Goal: Task Accomplishment & Management: Complete application form

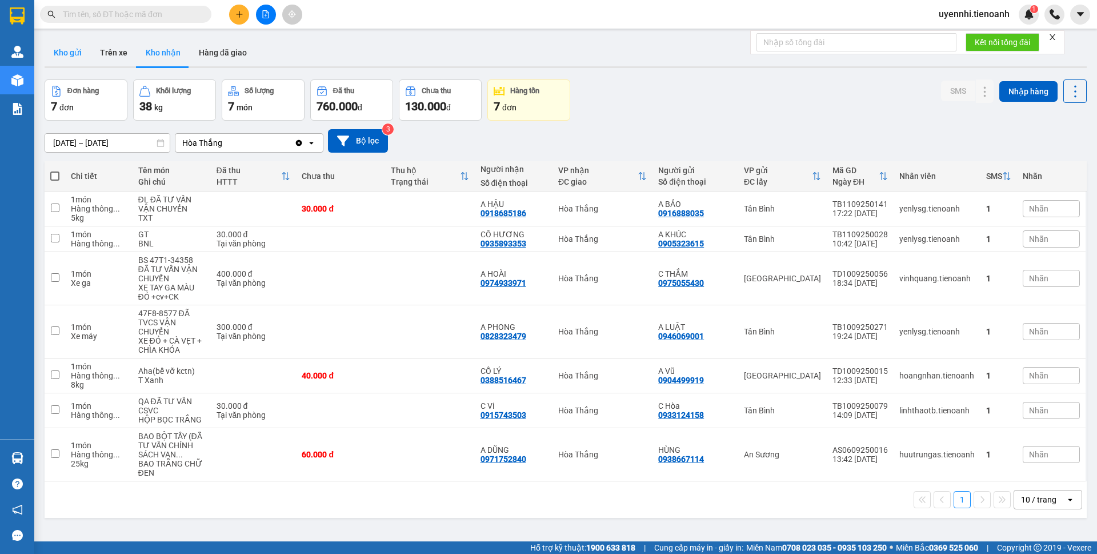
click at [77, 53] on button "Kho gửi" at bounding box center [68, 52] width 46 height 27
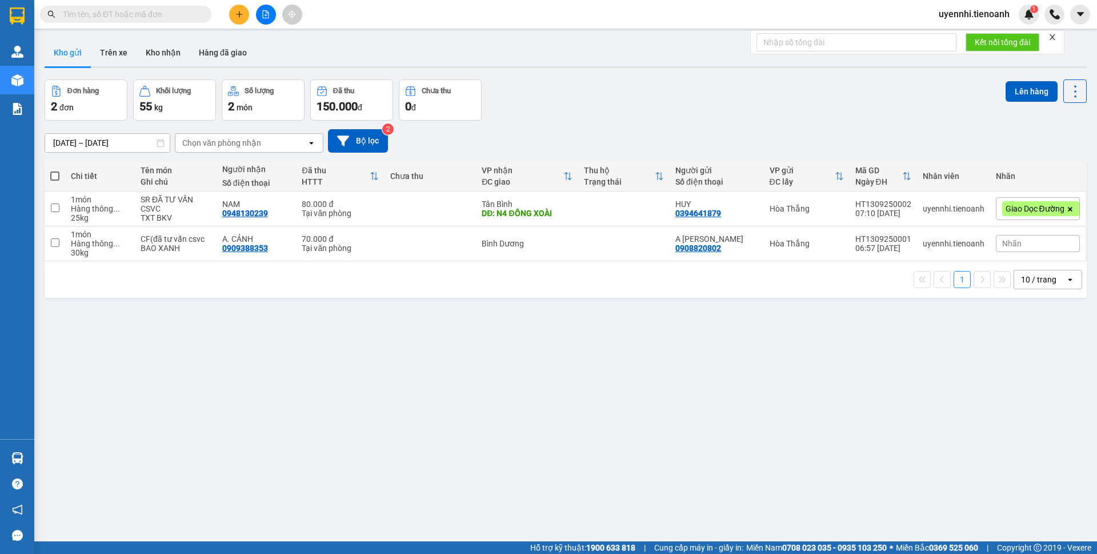
click at [54, 176] on span at bounding box center [54, 175] width 9 height 9
click at [55, 170] on input "checkbox" at bounding box center [55, 170] width 0 height 0
checkbox input "true"
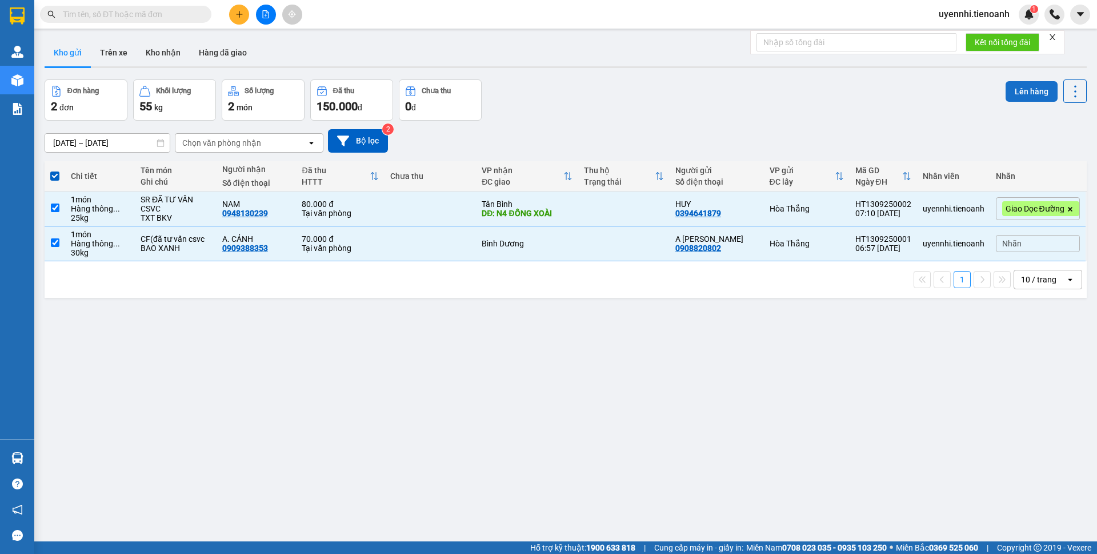
click at [1027, 97] on button "Lên hàng" at bounding box center [1032, 91] width 52 height 21
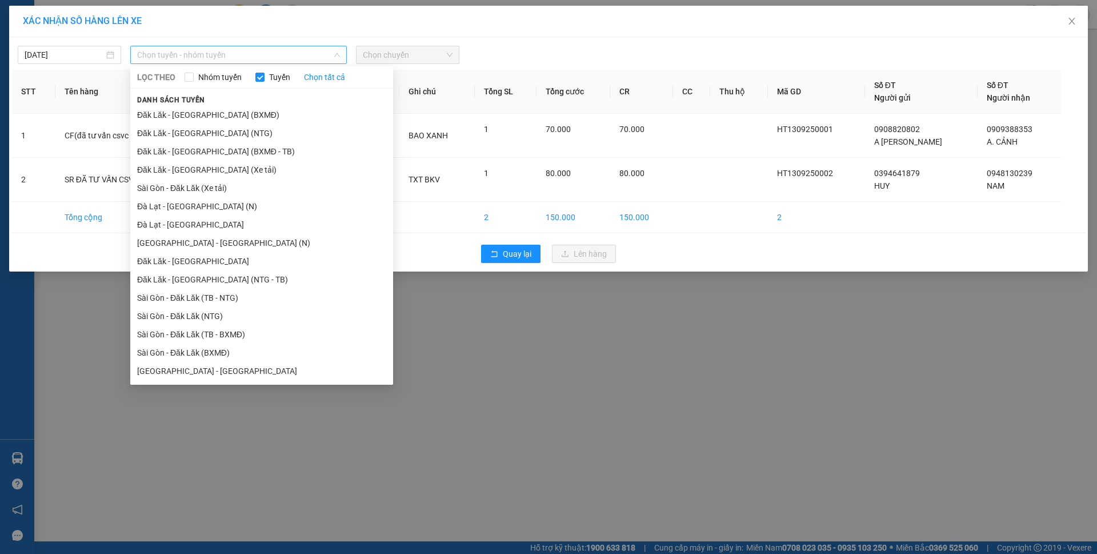
click at [231, 57] on span "Chọn tuyến - nhóm tuyến" at bounding box center [238, 54] width 203 height 17
click at [163, 114] on li "Đăk Lăk - [GEOGRAPHIC_DATA] (BXMĐ)" at bounding box center [261, 115] width 263 height 18
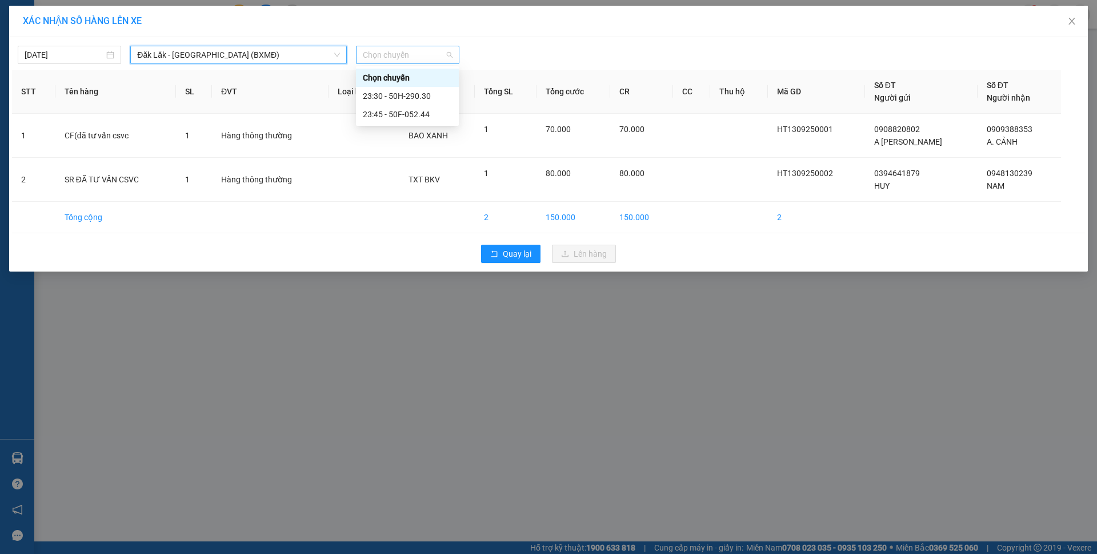
click at [409, 57] on span "Chọn chuyến" at bounding box center [408, 54] width 90 height 17
click at [391, 95] on div "23:30 - 50H-290.30" at bounding box center [407, 96] width 89 height 13
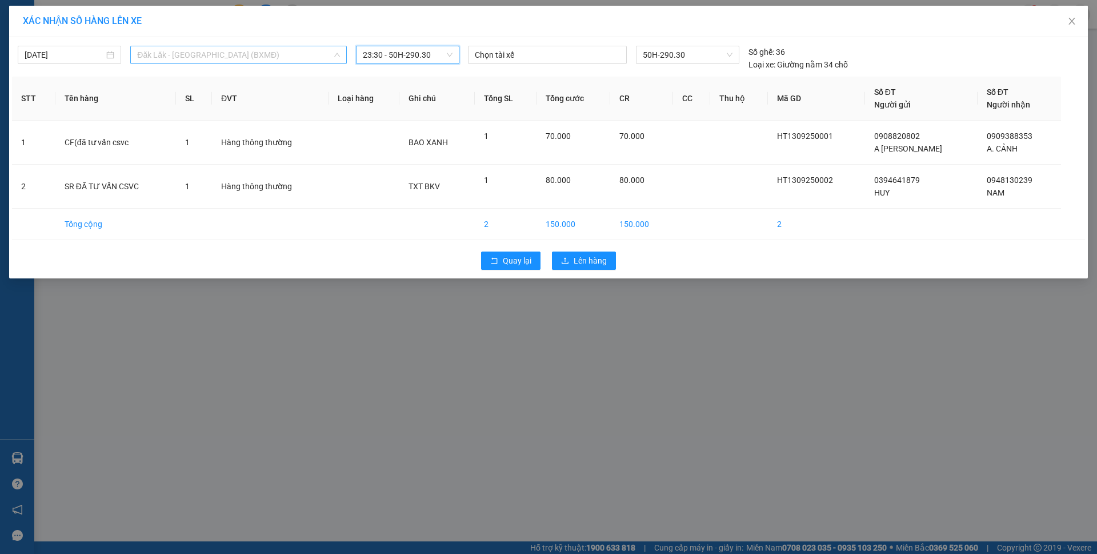
click at [257, 55] on span "Đăk Lăk - [GEOGRAPHIC_DATA] (BXMĐ)" at bounding box center [238, 54] width 203 height 17
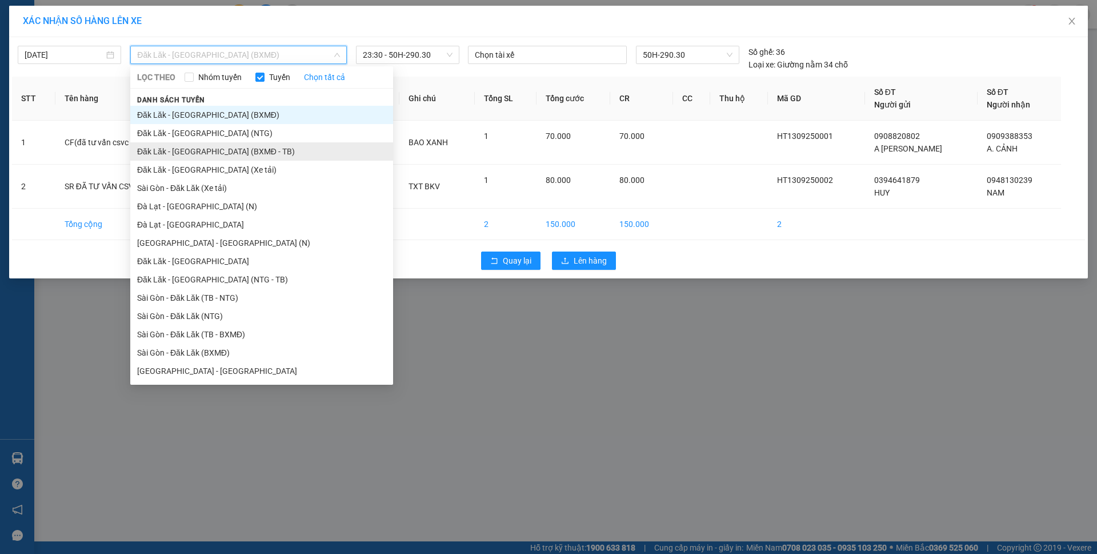
click at [183, 150] on li "Đăk Lăk - [GEOGRAPHIC_DATA] (BXMĐ - TB)" at bounding box center [261, 151] width 263 height 18
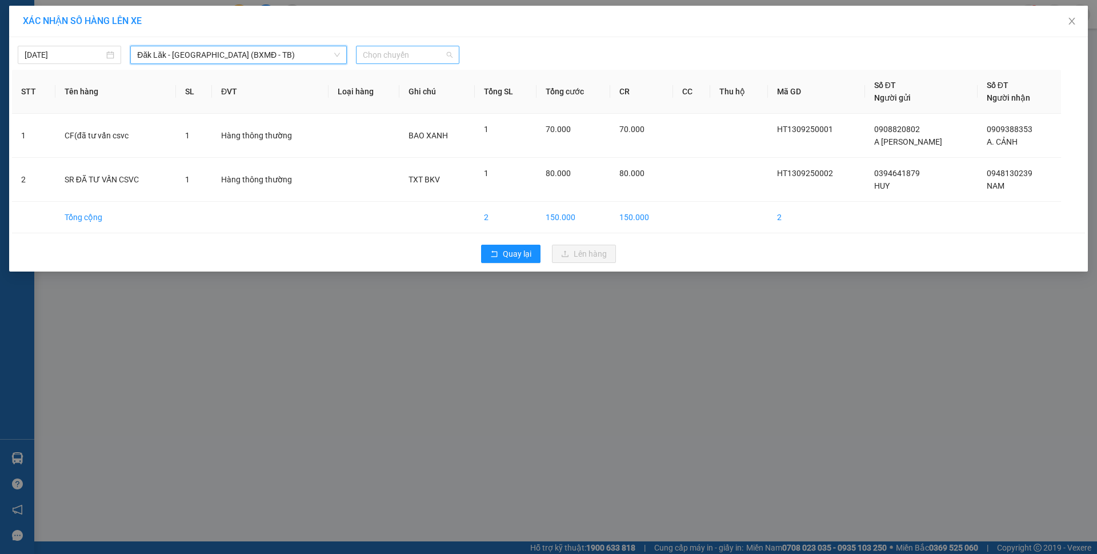
click at [428, 59] on span "Chọn chuyến" at bounding box center [408, 54] width 90 height 17
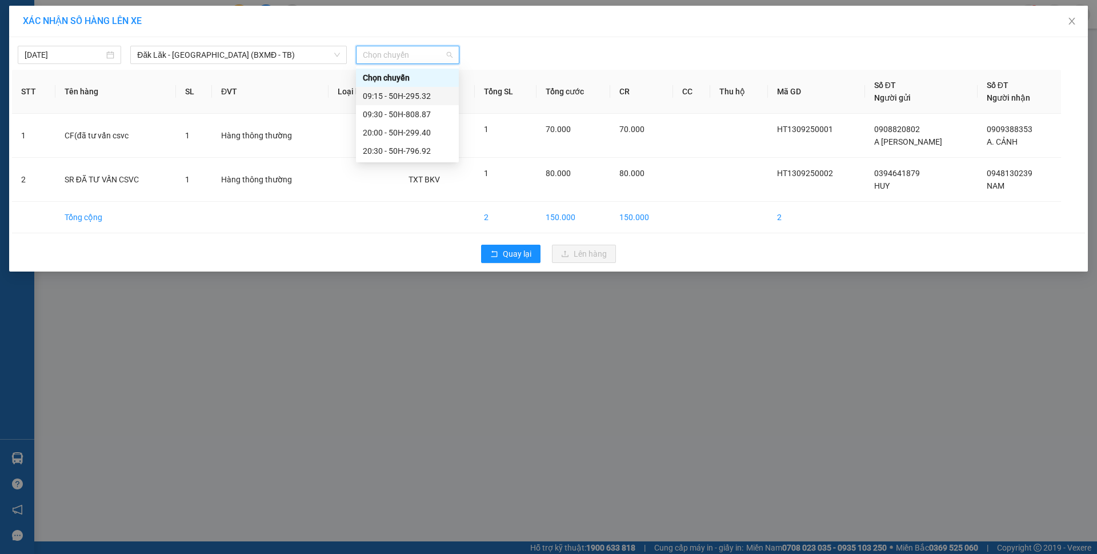
click at [397, 95] on div "09:15 - 50H-295.32" at bounding box center [407, 96] width 89 height 13
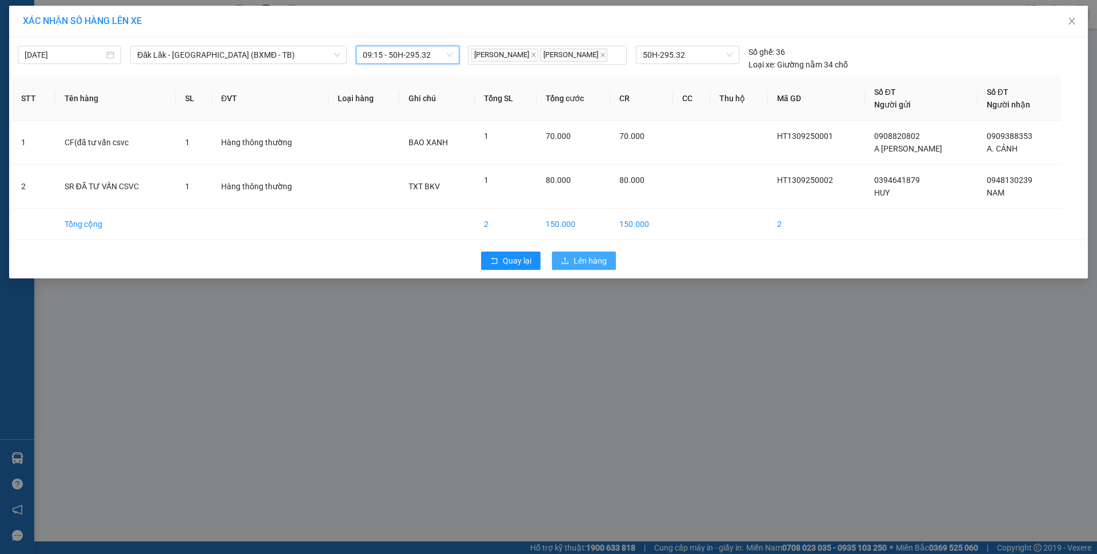
click at [597, 266] on span "Lên hàng" at bounding box center [590, 260] width 33 height 13
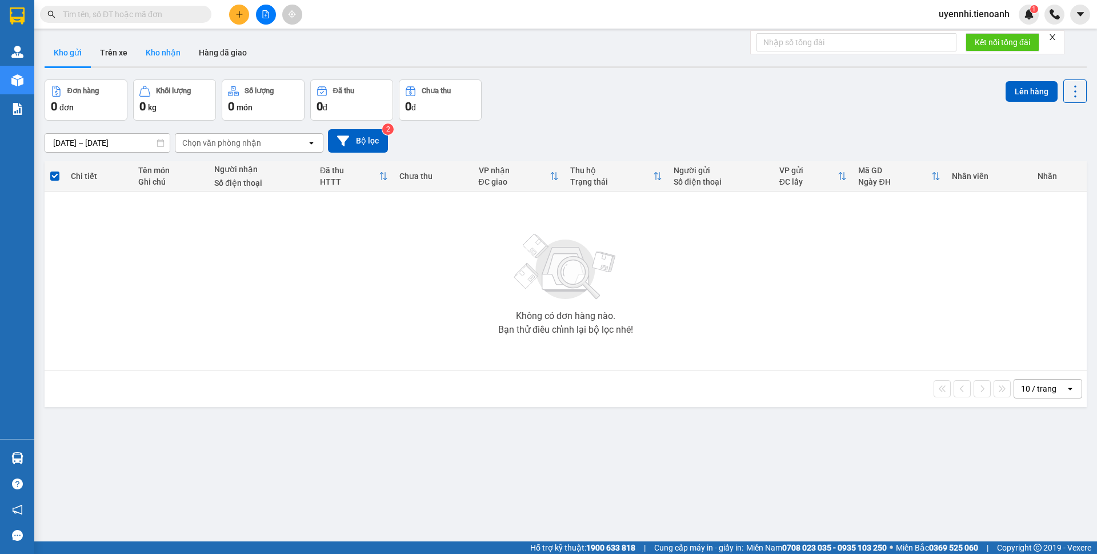
click at [168, 51] on button "Kho nhận" at bounding box center [163, 52] width 53 height 27
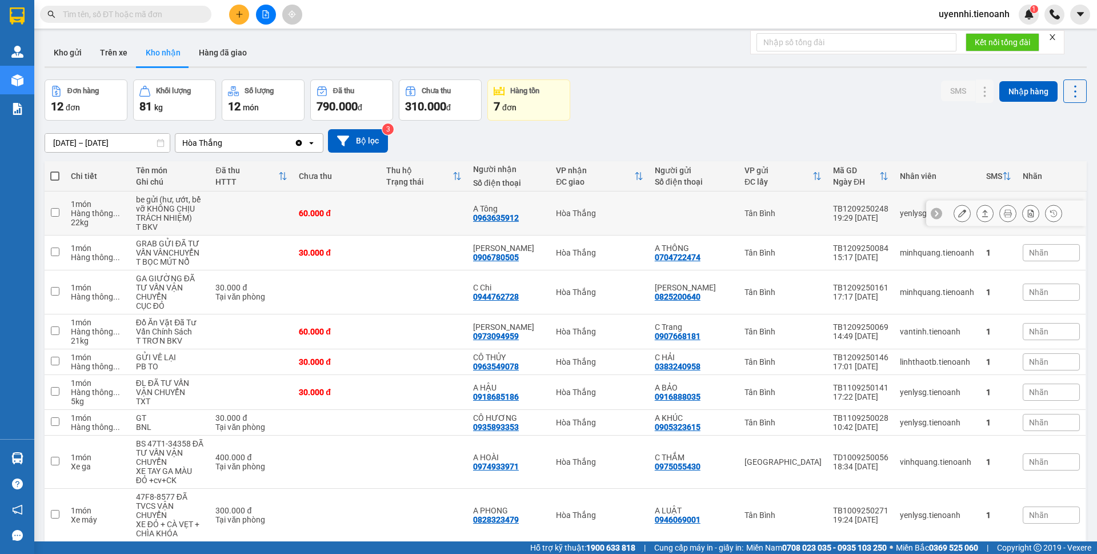
scroll to position [57, 0]
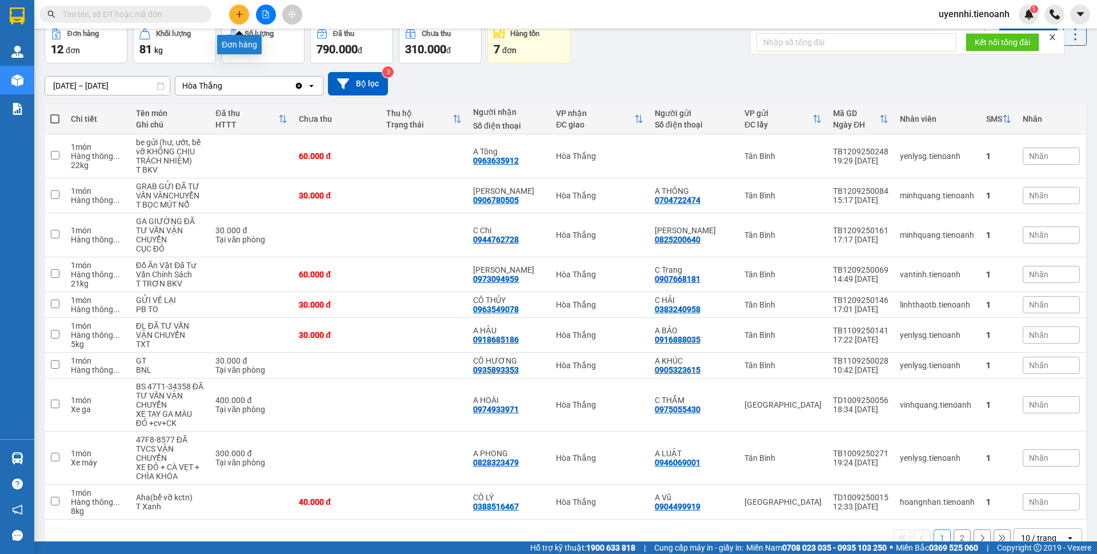
click at [234, 11] on button at bounding box center [239, 15] width 20 height 20
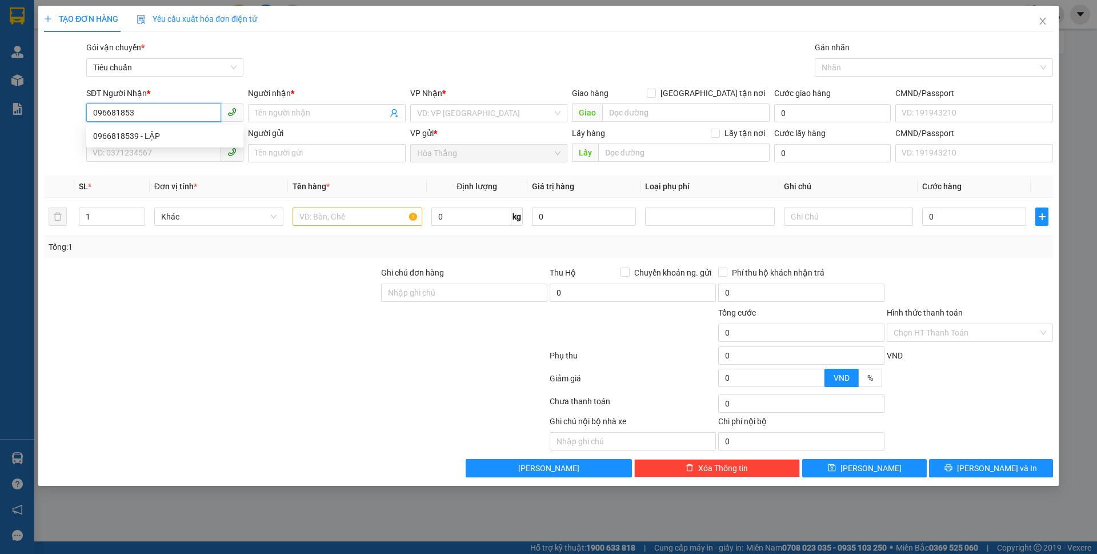
type input "0966818539"
click at [103, 134] on div "0966818539 - LẬP" at bounding box center [164, 136] width 143 height 13
type input "LẬP"
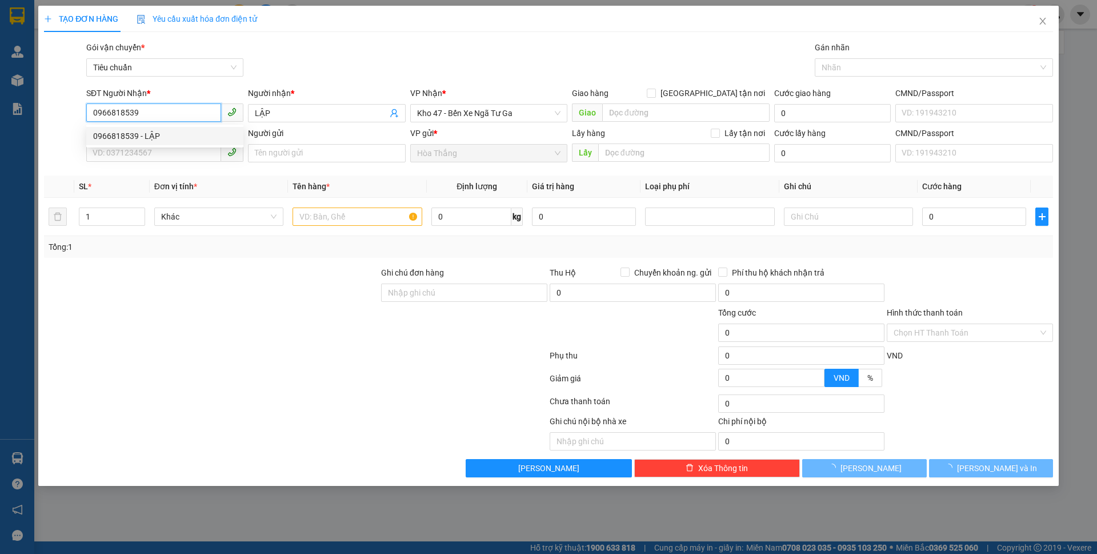
type input "60.000"
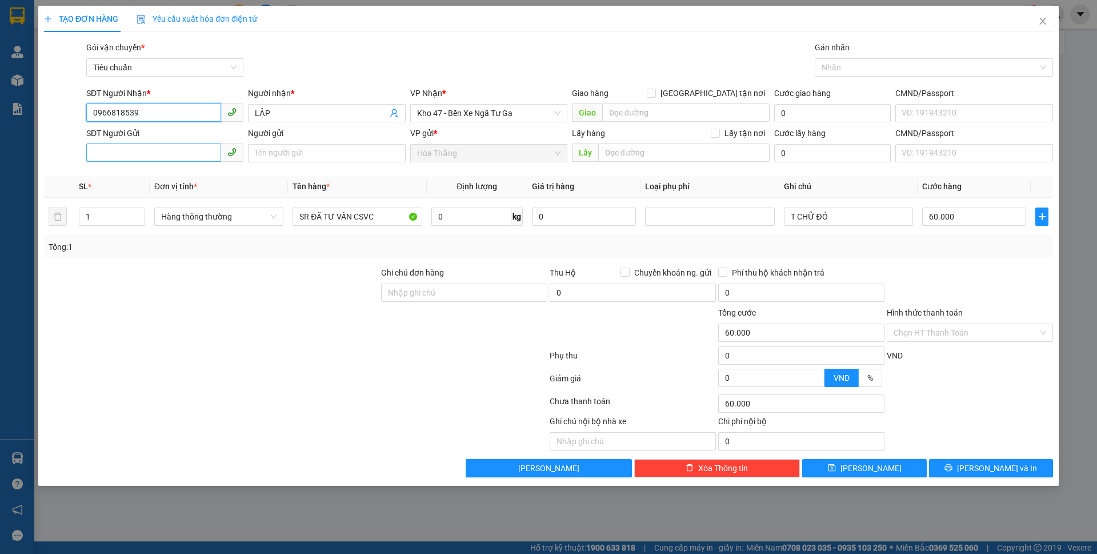
type input "0966818539"
click at [145, 156] on input "SĐT Người Gửi" at bounding box center [153, 152] width 135 height 18
click at [141, 173] on div "0913856947 - A THƯƠNG" at bounding box center [164, 176] width 143 height 13
type input "0913856947"
type input "A THƯƠNG"
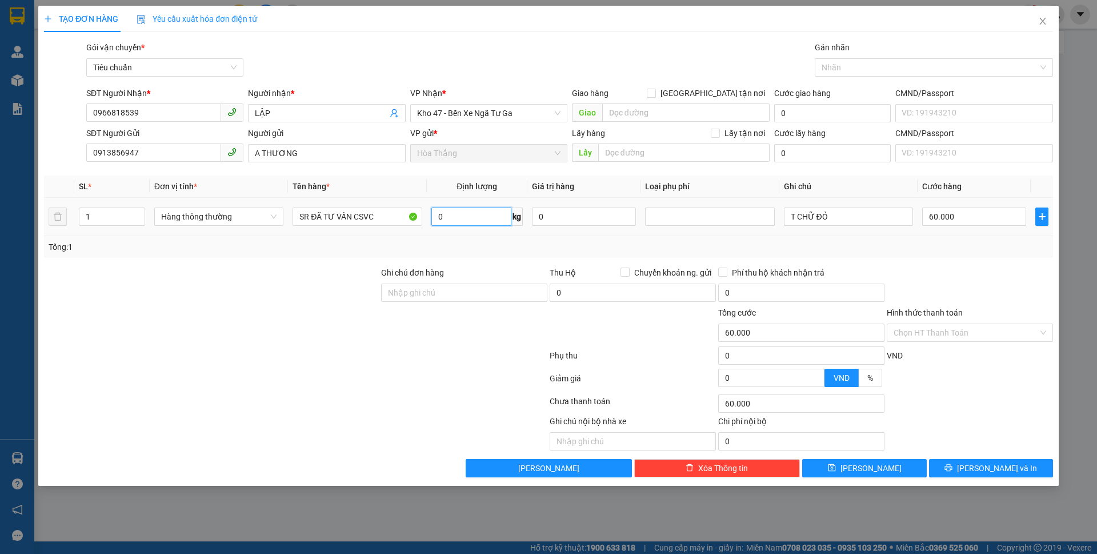
click at [479, 223] on input "0" at bounding box center [471, 216] width 80 height 18
type input "32"
click at [846, 215] on input "T CHỮ ĐỎ" at bounding box center [848, 216] width 129 height 18
type input "70.000"
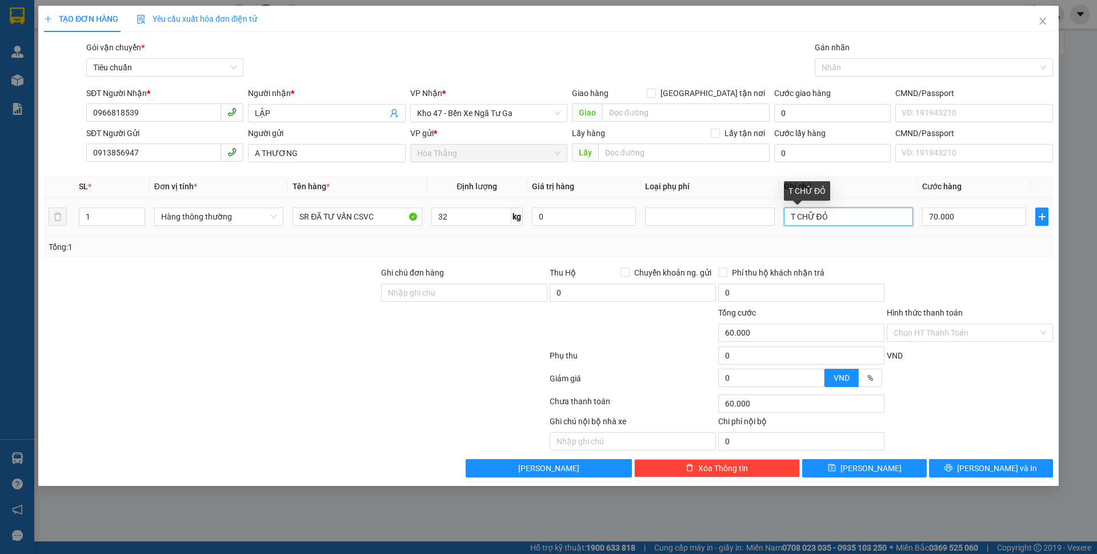
type input "70.000"
type input "T CHỮ ĐỎ ĐEN"
click at [945, 335] on input "Hình thức thanh toán" at bounding box center [966, 332] width 145 height 17
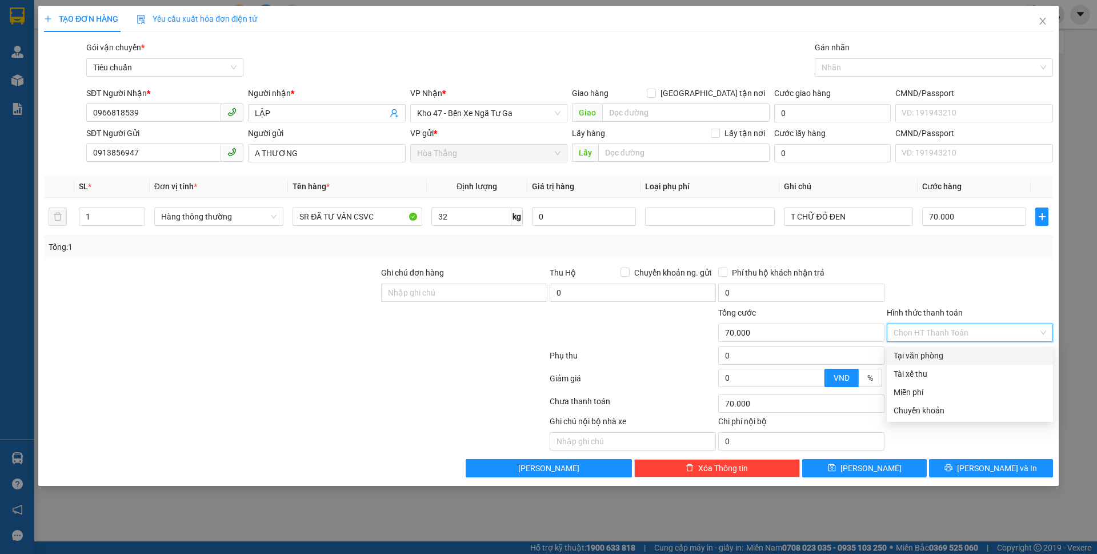
click at [923, 355] on div "Tại văn phòng" at bounding box center [970, 355] width 153 height 13
type input "0"
click at [990, 253] on div "Tổng: 1" at bounding box center [549, 247] width 1000 height 13
click at [943, 311] on label "Hình thức thanh toán" at bounding box center [925, 312] width 76 height 9
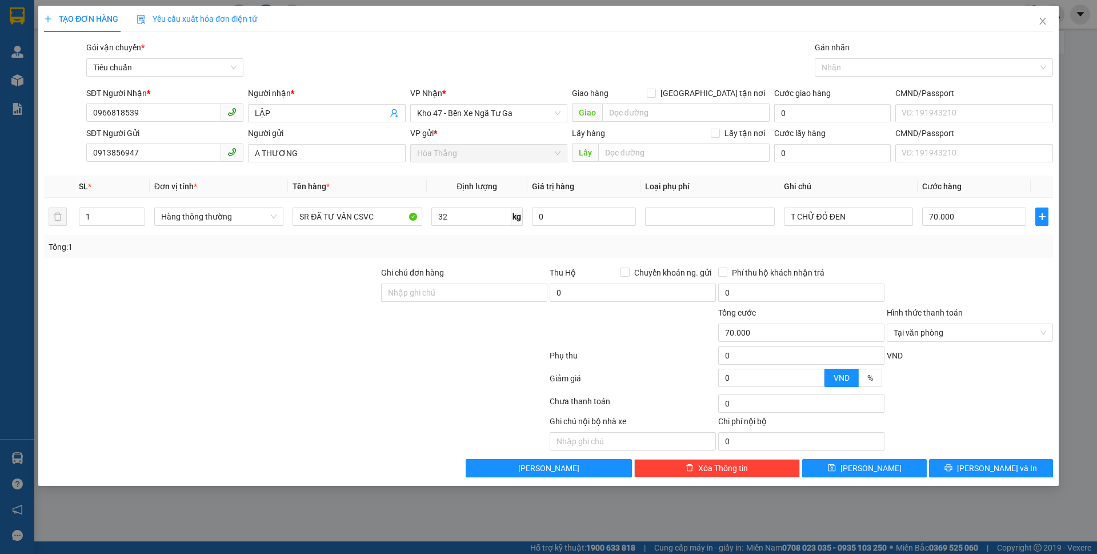
click at [943, 324] on input "Hình thức thanh toán" at bounding box center [966, 332] width 145 height 17
click at [1022, 255] on div "Tổng: 1" at bounding box center [548, 247] width 1009 height 22
click at [1043, 20] on icon "close" at bounding box center [1042, 21] width 9 height 9
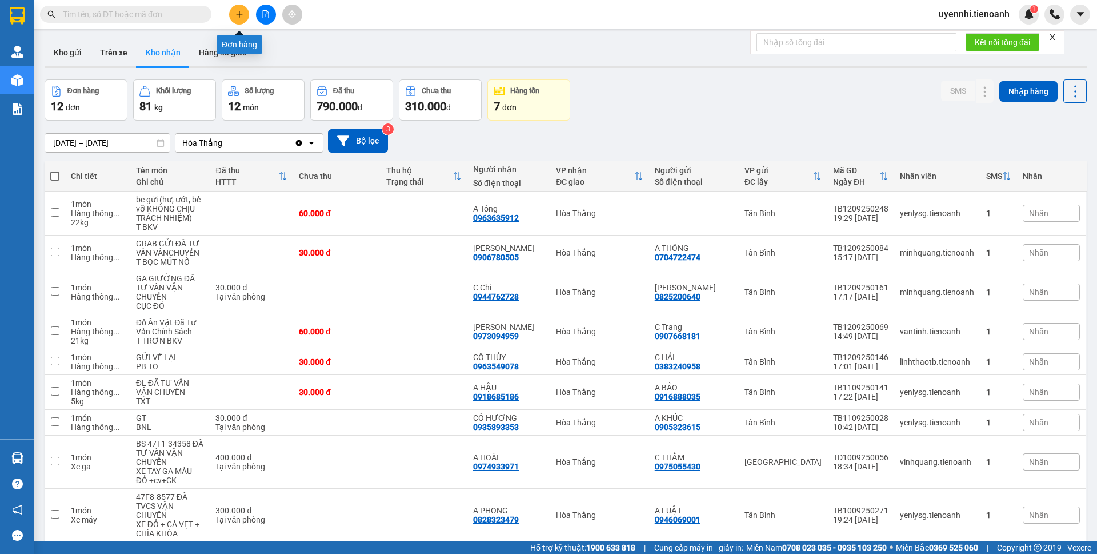
click at [237, 9] on button at bounding box center [239, 15] width 20 height 20
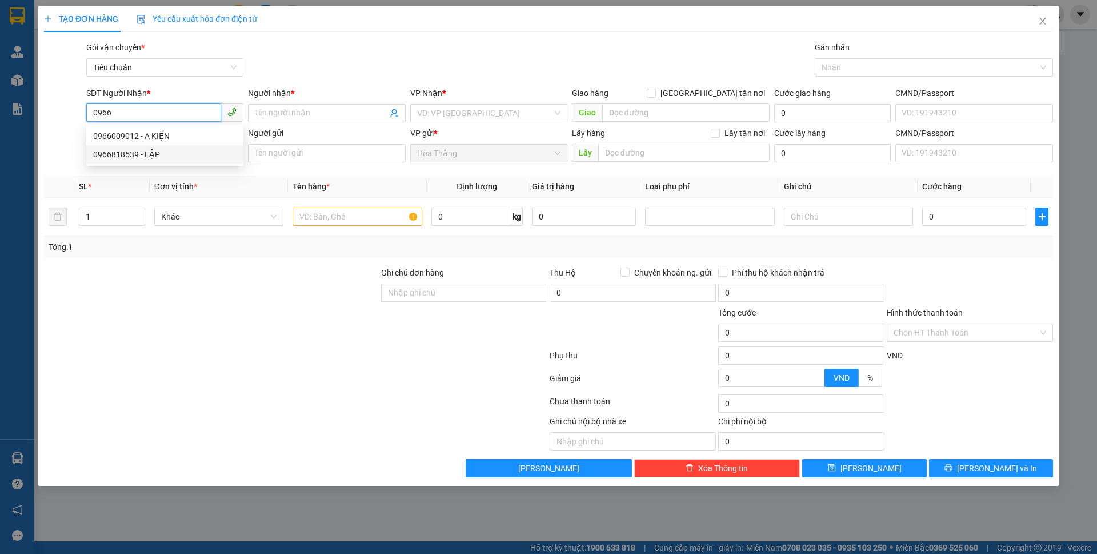
click at [116, 151] on div "0966818539 - LẬP" at bounding box center [164, 154] width 143 height 13
type input "0966818539"
type input "LẬP"
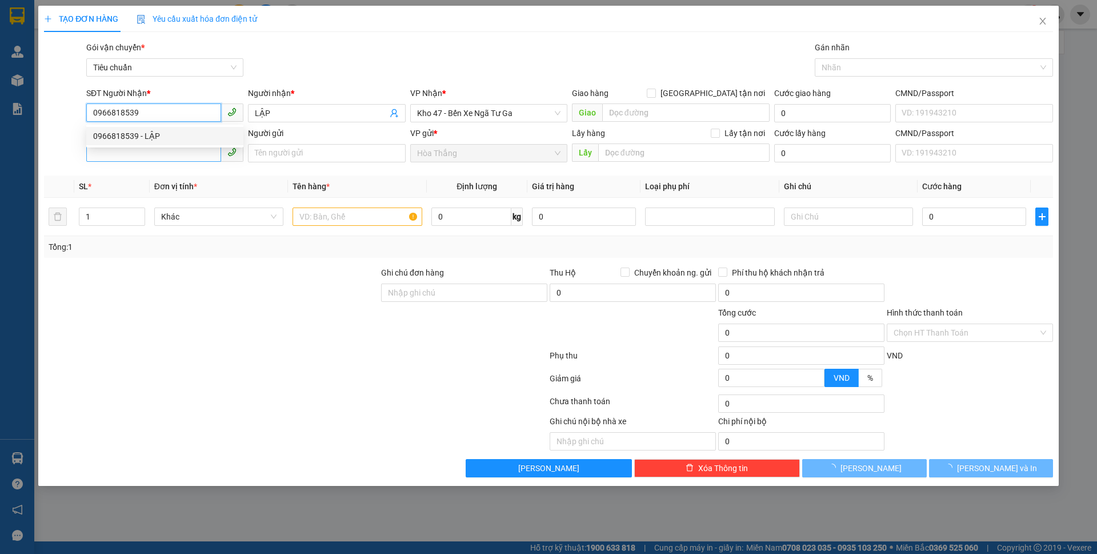
type input "60.000"
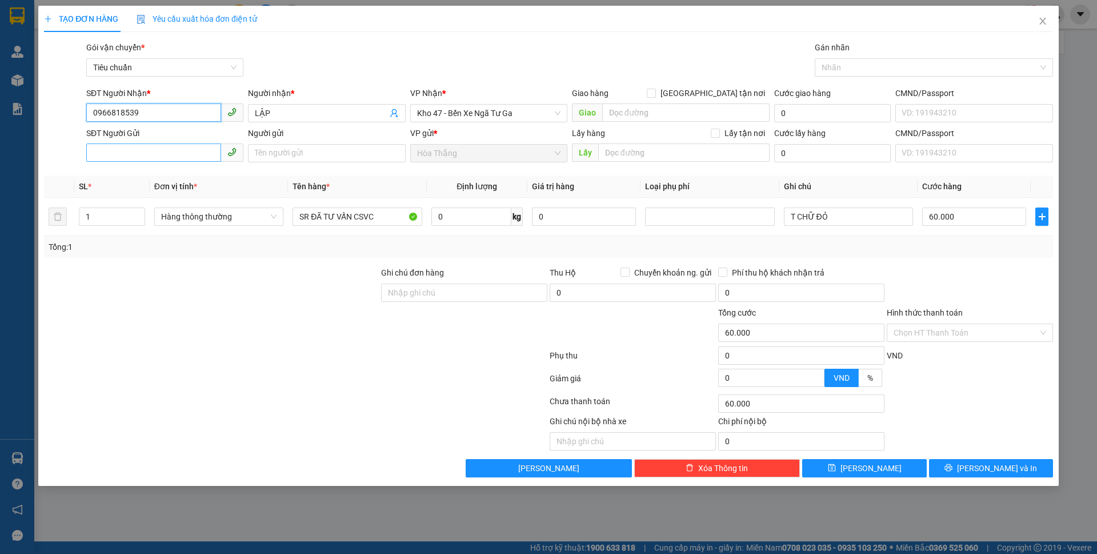
type input "0966818539"
click at [141, 151] on input "SĐT Người Gửi" at bounding box center [153, 152] width 135 height 18
click at [124, 194] on div "0913856947 - A THƯƠNG" at bounding box center [164, 194] width 143 height 13
type input "0913856947"
type input "A THƯƠNG"
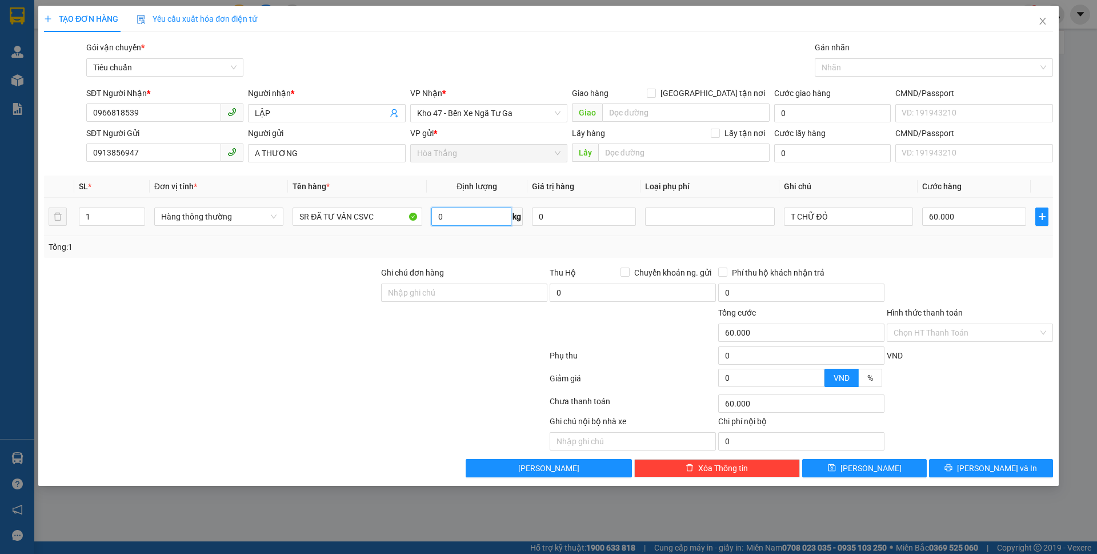
click at [487, 214] on input "0" at bounding box center [471, 216] width 80 height 18
type input "32"
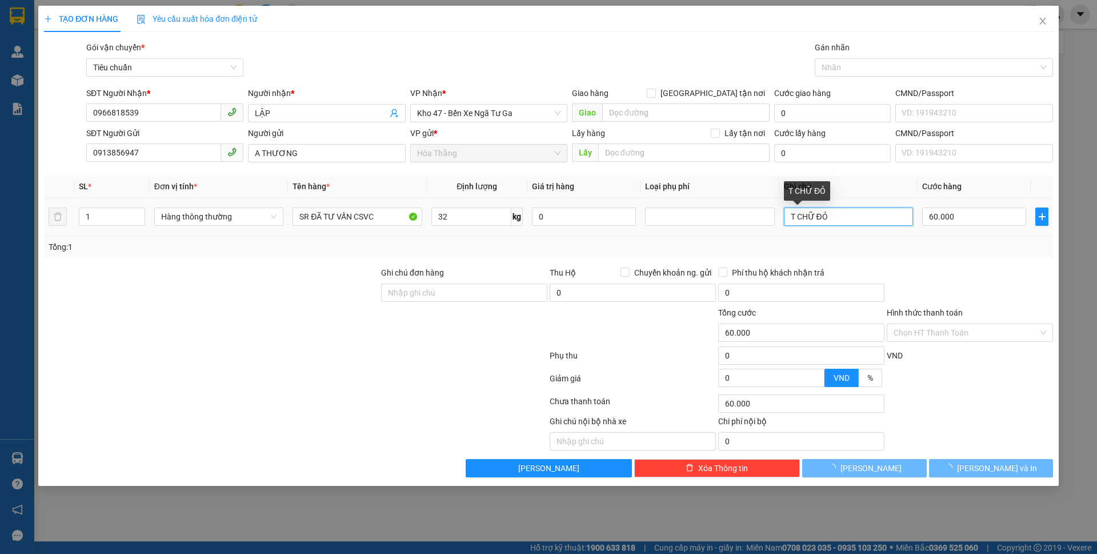
click at [855, 215] on input "T CHỮ ĐỎ" at bounding box center [848, 216] width 129 height 18
type input "70.000"
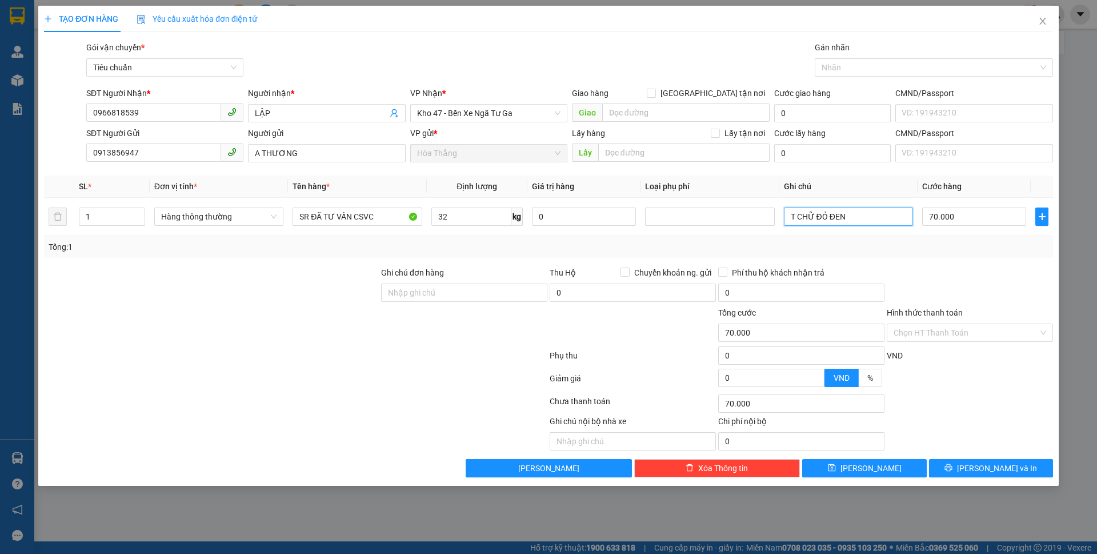
type input "T CHỮ ĐỎ ĐEN"
click at [982, 275] on div at bounding box center [970, 286] width 169 height 40
click at [953, 467] on icon "printer" at bounding box center [949, 467] width 8 height 8
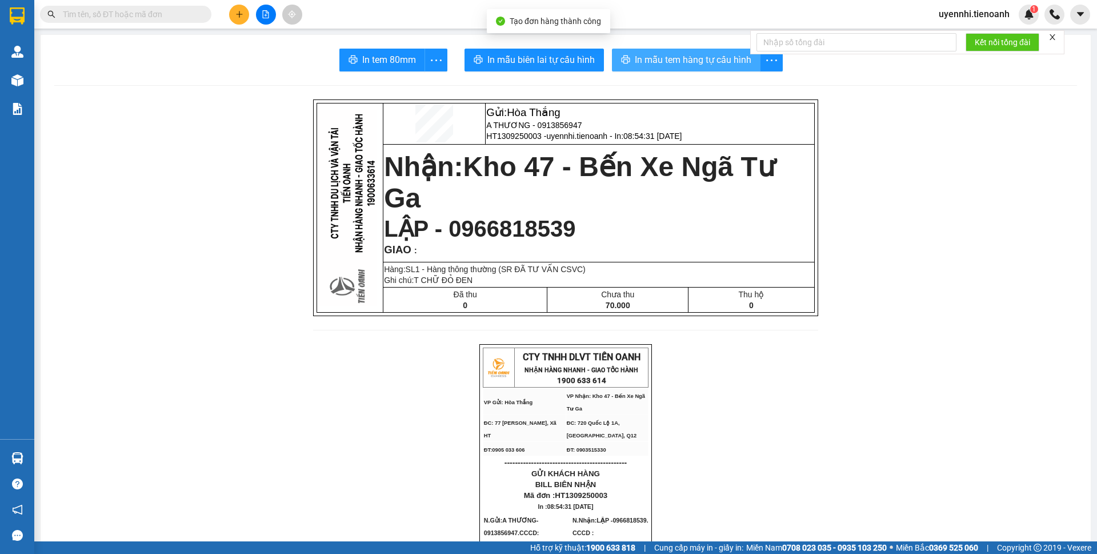
click at [643, 62] on span "In mẫu tem hàng tự cấu hình" at bounding box center [693, 60] width 117 height 14
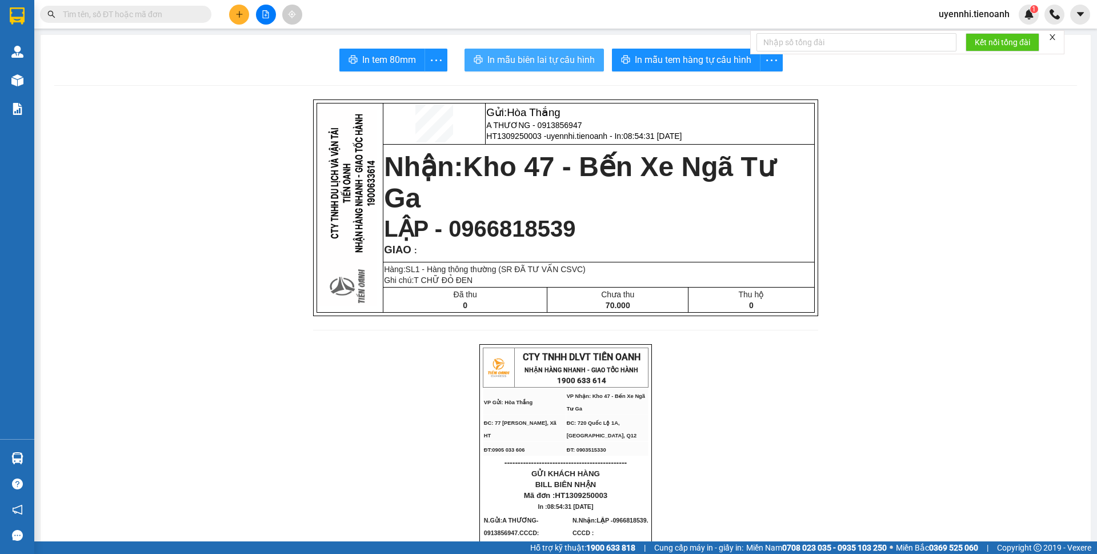
click at [559, 55] on span "In mẫu biên lai tự cấu hình" at bounding box center [540, 60] width 107 height 14
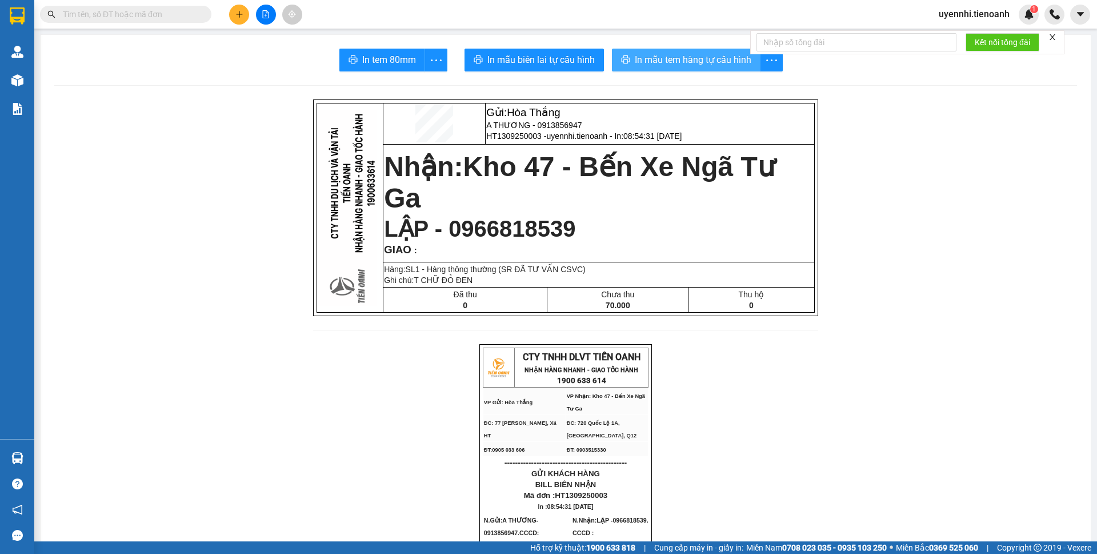
click at [646, 61] on span "In mẫu tem hàng tự cấu hình" at bounding box center [693, 60] width 117 height 14
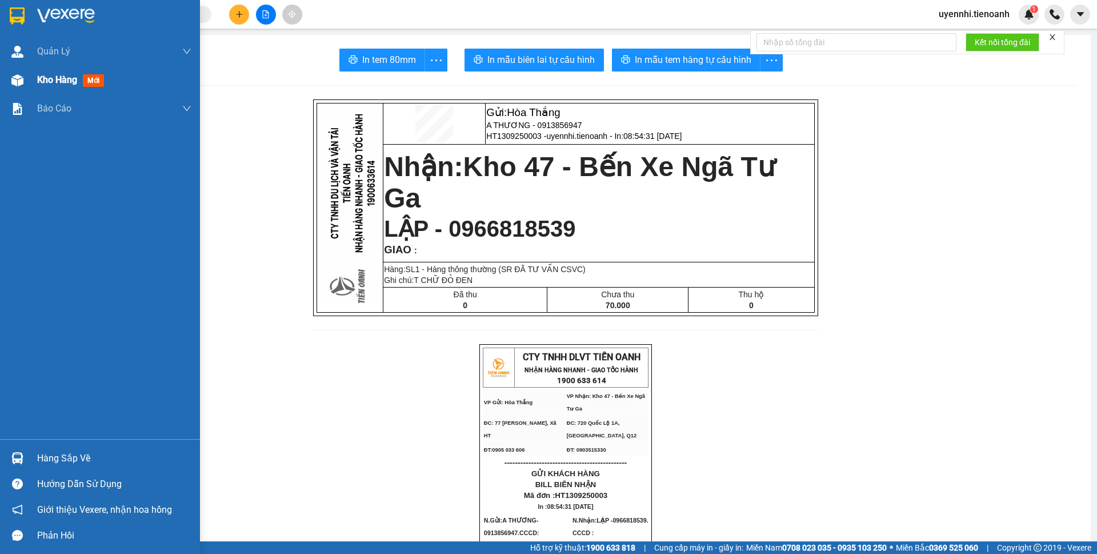
click at [15, 79] on img at bounding box center [17, 80] width 12 height 12
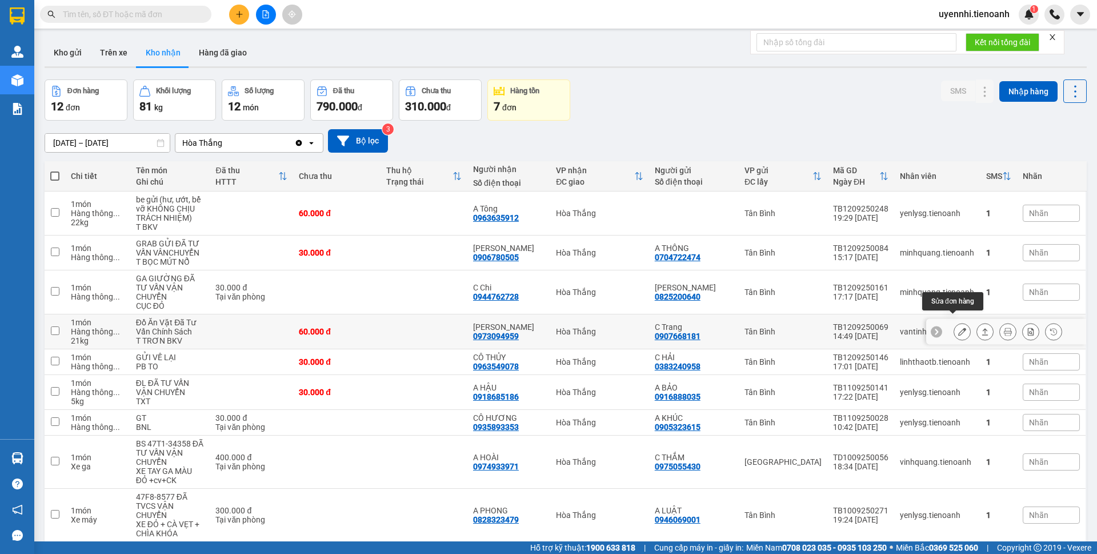
click at [958, 327] on icon at bounding box center [962, 331] width 8 height 8
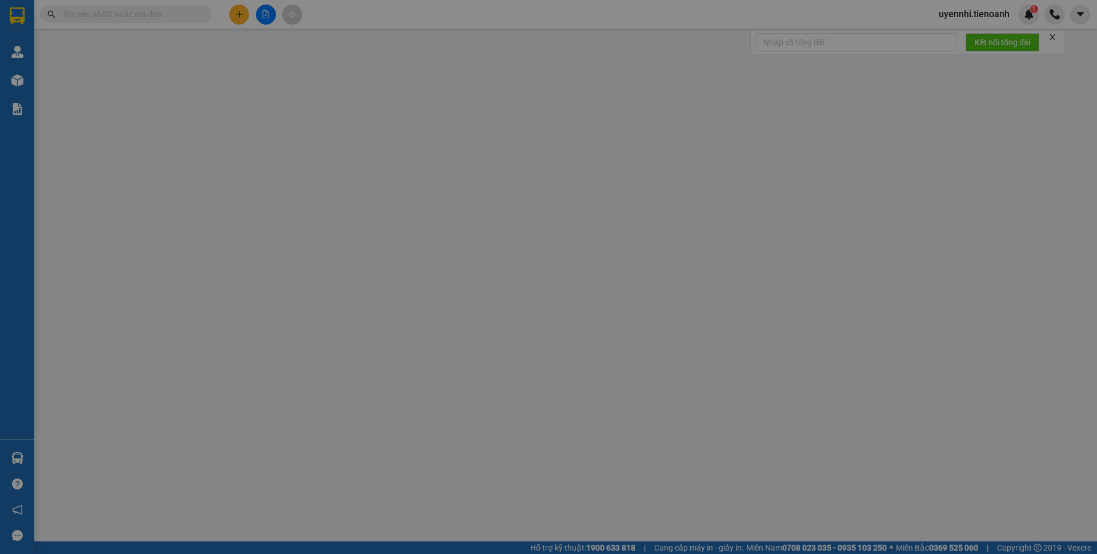
type input "0973094959"
type input "[PERSON_NAME]"
type input "0907668181"
type input "C Trang"
type input "60.000"
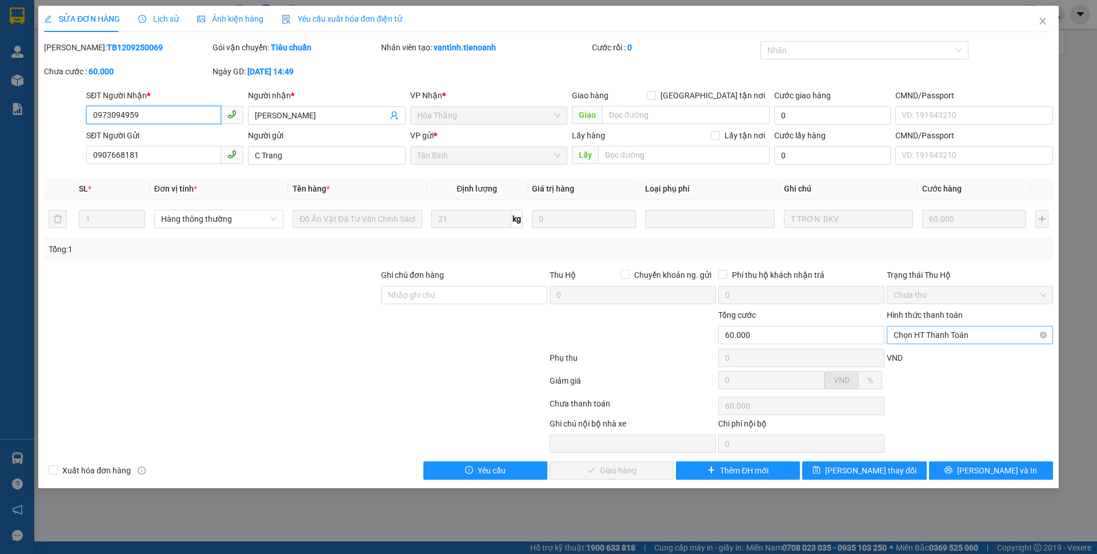
click at [926, 333] on span "Chọn HT Thanh Toán" at bounding box center [970, 334] width 153 height 17
click at [908, 360] on div "Tại văn phòng" at bounding box center [970, 357] width 153 height 13
type input "0"
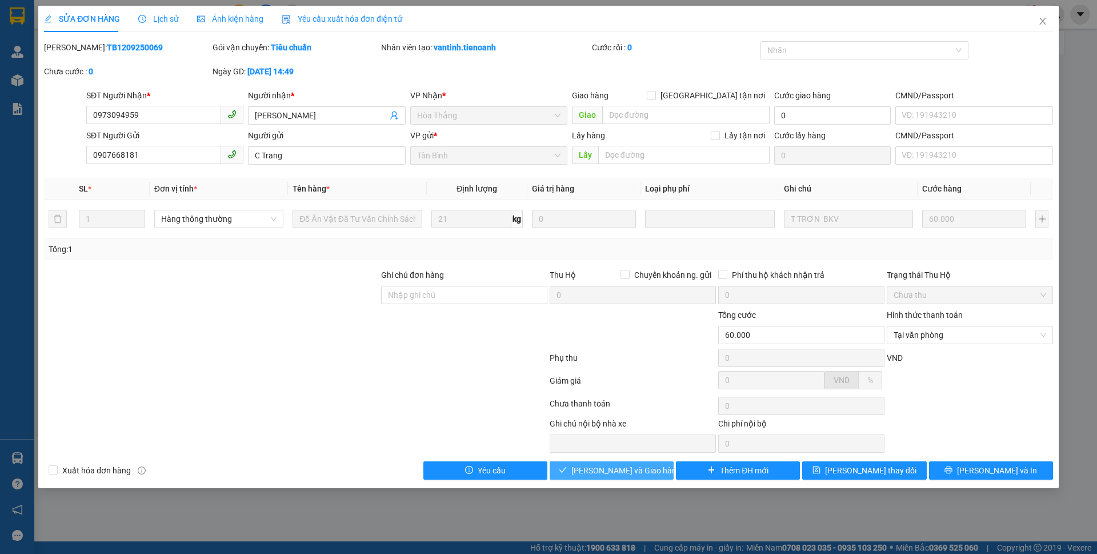
click at [635, 473] on span "[PERSON_NAME] và Giao hàng" at bounding box center [626, 470] width 110 height 13
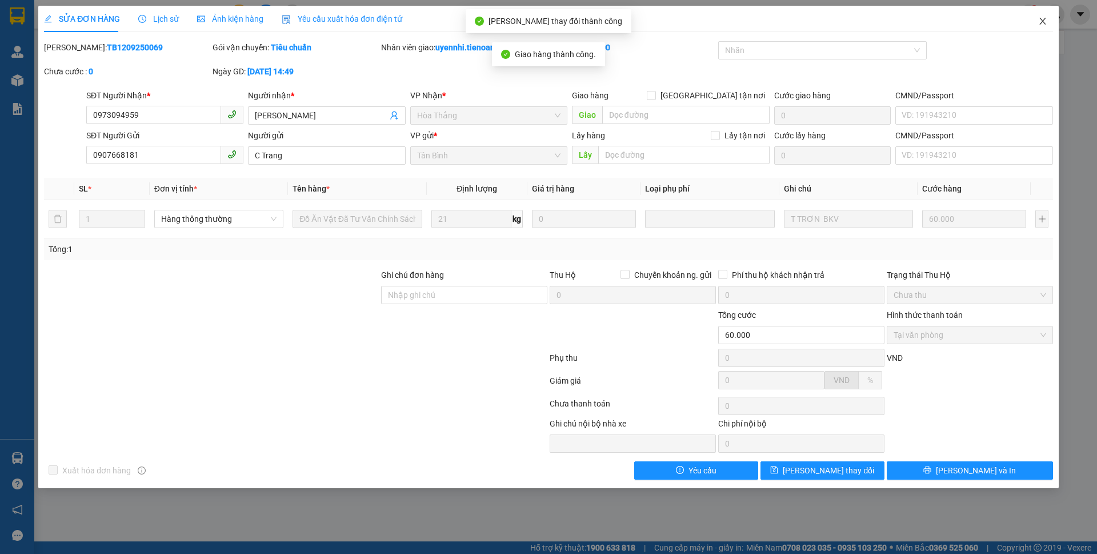
click at [1042, 21] on icon "close" at bounding box center [1042, 21] width 6 height 7
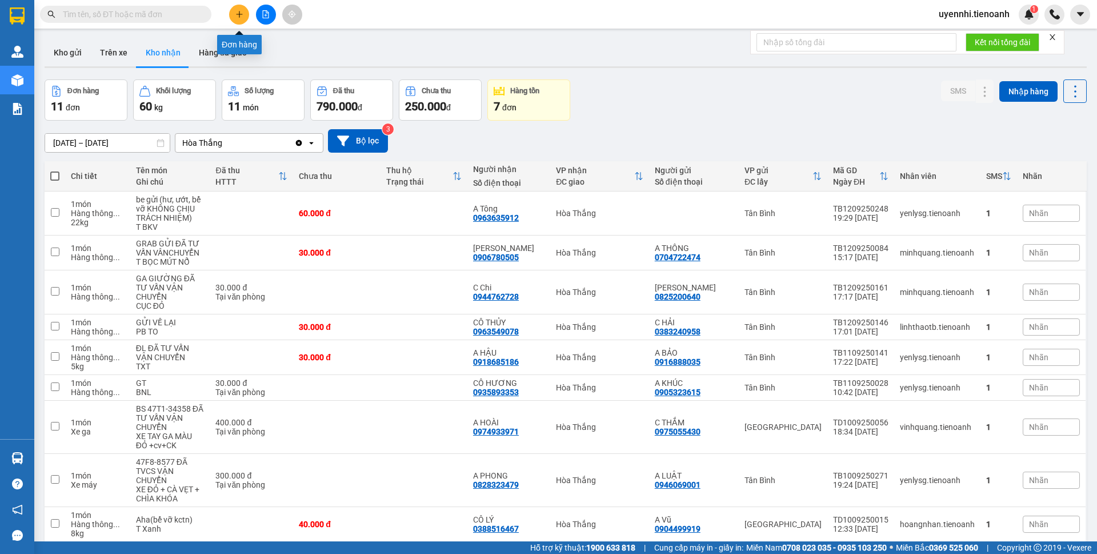
click at [235, 18] on button at bounding box center [239, 15] width 20 height 20
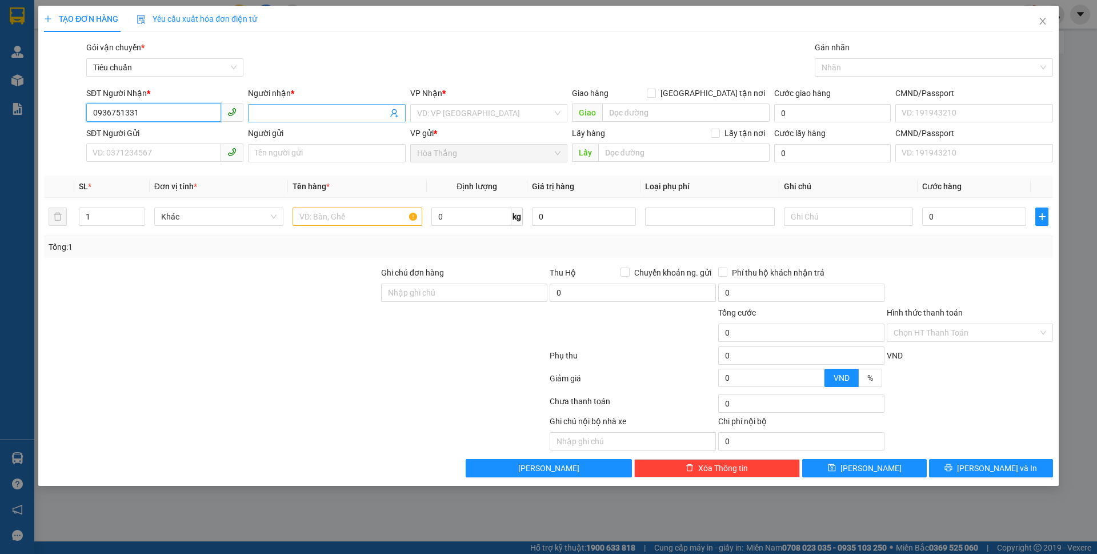
type input "0936751331"
click at [308, 114] on input "Người nhận *" at bounding box center [321, 113] width 132 height 13
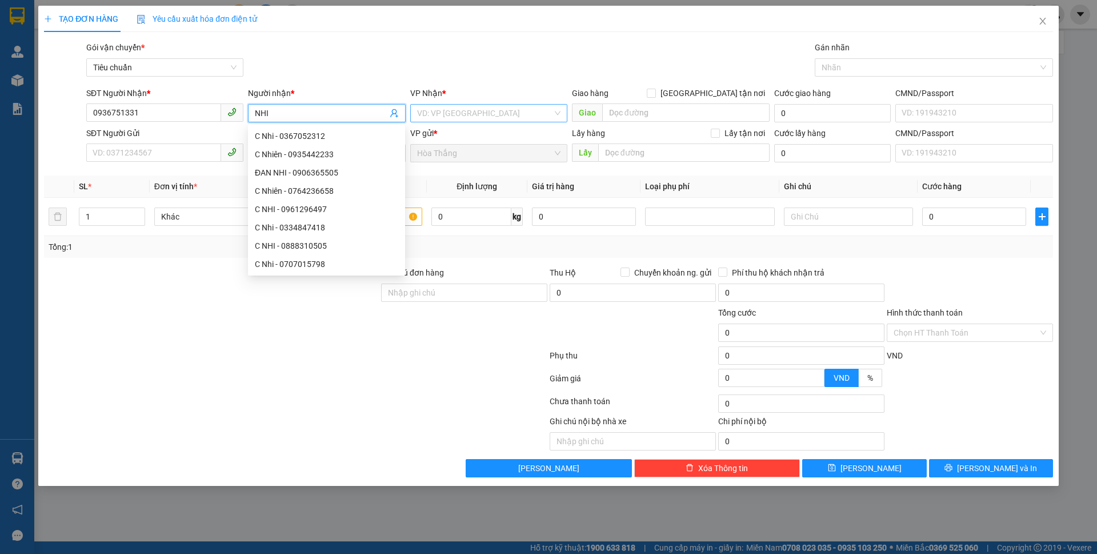
type input "NHI"
click at [506, 109] on input "search" at bounding box center [484, 113] width 135 height 17
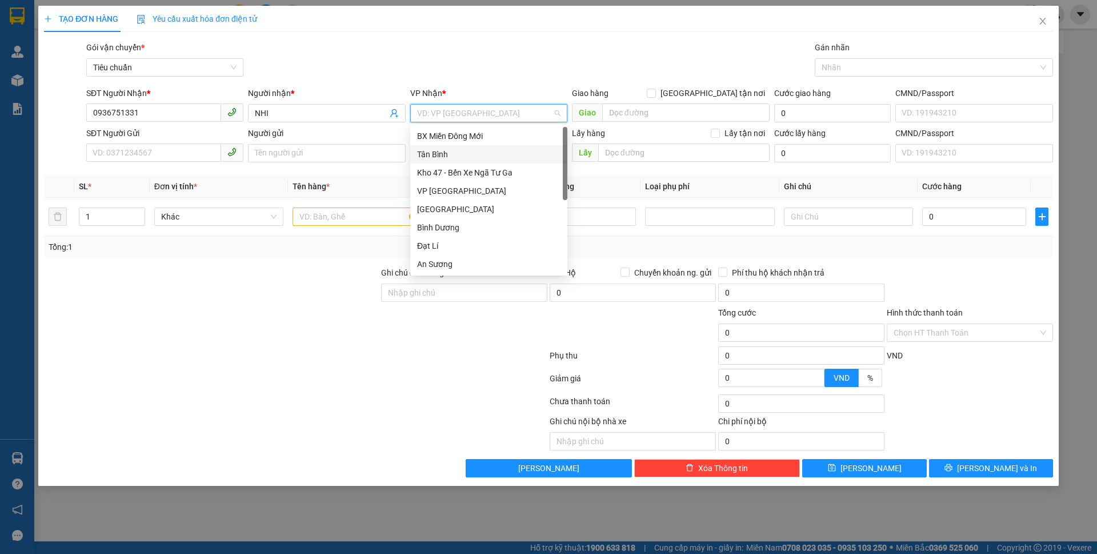
click at [444, 157] on div "Tân Bình" at bounding box center [488, 154] width 143 height 13
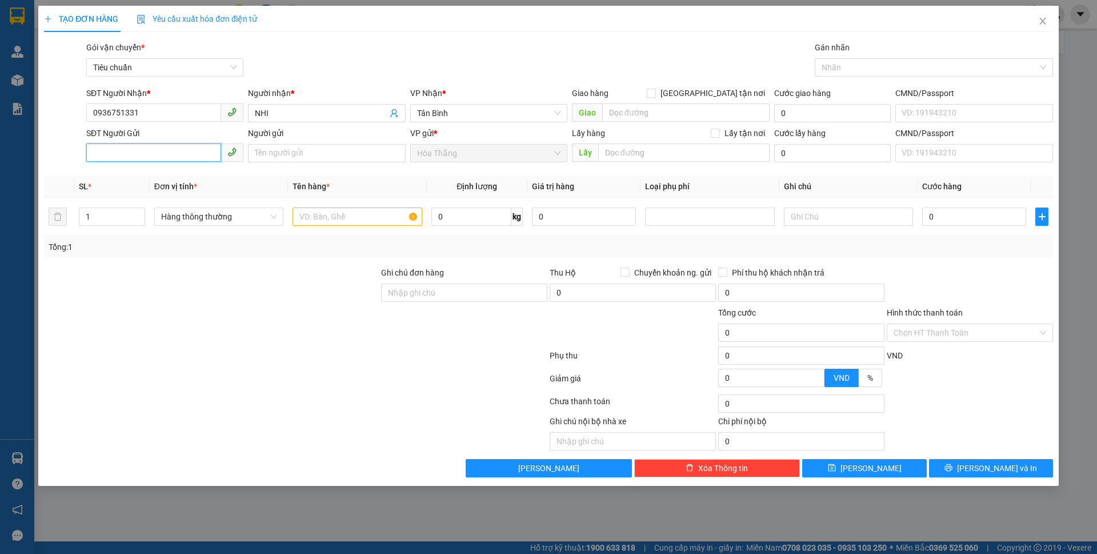
click at [174, 159] on input "SĐT Người Gửi" at bounding box center [153, 152] width 135 height 18
type input "0985551472"
click at [153, 175] on div "0985551472 - HOÀNG" at bounding box center [164, 176] width 143 height 13
type input "HOÀNG"
type input "240697162"
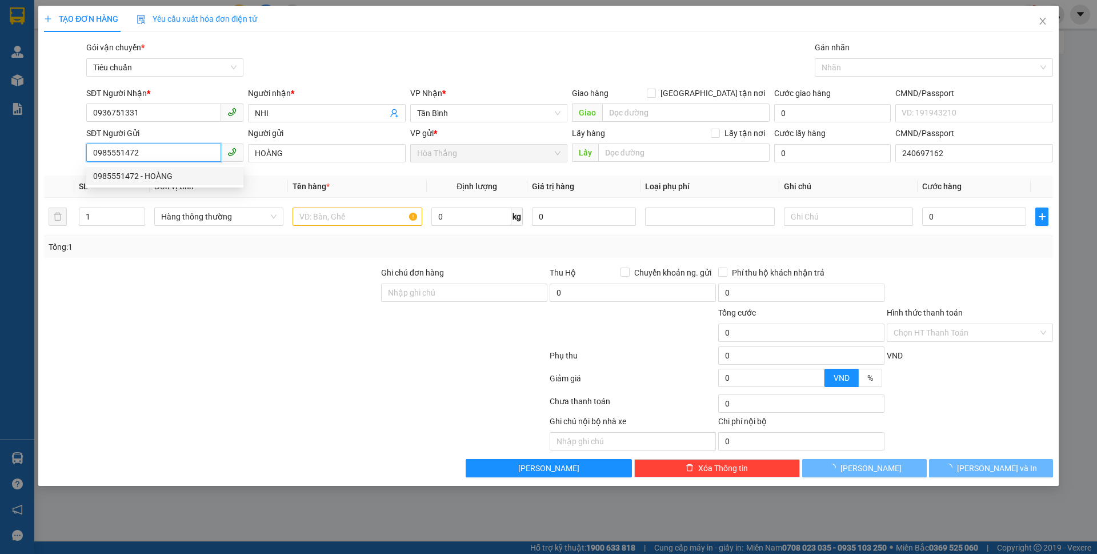
type input "30.000"
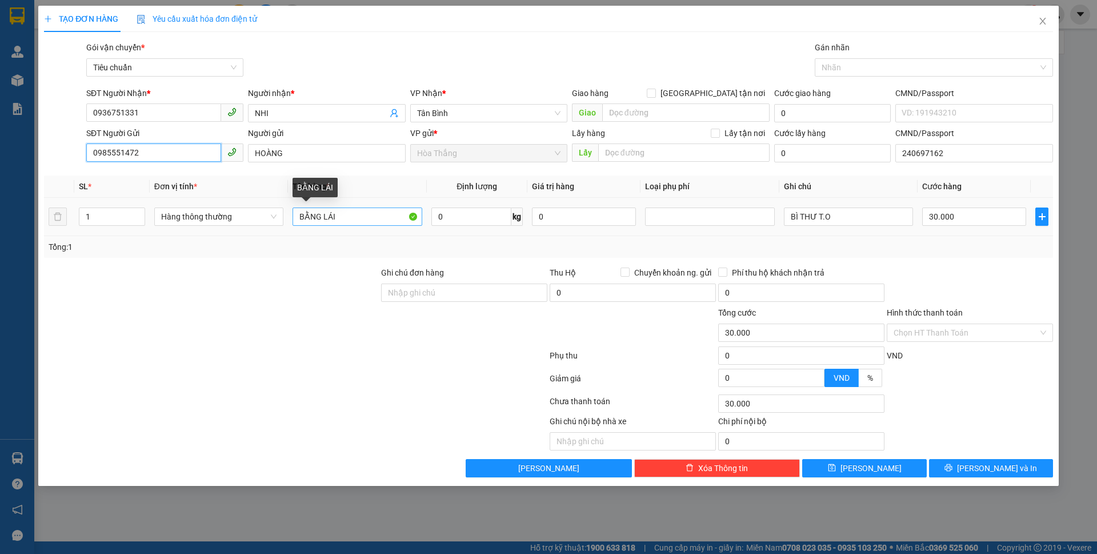
type input "0985551472"
drag, startPoint x: 299, startPoint y: 215, endPoint x: 1061, endPoint y: 217, distance: 762.3
click at [1057, 219] on div "TẠO ĐƠN HÀNG Yêu cầu xuất hóa đơn điện tử Transit Pickup Surcharge Ids Transit …" at bounding box center [548, 246] width 1021 height 480
type input "SẦU ĐÃ TƯ VẤN"
click at [486, 219] on input "0" at bounding box center [471, 216] width 80 height 18
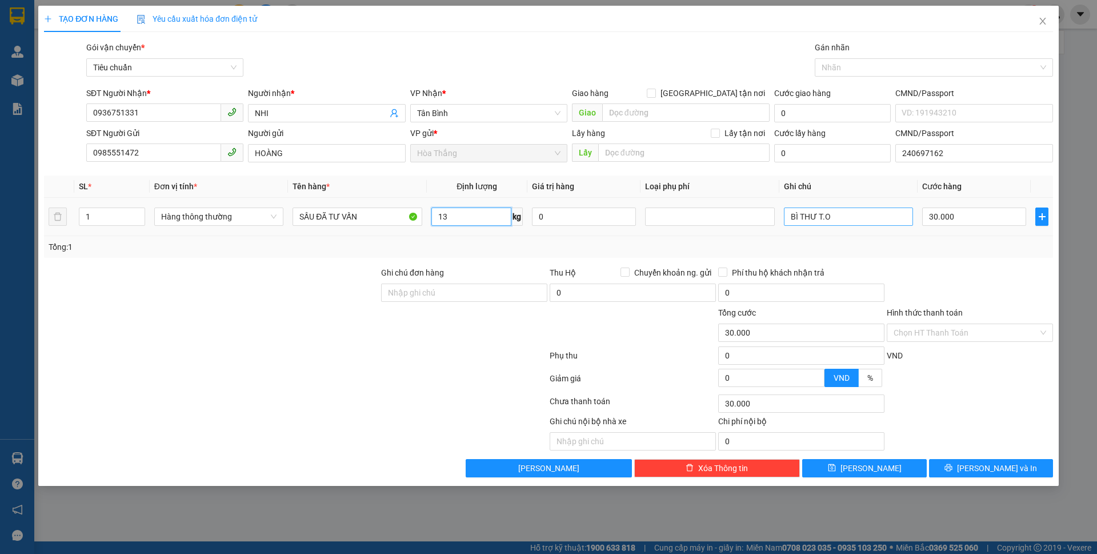
type input "13"
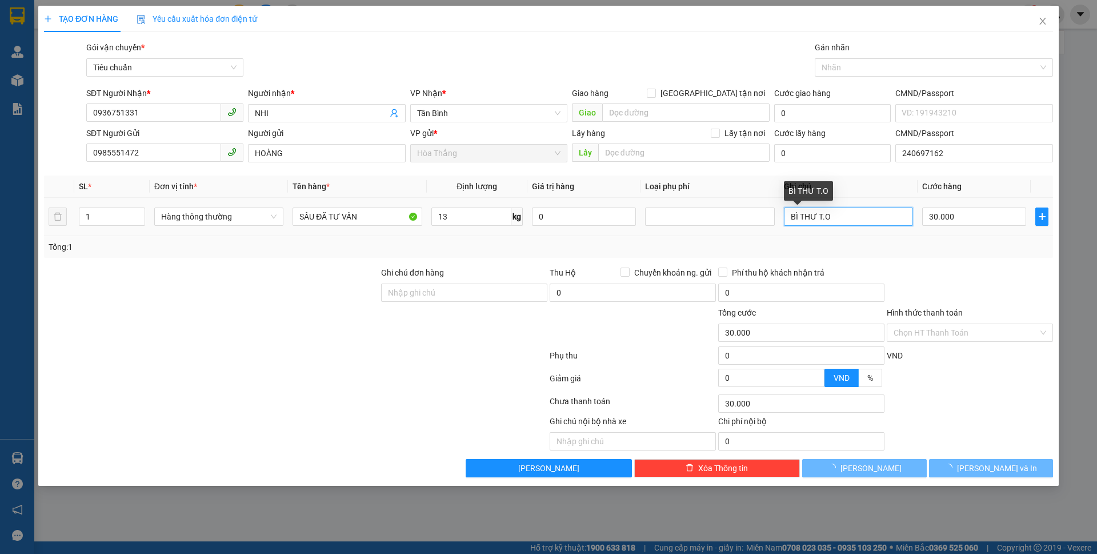
drag, startPoint x: 789, startPoint y: 215, endPoint x: 1097, endPoint y: 206, distance: 307.5
click at [1097, 197] on div "TẠO ĐƠN HÀNG Yêu cầu xuất hóa đơn điện tử Transit Pickup Surcharge Ids Transit …" at bounding box center [548, 277] width 1097 height 554
type input "50.000"
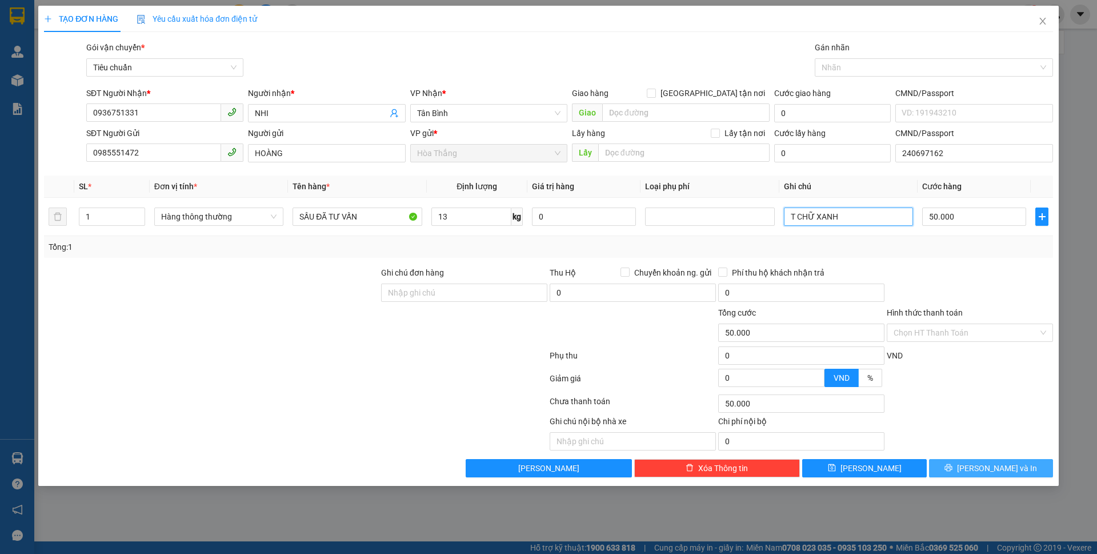
type input "T CHỮ XANH"
click at [953, 473] on span "printer" at bounding box center [949, 467] width 8 height 9
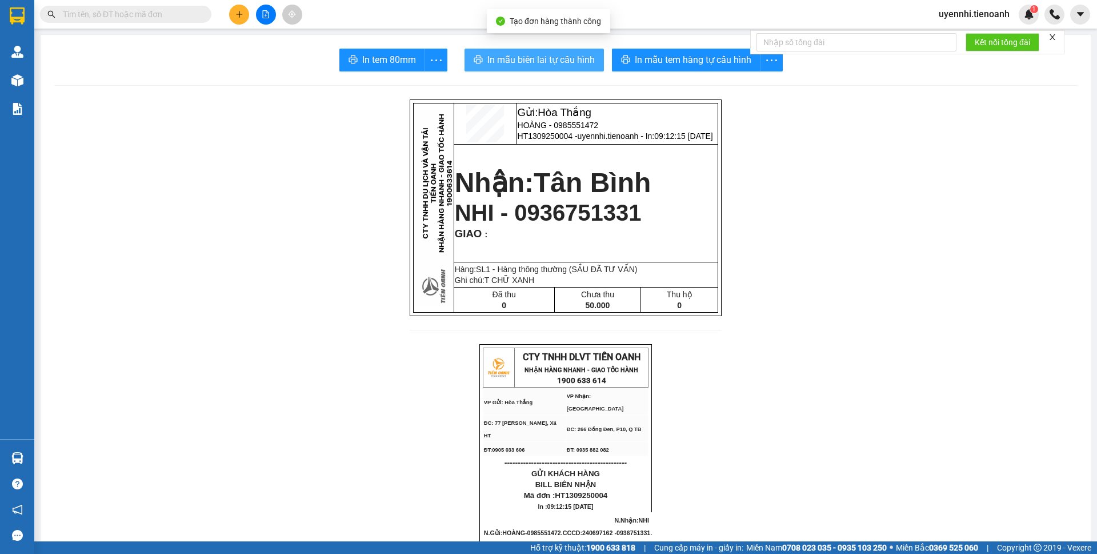
click at [534, 58] on span "In mẫu biên lai tự cấu hình" at bounding box center [540, 60] width 107 height 14
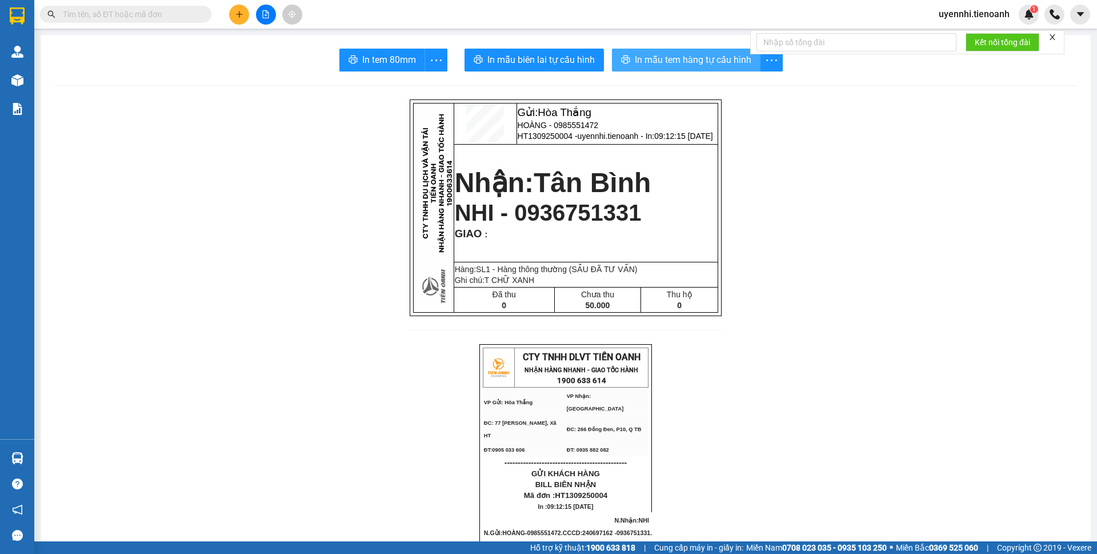
click at [658, 62] on span "In mẫu tem hàng tự cấu hình" at bounding box center [693, 60] width 117 height 14
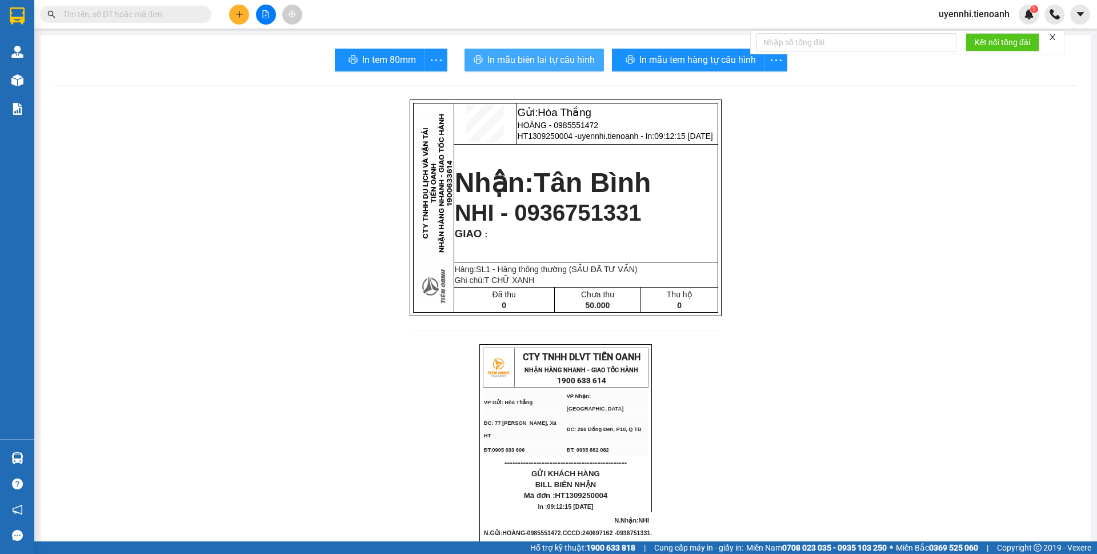
click at [557, 65] on span "In mẫu biên lai tự cấu hình" at bounding box center [540, 60] width 107 height 14
click at [173, 12] on input "text" at bounding box center [130, 14] width 135 height 13
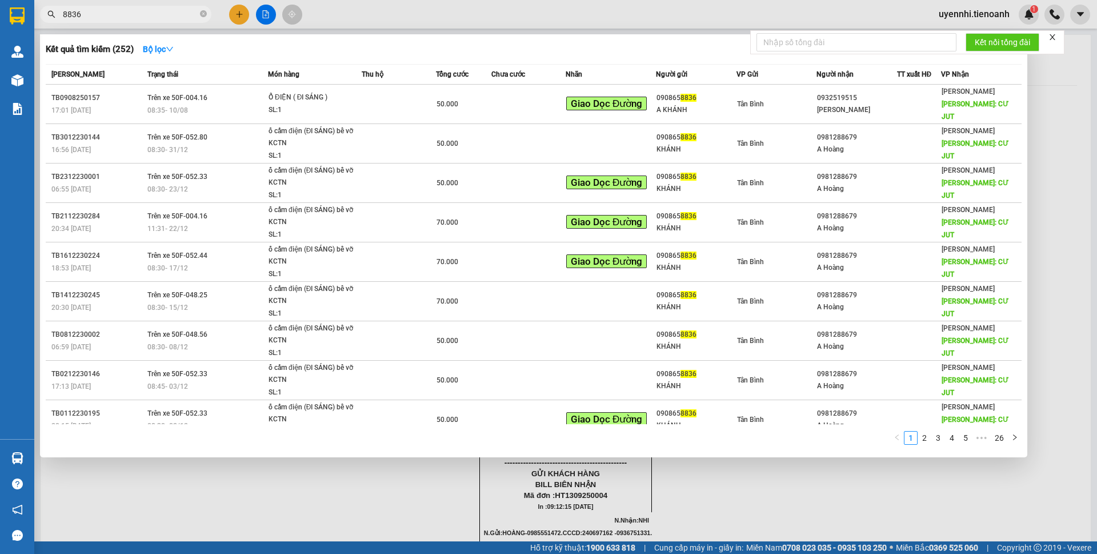
type input "8836"
click at [1015, 479] on div at bounding box center [548, 277] width 1097 height 554
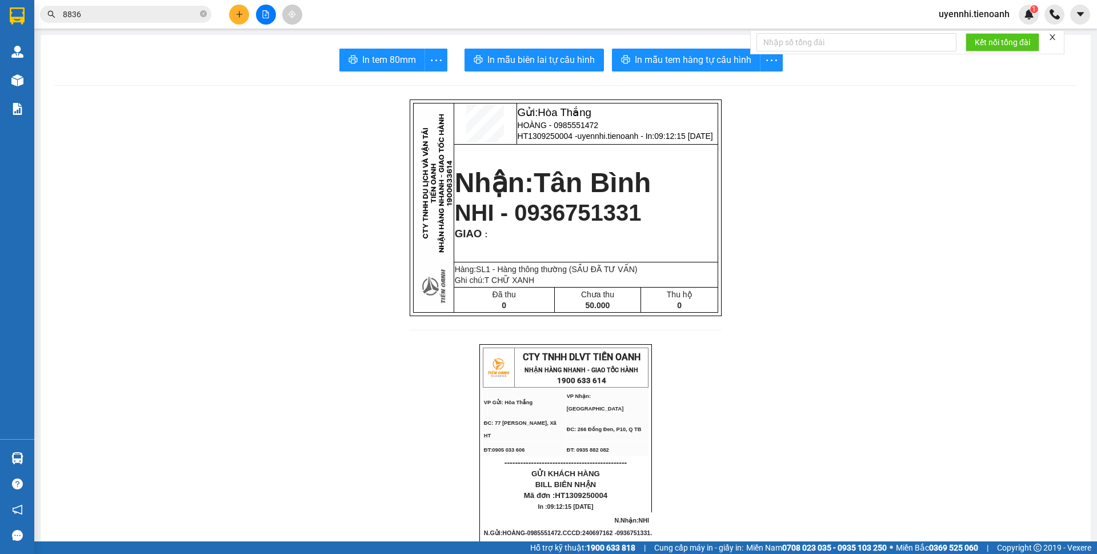
click at [268, 21] on button at bounding box center [266, 15] width 20 height 20
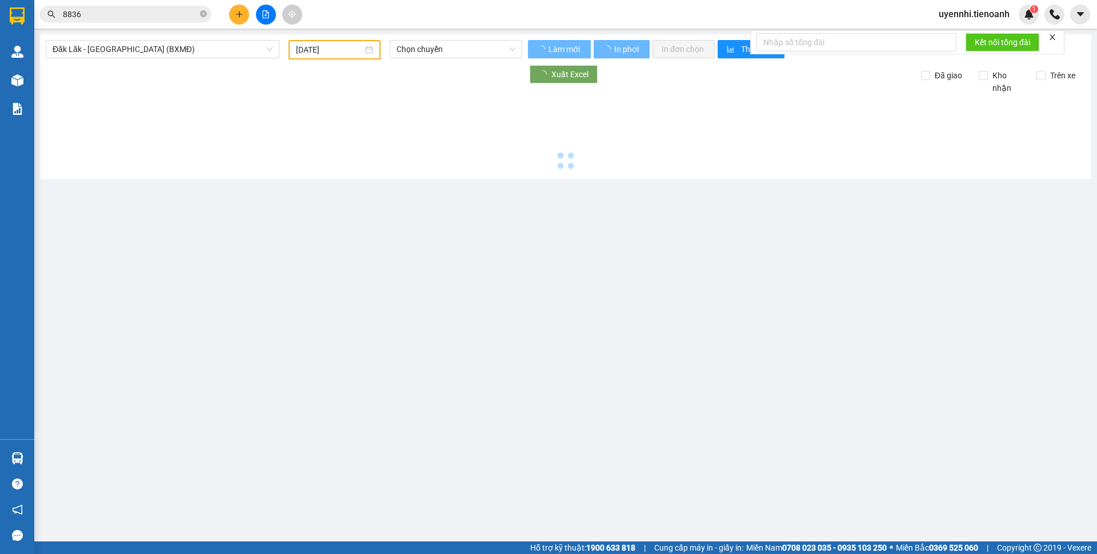
type input "[DATE]"
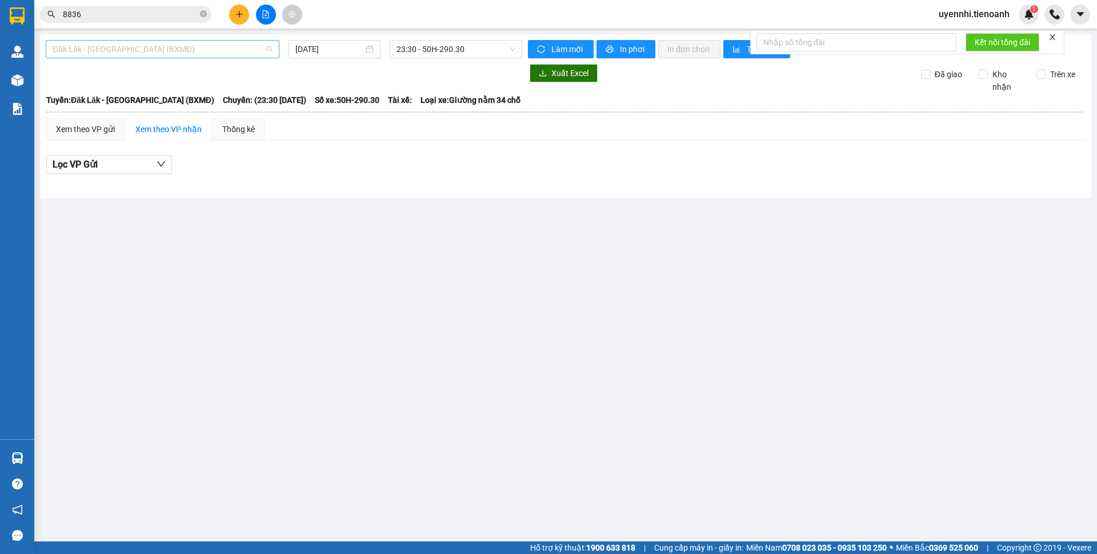
click at [105, 46] on span "Đăk Lăk - [GEOGRAPHIC_DATA] (BXMĐ)" at bounding box center [163, 49] width 220 height 17
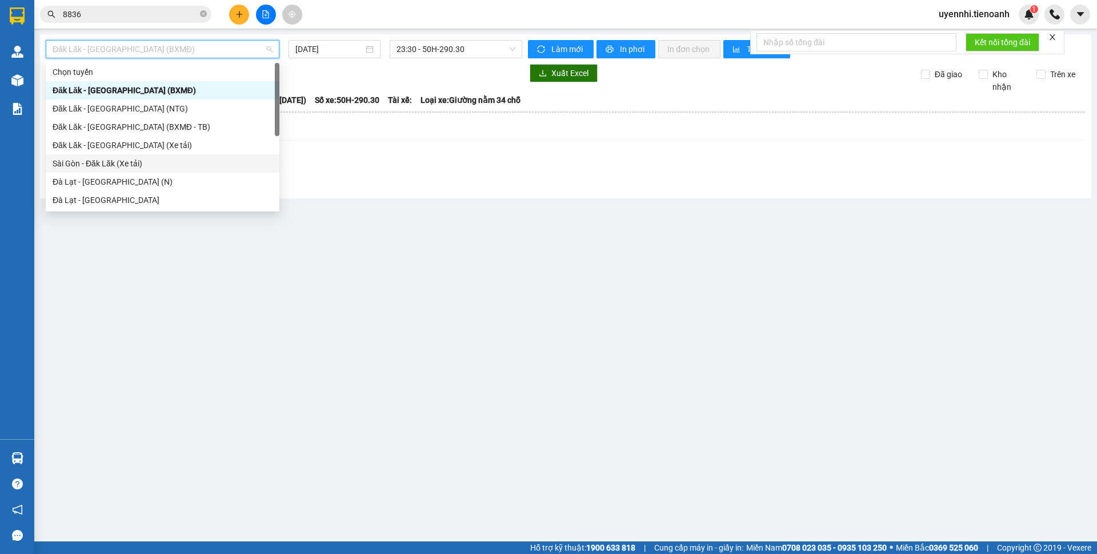
click at [68, 166] on div "Sài Gòn - Đăk Lăk (Xe tải)" at bounding box center [163, 163] width 220 height 13
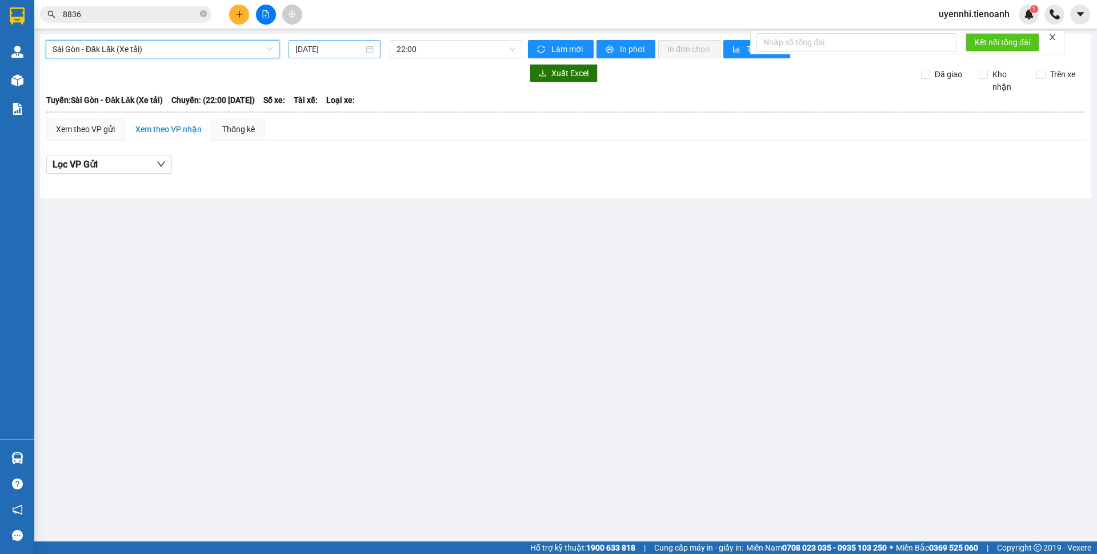
click at [322, 46] on input "[DATE]" at bounding box center [329, 49] width 68 height 13
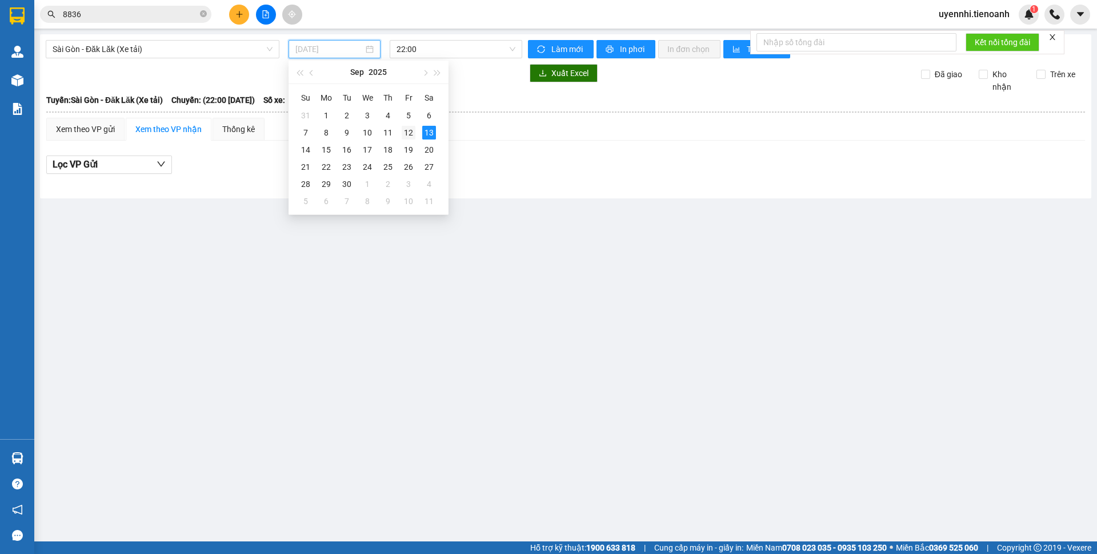
click at [412, 133] on div "12" at bounding box center [409, 133] width 14 height 14
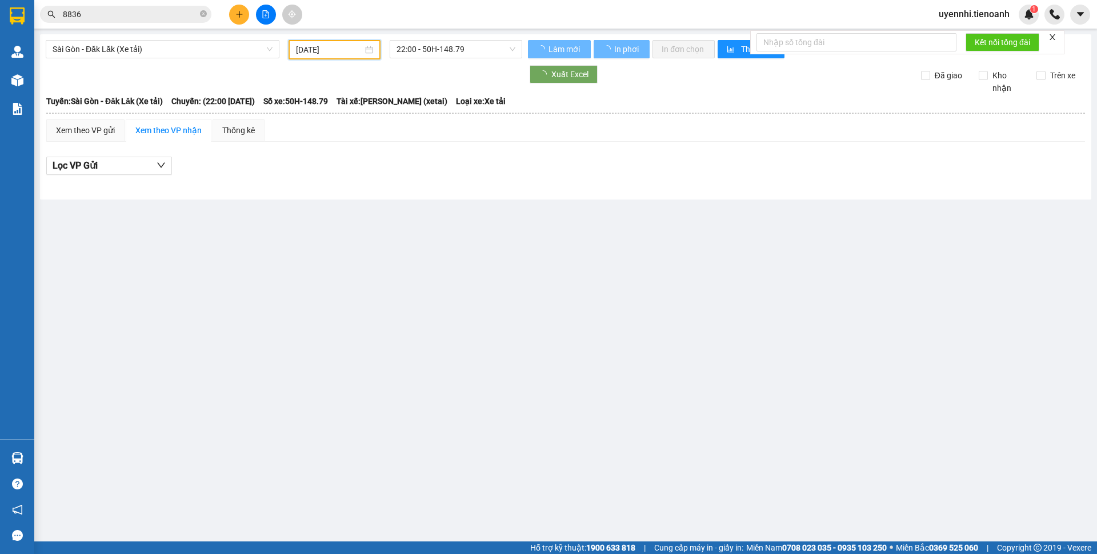
type input "[DATE]"
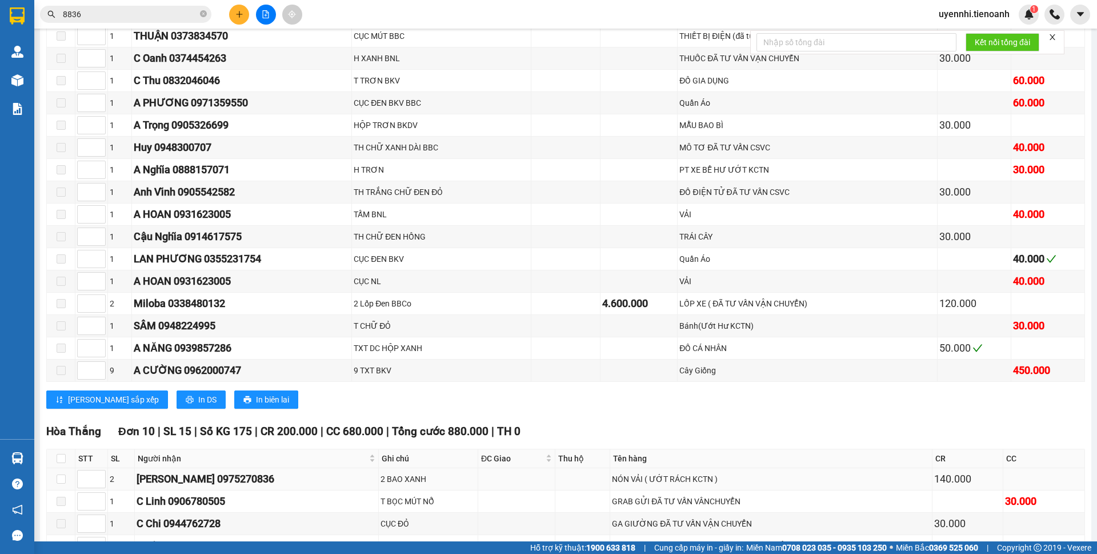
scroll to position [8878, 0]
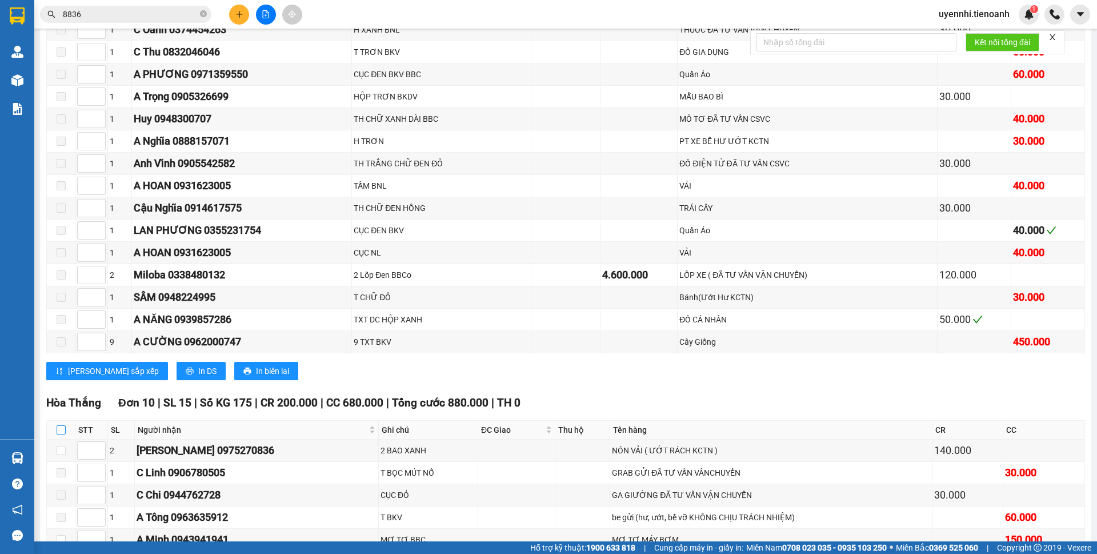
click at [64, 425] on input "checkbox" at bounding box center [61, 429] width 9 height 9
checkbox input "true"
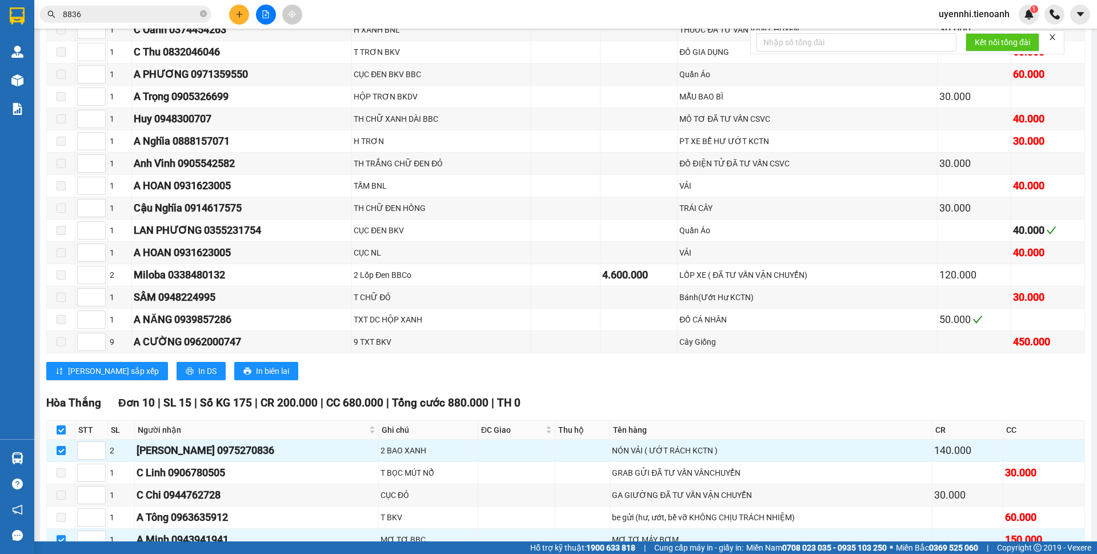
checkbox input "true"
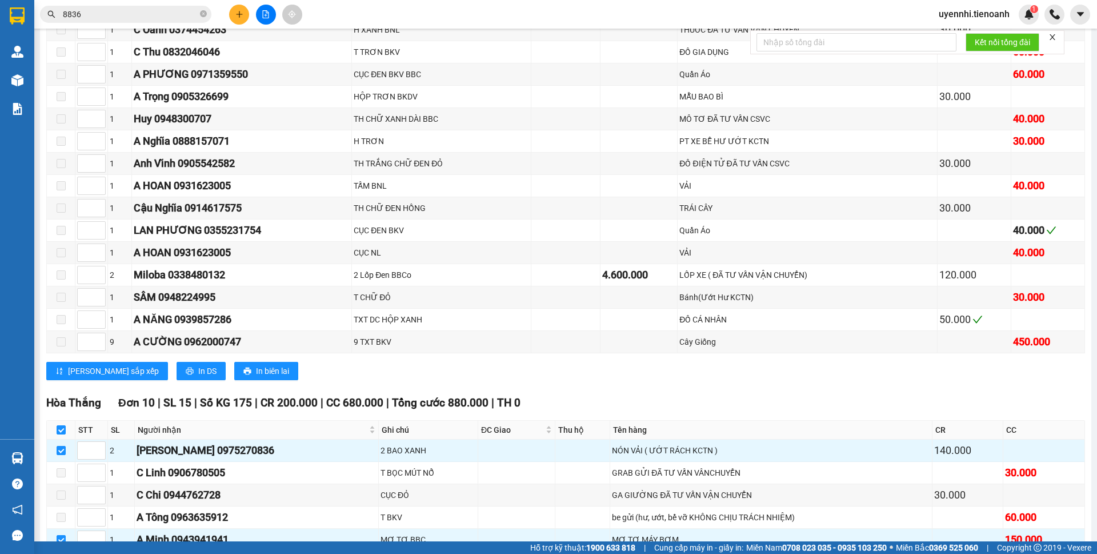
click at [57, 553] on input "checkbox" at bounding box center [61, 561] width 9 height 9
checkbox input "false"
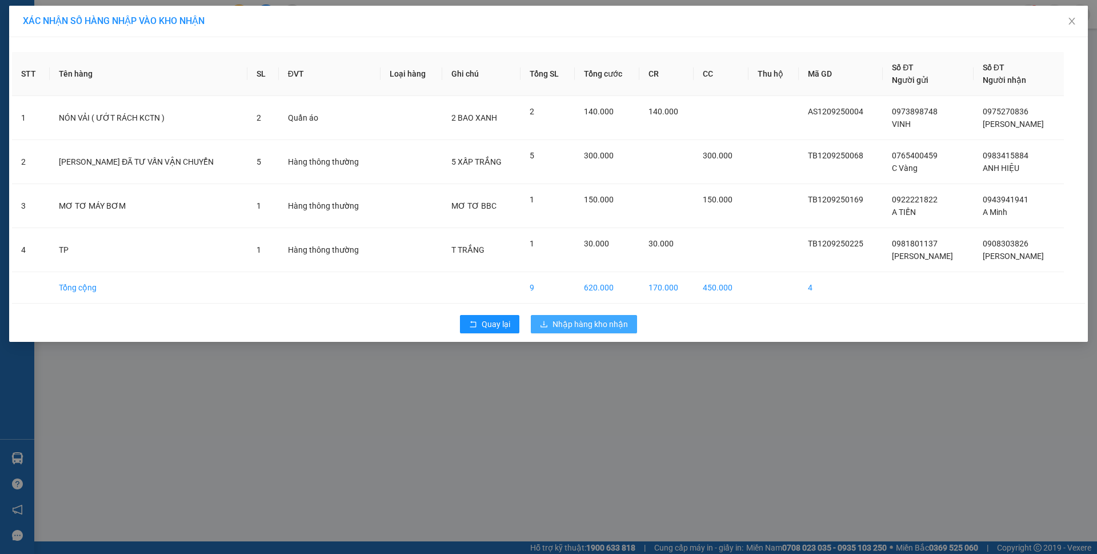
click at [593, 325] on span "Nhập hàng kho nhận" at bounding box center [590, 324] width 75 height 13
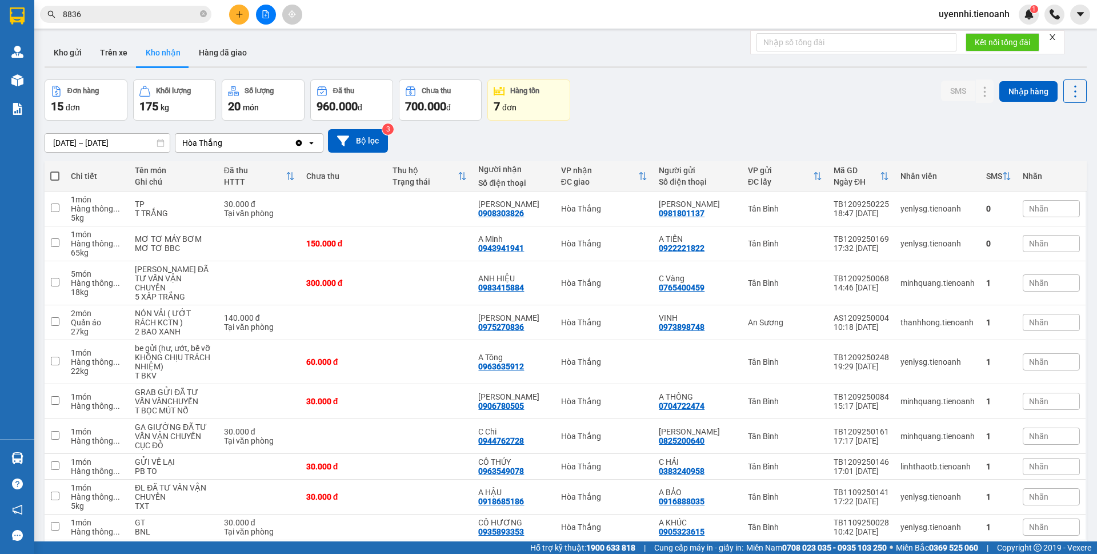
click at [110, 24] on div "Kết quả tìm kiếm ( 252 ) Bộ lọc Mã ĐH Trạng thái Món hàng Thu hộ Tổng cước Chưa…" at bounding box center [548, 14] width 1097 height 29
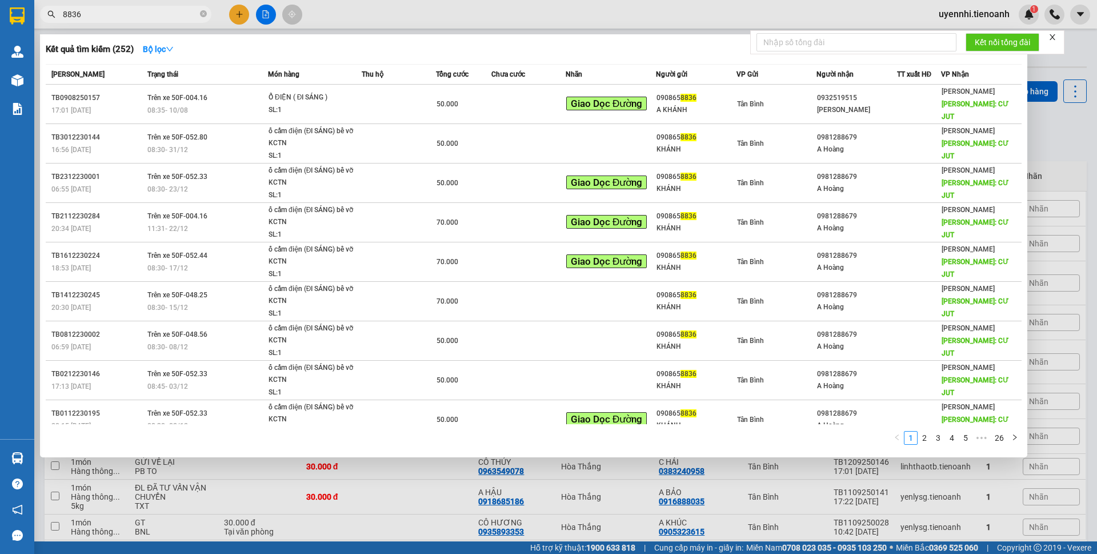
drag, startPoint x: 107, startPoint y: 15, endPoint x: 47, endPoint y: 11, distance: 60.7
click at [47, 11] on span "8836" at bounding box center [125, 14] width 171 height 17
click at [419, 489] on div at bounding box center [548, 277] width 1097 height 554
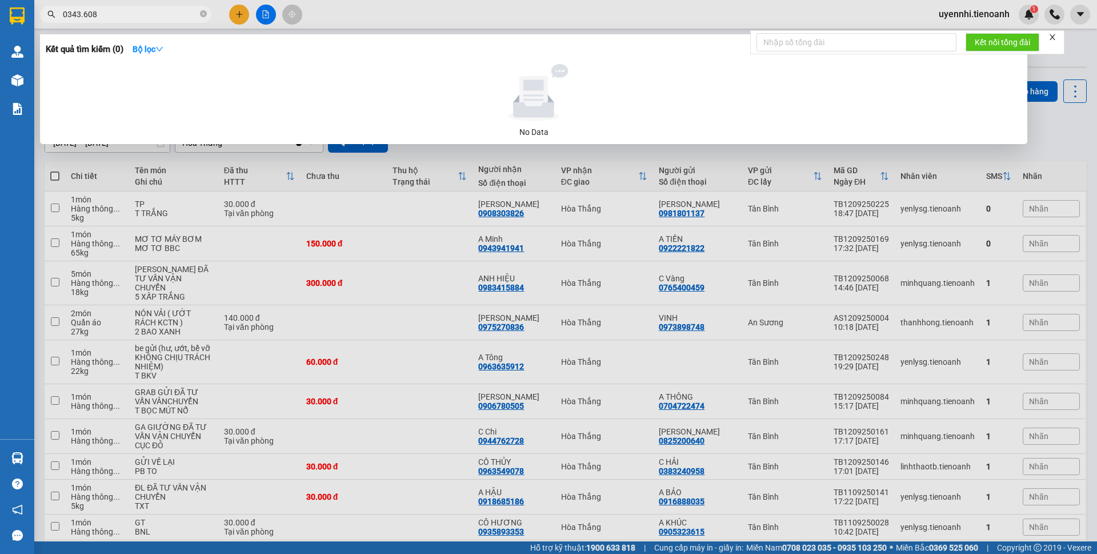
click at [80, 17] on input "0343.608" at bounding box center [130, 14] width 135 height 13
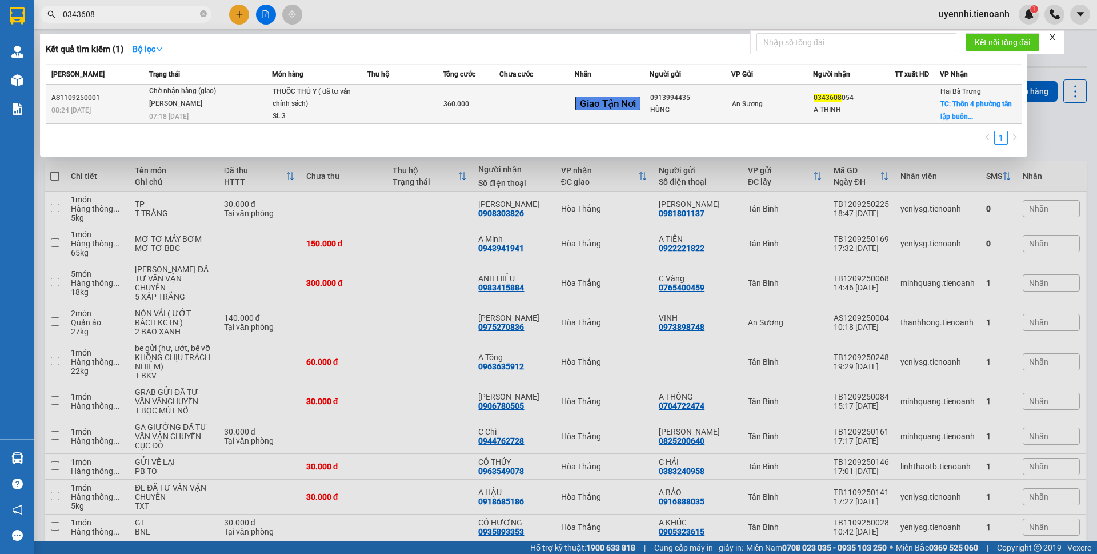
type input "0343608"
click at [275, 97] on div "THUỐC THÚ Y ( đã tư vấn chính sách)" at bounding box center [316, 98] width 86 height 25
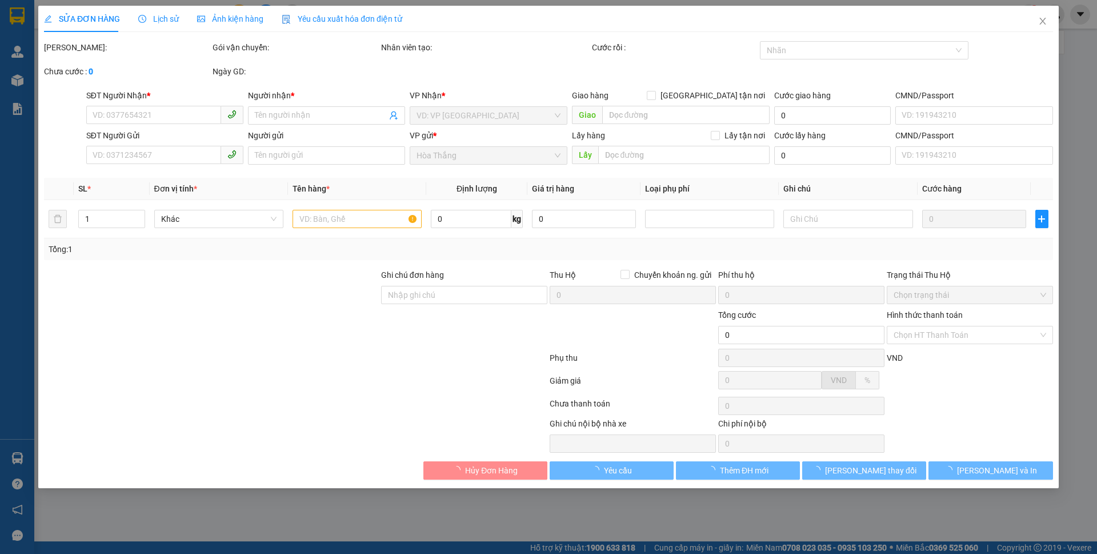
click at [149, 20] on span "Lịch sử" at bounding box center [158, 18] width 41 height 9
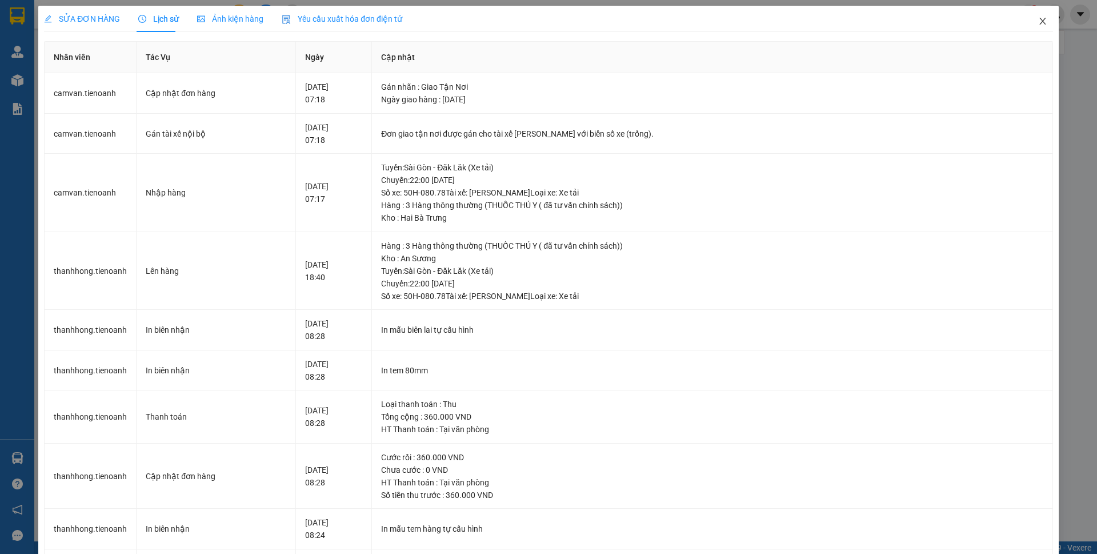
click at [1039, 23] on span "Close" at bounding box center [1043, 22] width 32 height 32
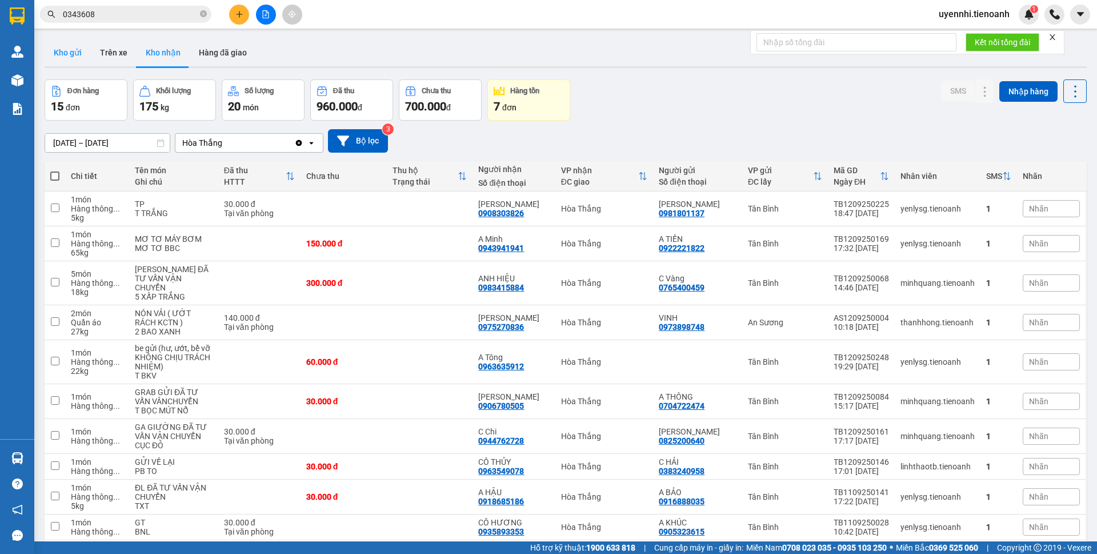
click at [63, 51] on button "Kho gửi" at bounding box center [68, 52] width 46 height 27
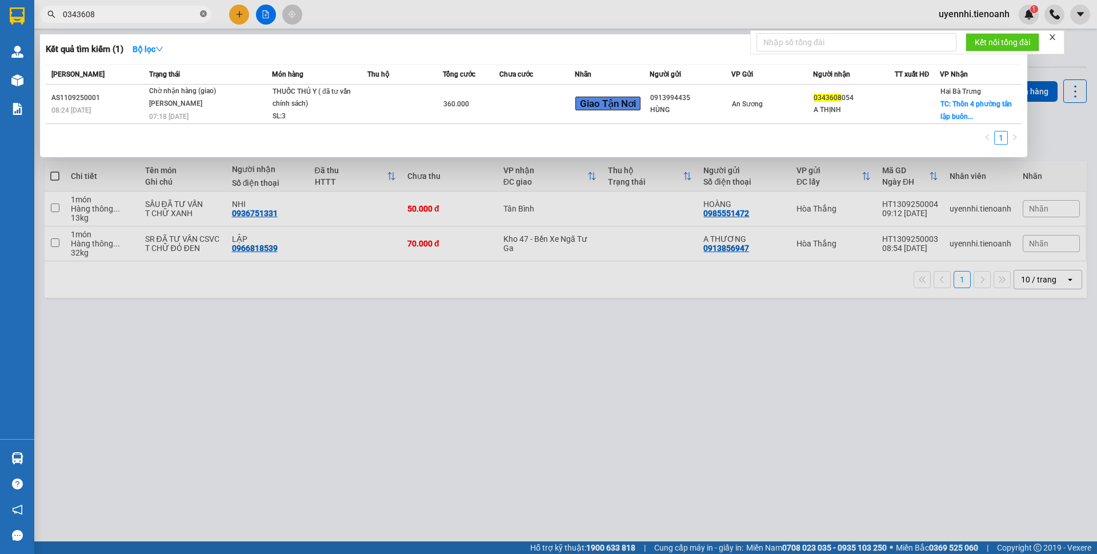
click at [201, 13] on icon "close-circle" at bounding box center [203, 13] width 7 height 7
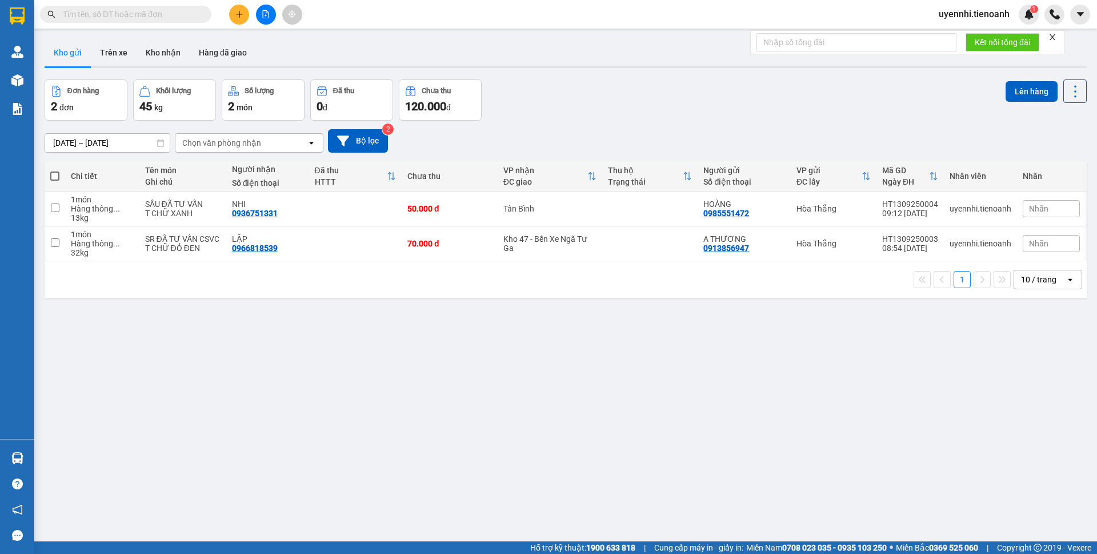
click at [119, 19] on input "text" at bounding box center [130, 14] width 135 height 13
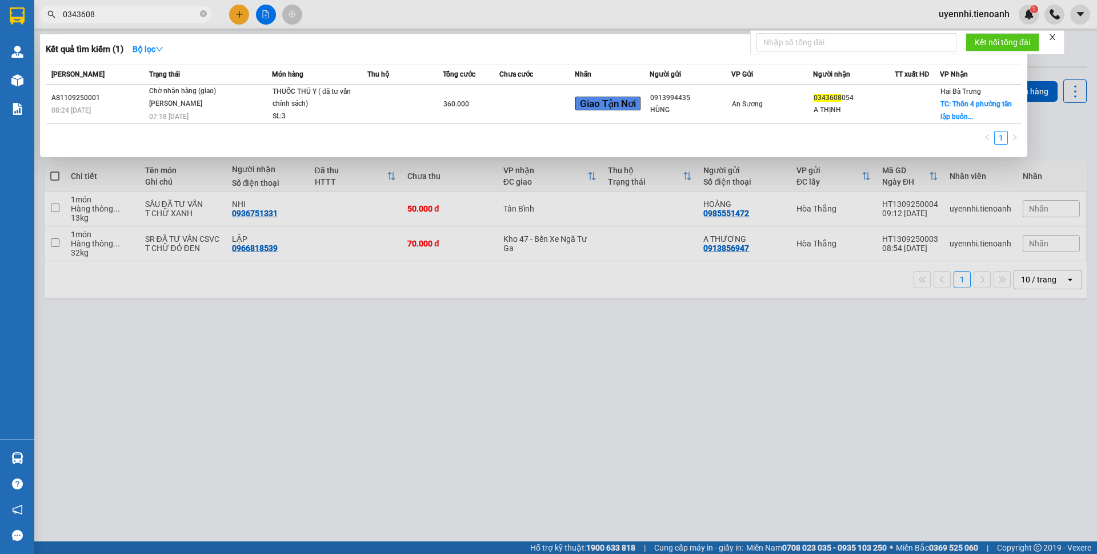
type input "0343608"
click at [663, 420] on div at bounding box center [548, 277] width 1097 height 554
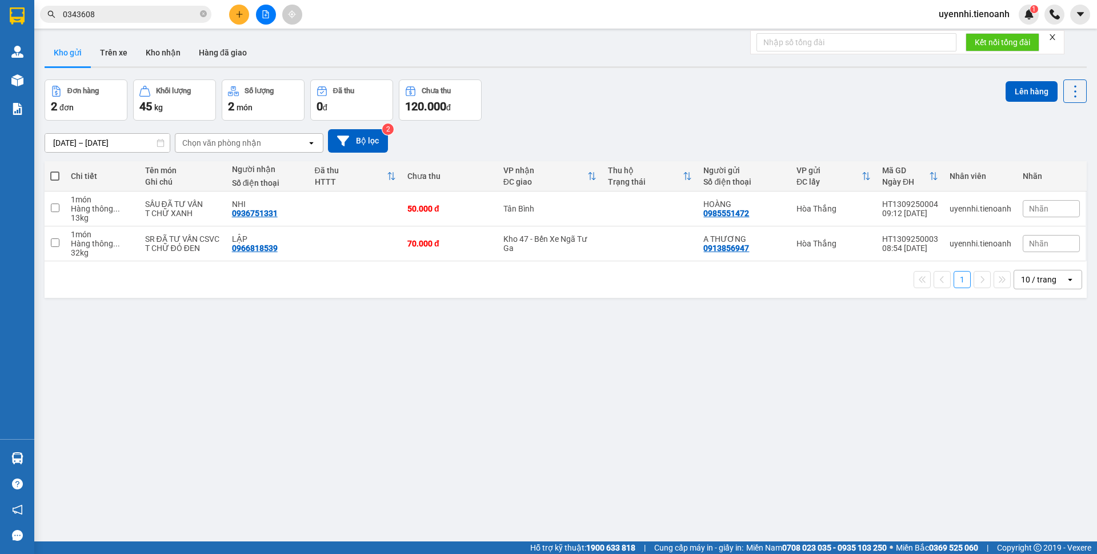
click at [266, 14] on icon "file-add" at bounding box center [266, 14] width 8 height 8
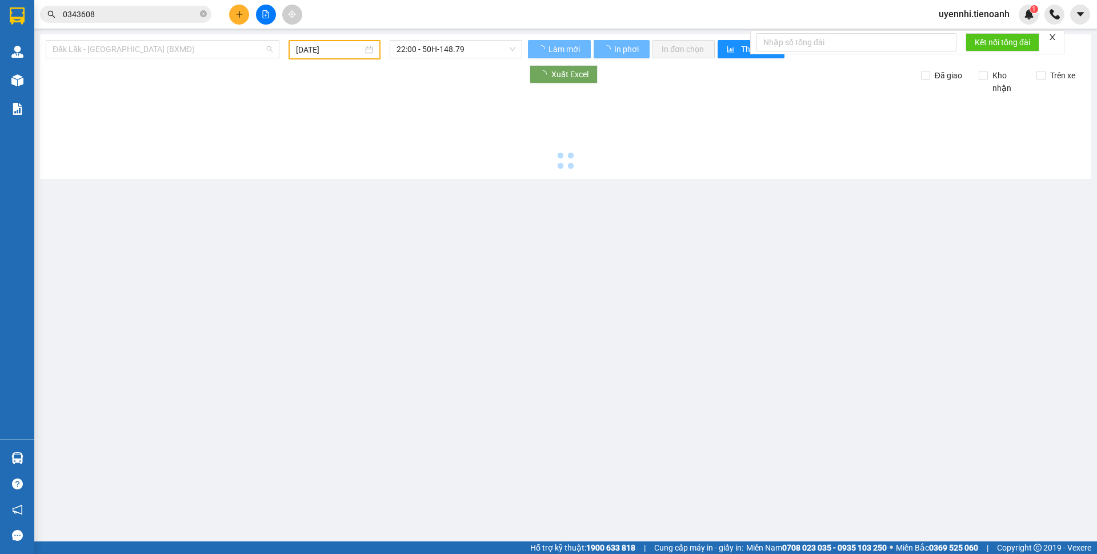
click at [254, 50] on span "Đăk Lăk - [GEOGRAPHIC_DATA] (BXMĐ)" at bounding box center [163, 49] width 220 height 17
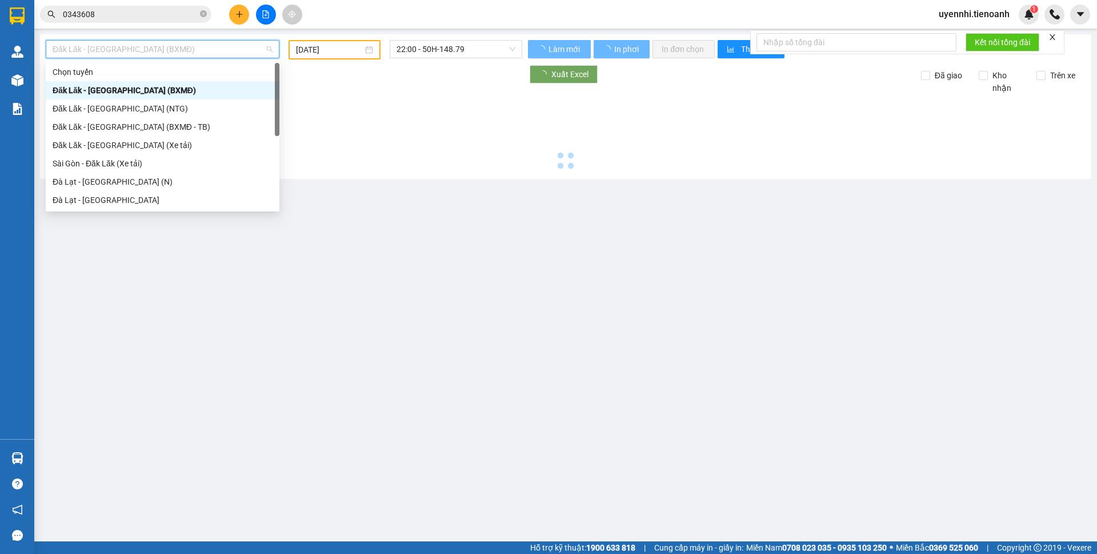
type input "[DATE]"
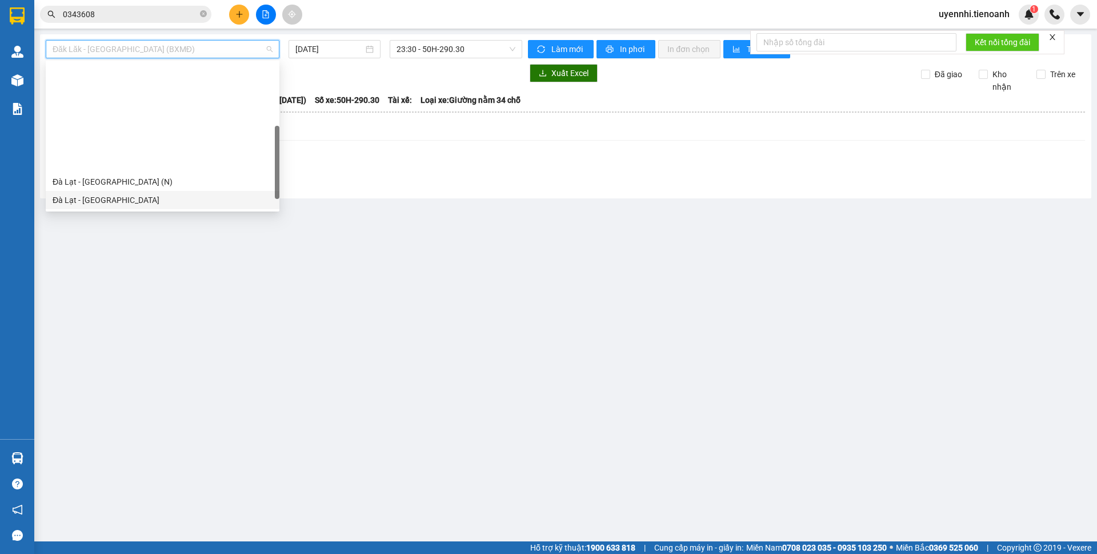
scroll to position [146, 0]
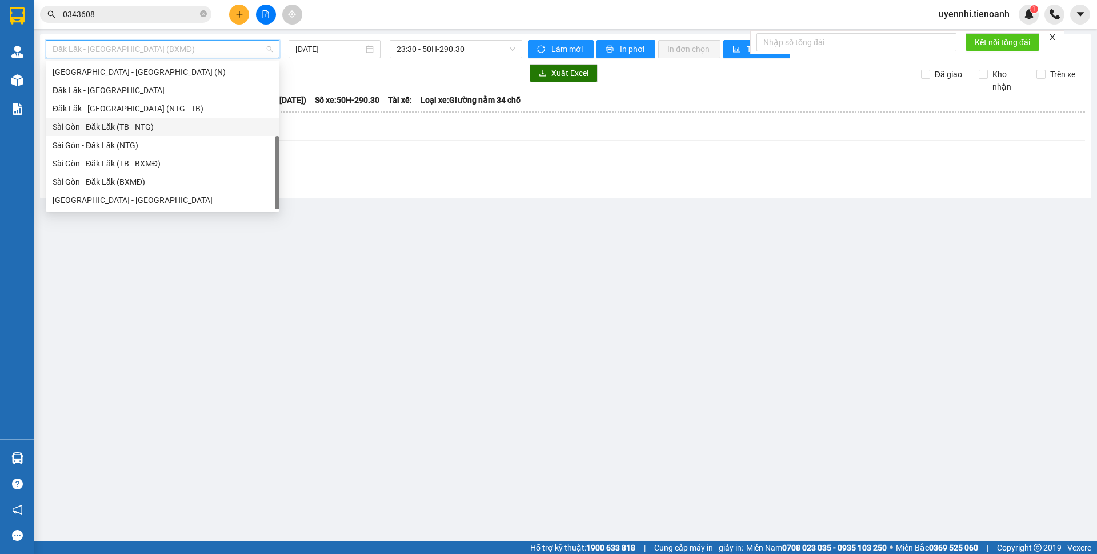
click at [79, 128] on div "Sài Gòn - Đăk Lăk (TB - NTG)" at bounding box center [163, 127] width 220 height 13
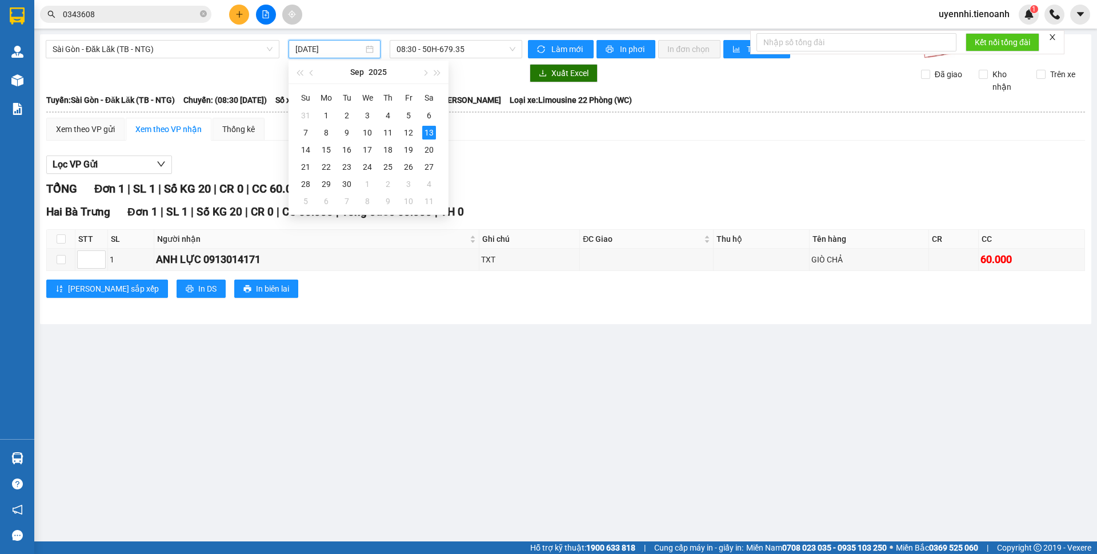
click at [334, 44] on input "[DATE]" at bounding box center [329, 49] width 68 height 13
click at [404, 130] on div "12" at bounding box center [409, 133] width 14 height 14
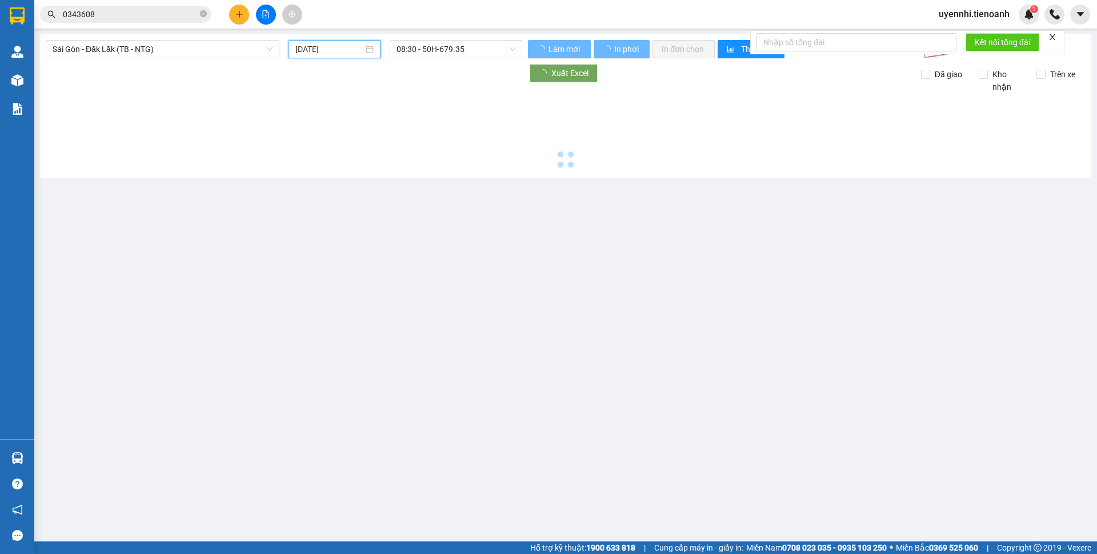
type input "[DATE]"
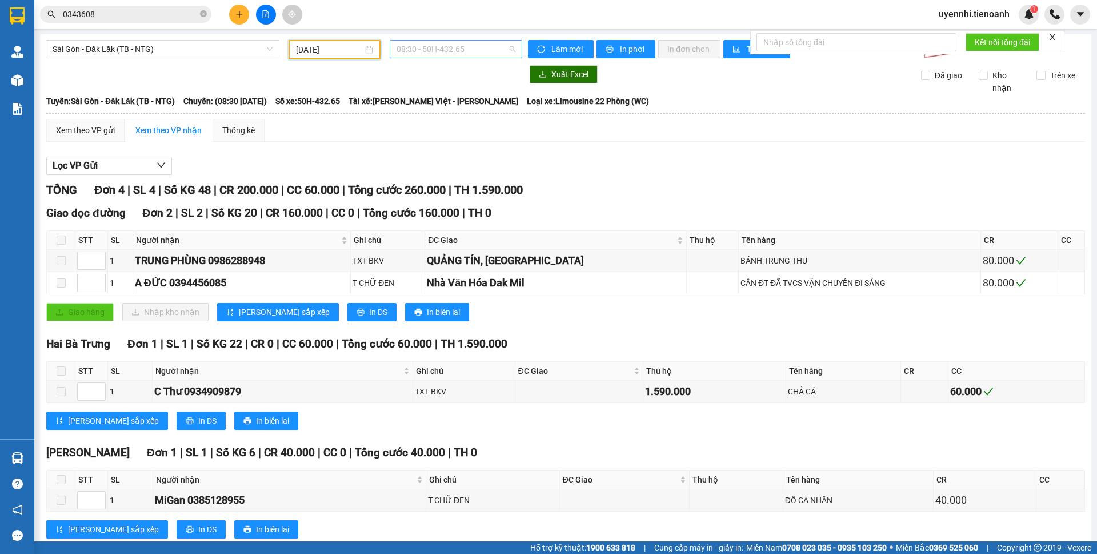
click at [406, 43] on span "08:30 - 50H-432.65" at bounding box center [456, 49] width 119 height 17
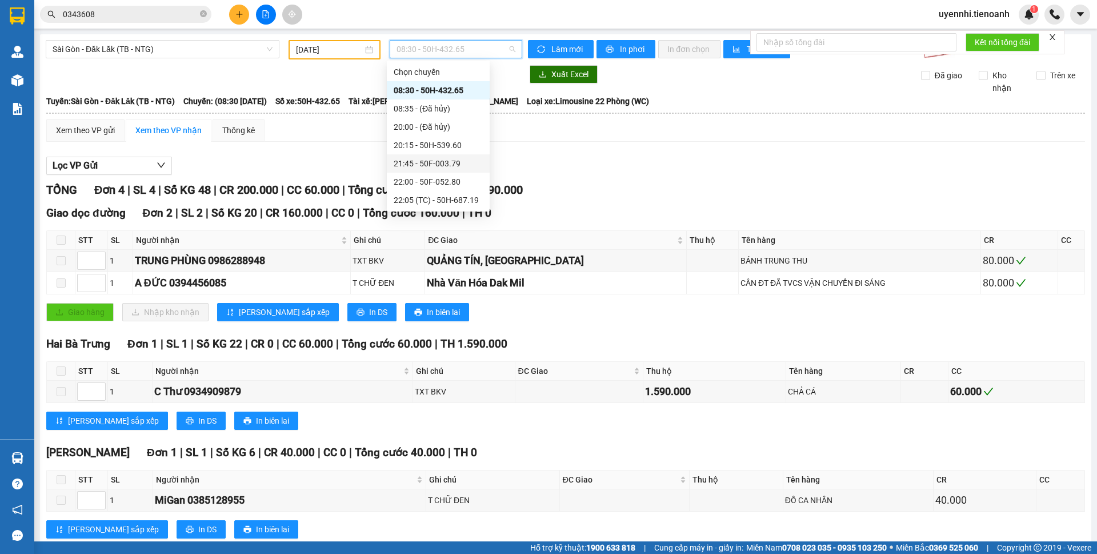
click at [421, 165] on div "21:45 - 50F-003.79" at bounding box center [438, 163] width 89 height 13
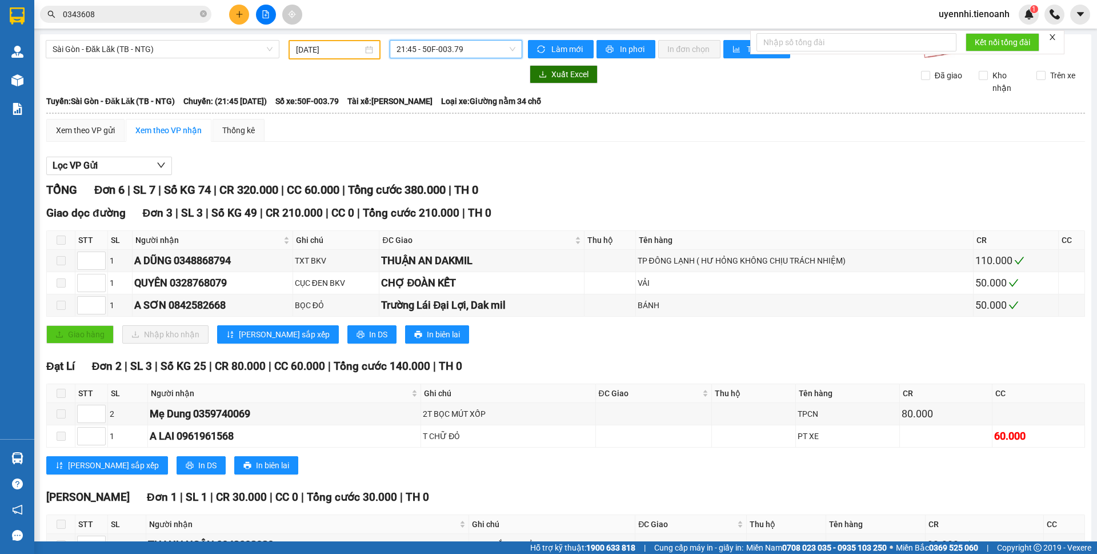
click at [417, 37] on div "Sài Gòn - Đăk Lăk (TB - NTG) [DATE] 21:45 21:45 - 50F-003.79 Làm mới In phơi In…" at bounding box center [565, 321] width 1051 height 575
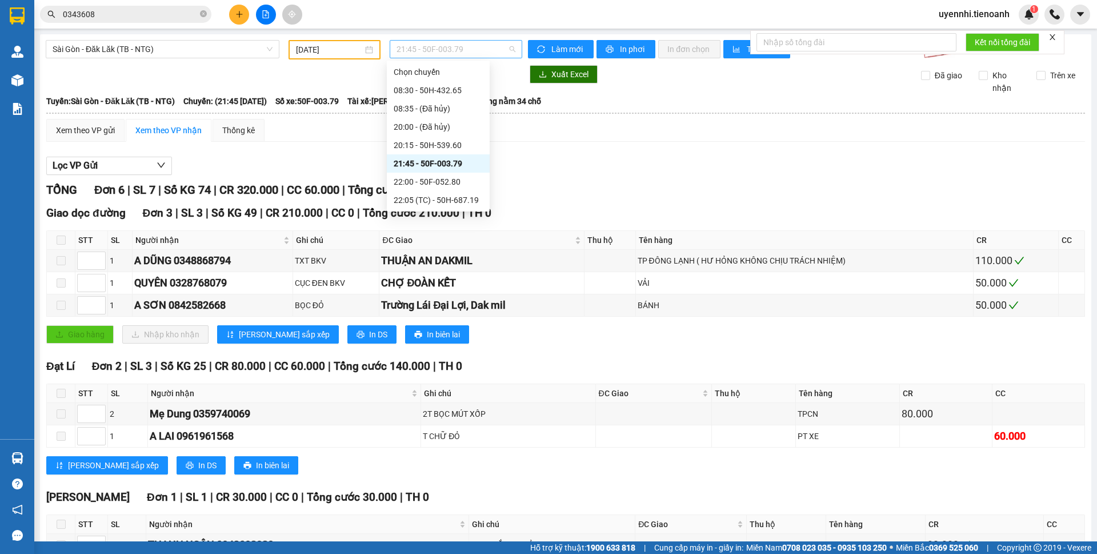
drag, startPoint x: 413, startPoint y: 50, endPoint x: 417, endPoint y: 85, distance: 35.7
click at [412, 50] on span "21:45 - 50F-003.79" at bounding box center [456, 49] width 119 height 17
click at [411, 143] on div "20:15 - 50H-539.60" at bounding box center [438, 145] width 89 height 13
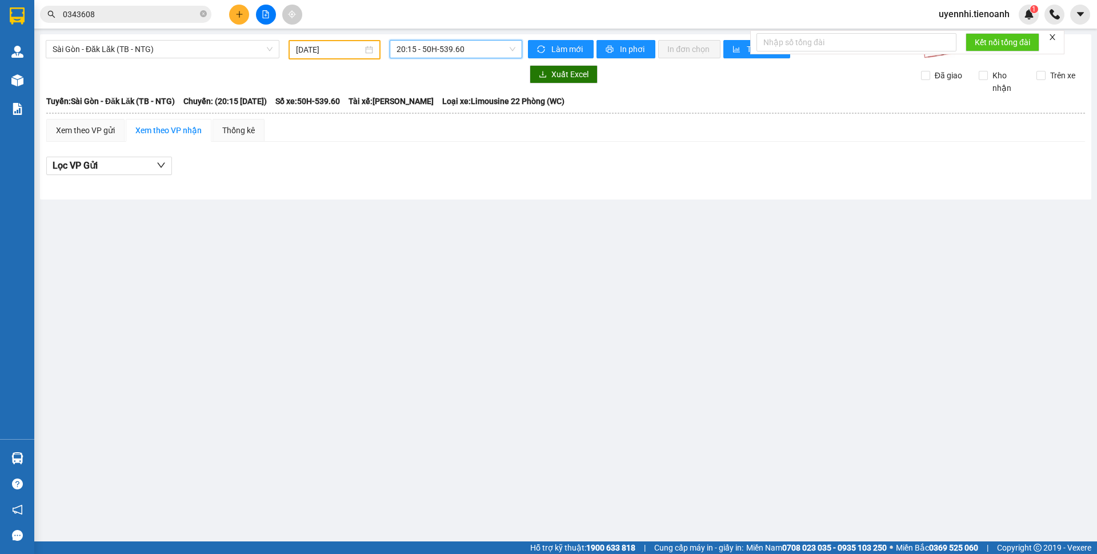
click at [425, 43] on span "20:15 - 50H-539.60" at bounding box center [456, 49] width 119 height 17
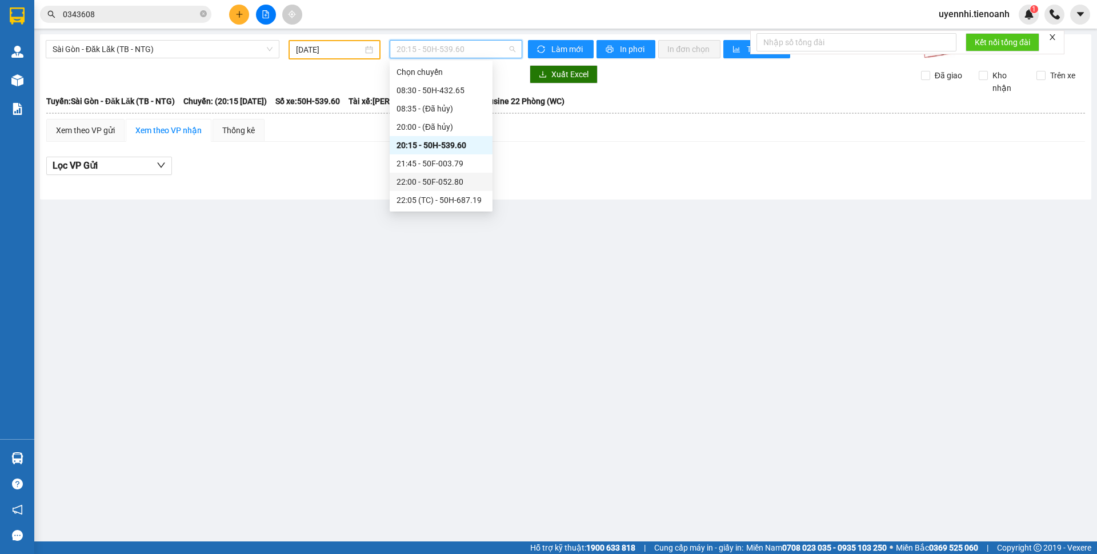
click at [422, 184] on div "22:00 - 50F-052.80" at bounding box center [441, 181] width 89 height 13
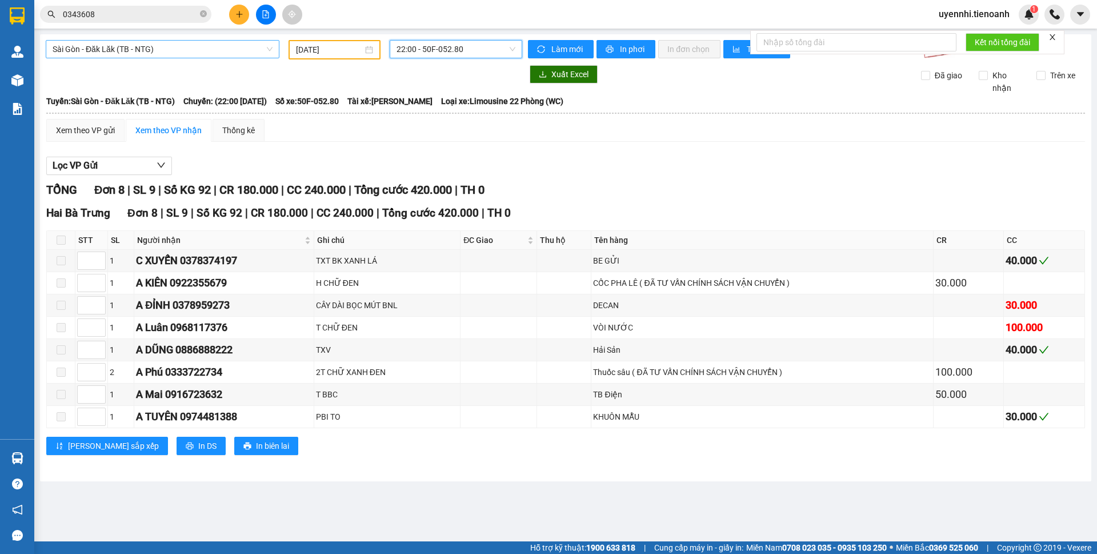
click at [136, 40] on div "Sài Gòn - Đăk Lăk (TB - NTG)" at bounding box center [163, 49] width 234 height 18
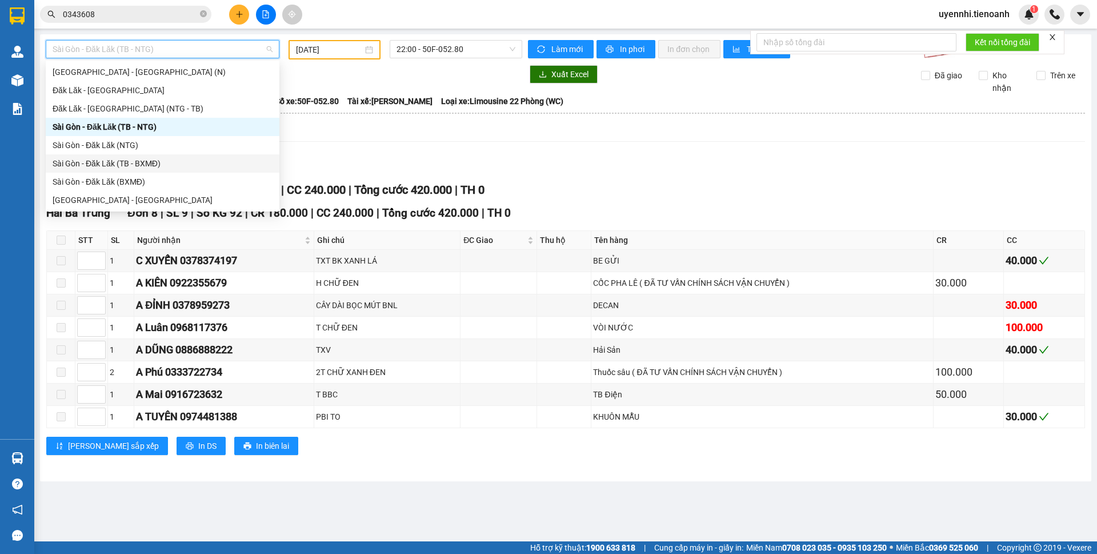
click at [128, 167] on div "Sài Gòn - Đăk Lăk (TB - BXMĐ)" at bounding box center [163, 163] width 220 height 13
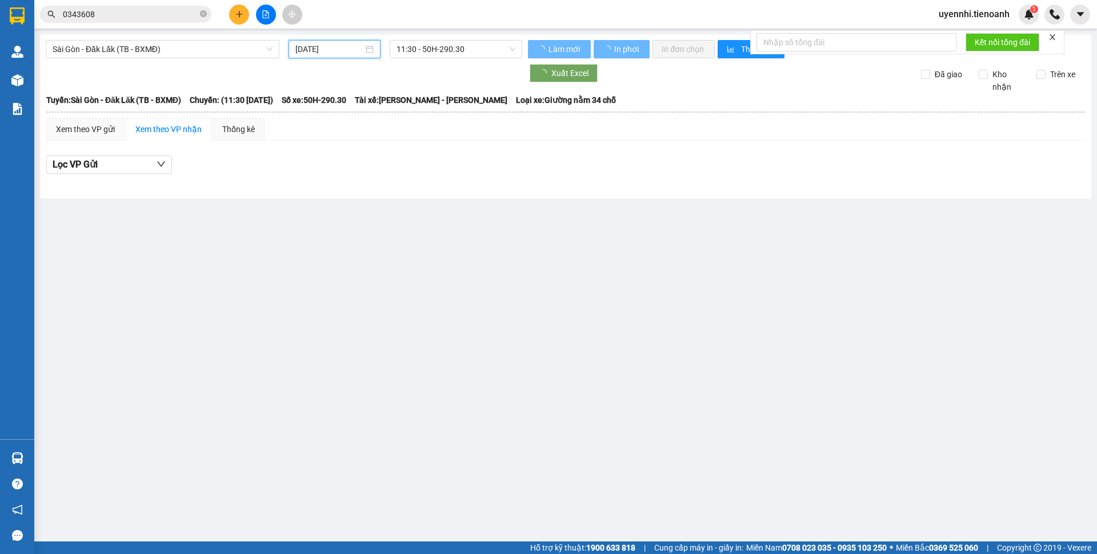
click at [355, 47] on input "[DATE]" at bounding box center [329, 49] width 68 height 13
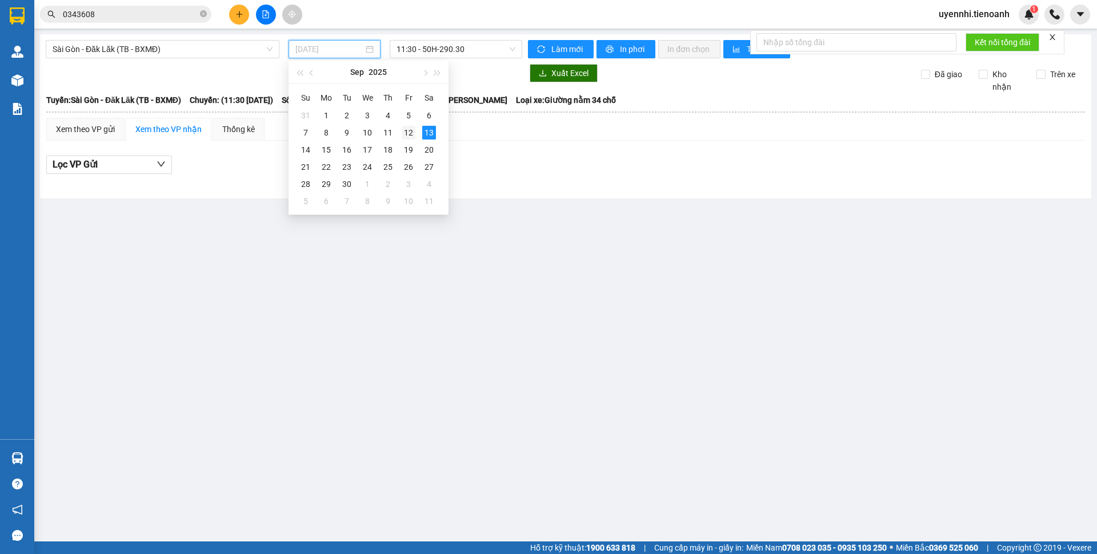
click at [405, 135] on div "12" at bounding box center [409, 133] width 14 height 14
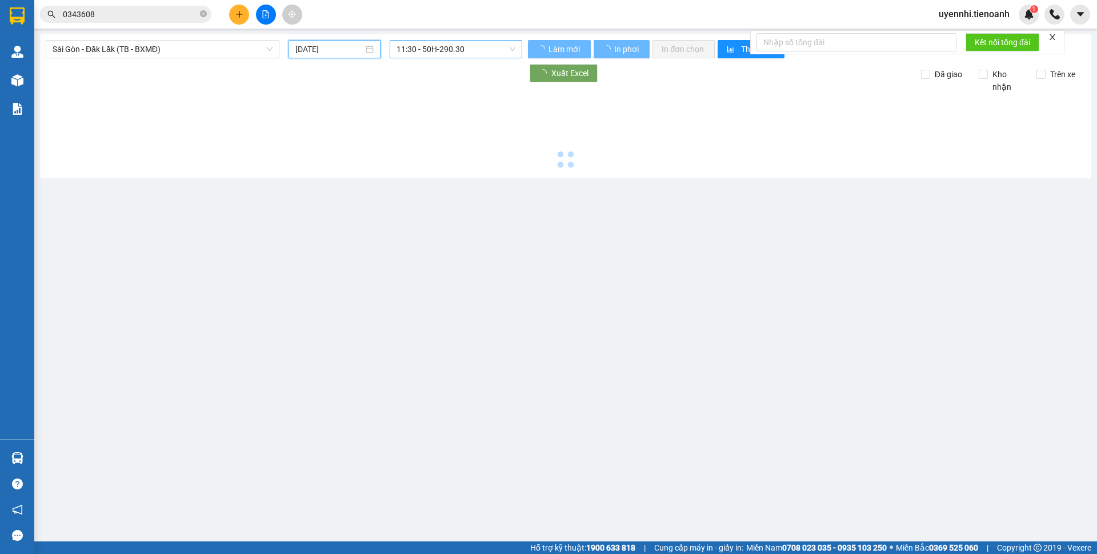
type input "[DATE]"
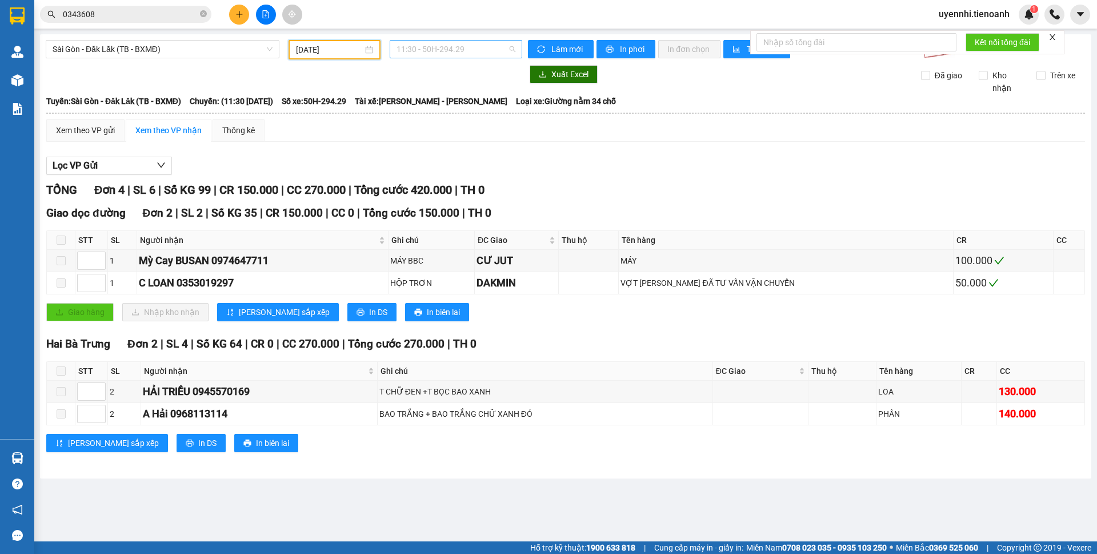
click at [435, 45] on span "11:30 - 50H-294.29" at bounding box center [456, 49] width 119 height 17
click at [421, 142] on div "19:45 - 50H-808.87" at bounding box center [441, 145] width 89 height 13
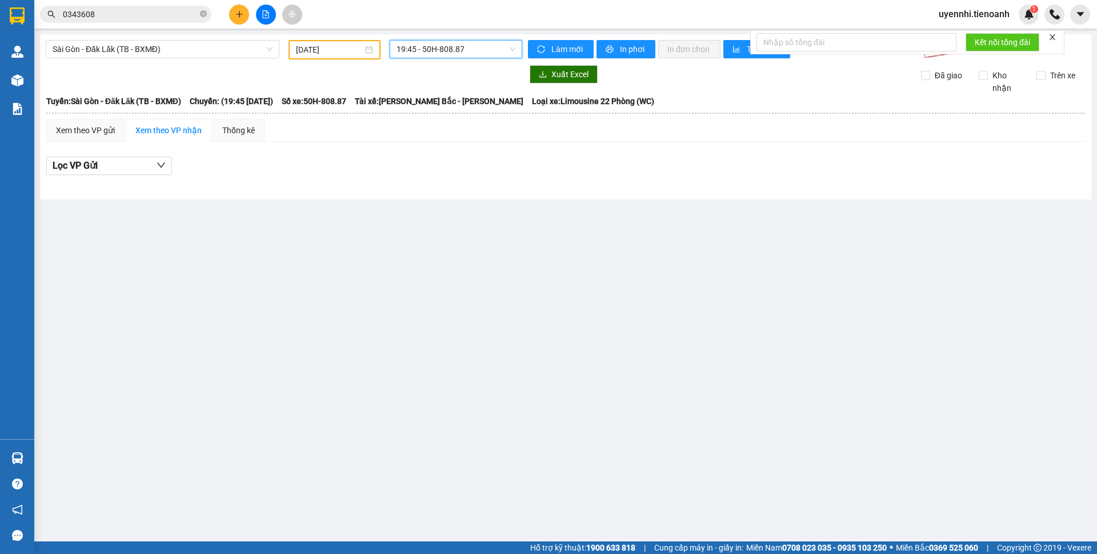
click at [427, 44] on span "19:45 - 50H-808.87" at bounding box center [456, 49] width 119 height 17
click at [399, 131] on div "19:30 - 50H-295.32" at bounding box center [441, 127] width 89 height 13
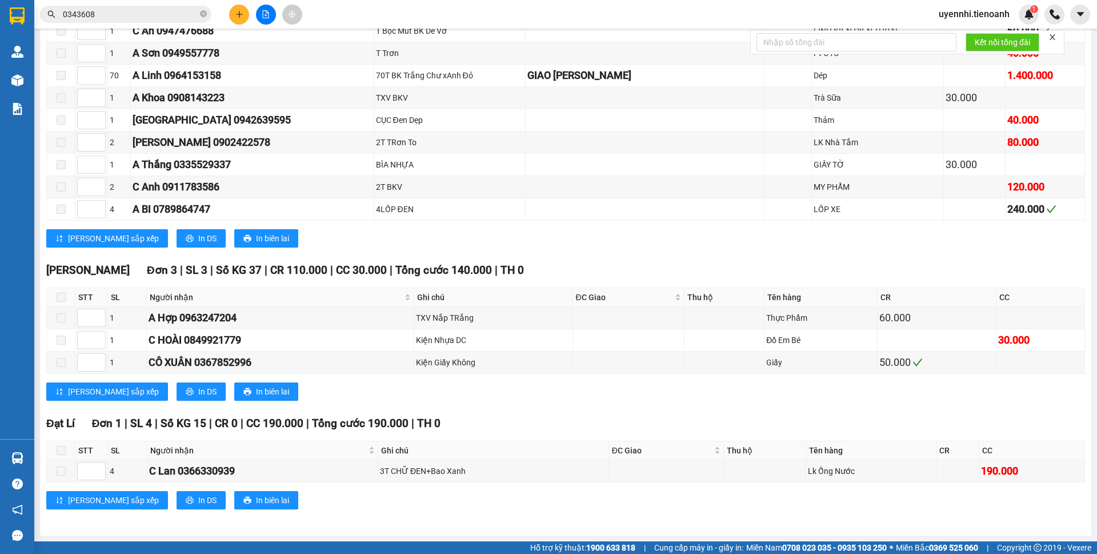
scroll to position [37, 0]
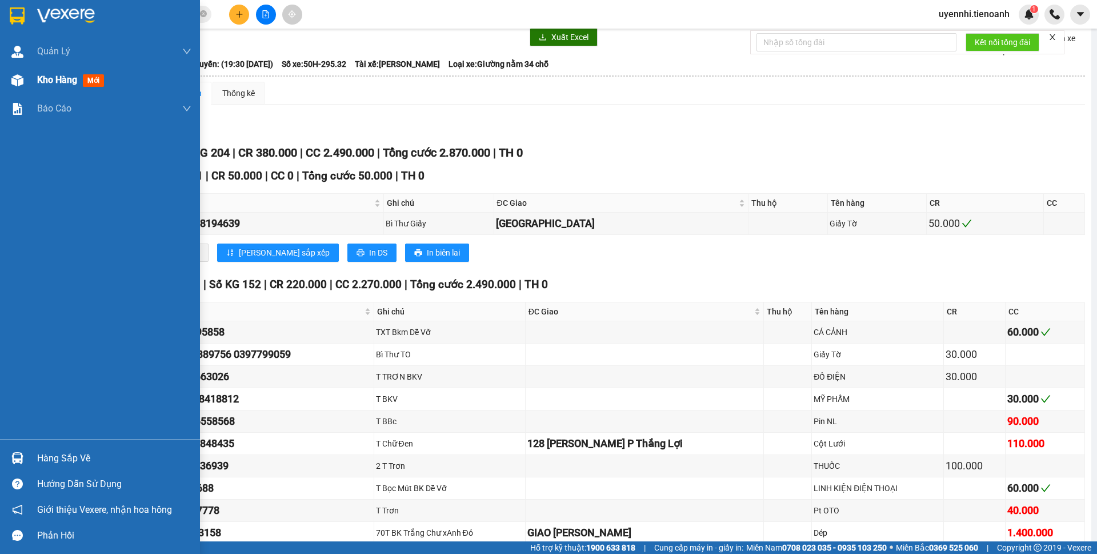
click at [50, 78] on span "Kho hàng" at bounding box center [57, 79] width 40 height 11
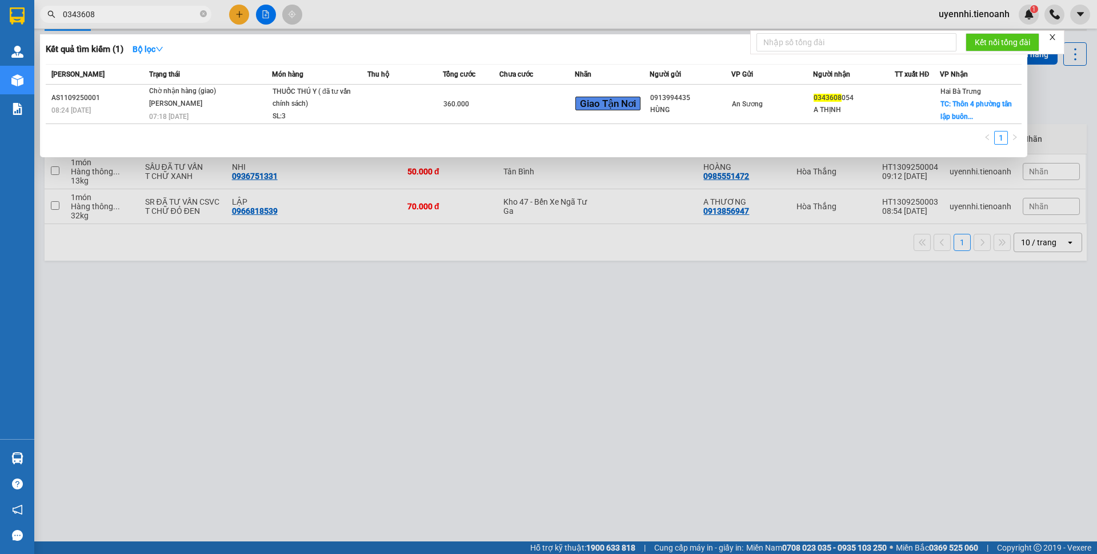
drag, startPoint x: 105, startPoint y: 13, endPoint x: 55, endPoint y: 13, distance: 49.7
click at [55, 13] on div "0343608" at bounding box center [111, 14] width 223 height 17
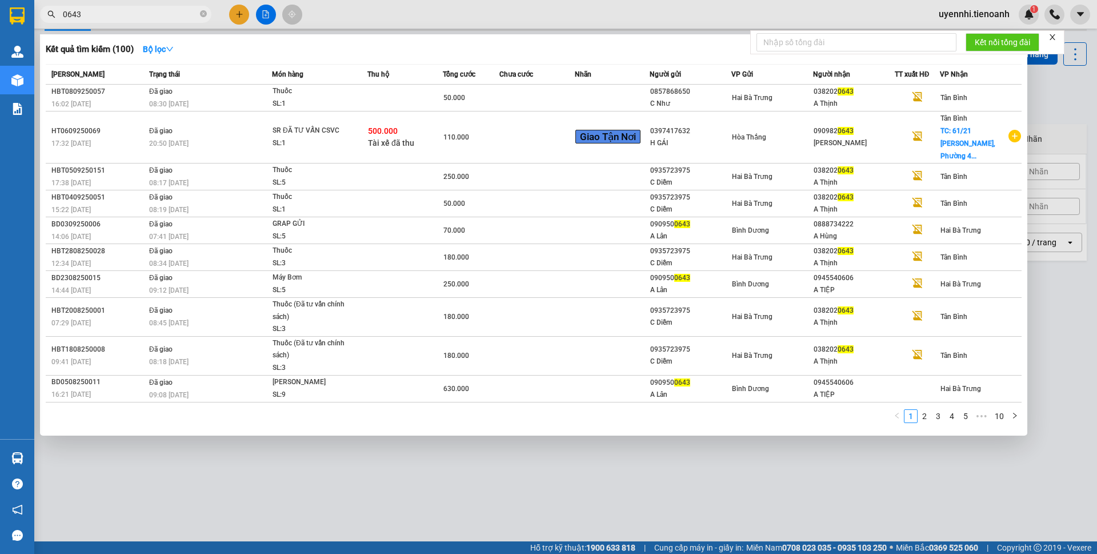
type input "0643"
click at [433, 499] on div at bounding box center [548, 277] width 1097 height 554
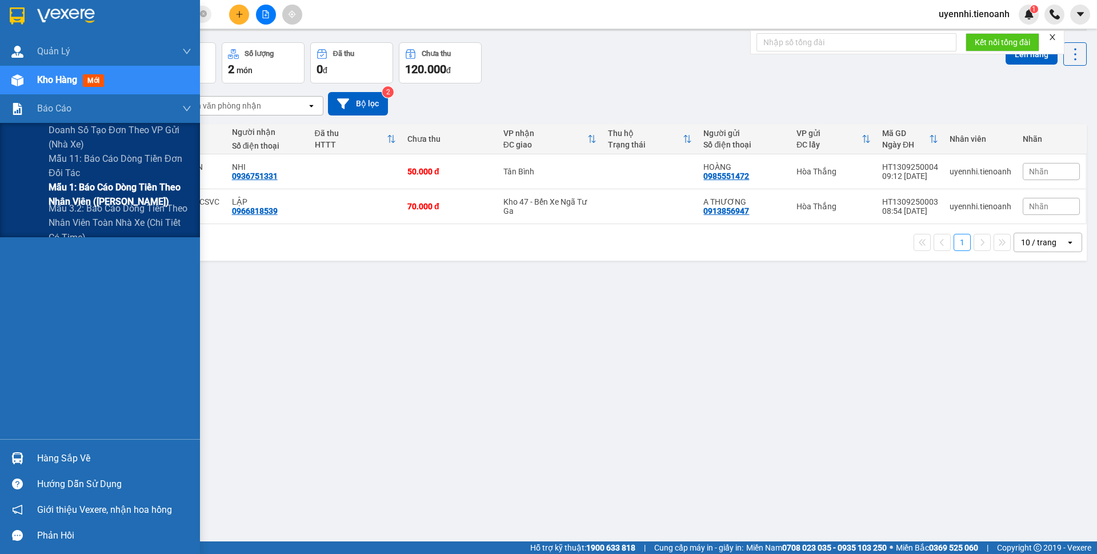
click at [82, 194] on span "Mẫu 1: Báo cáo dòng tiền theo nhân viên ([PERSON_NAME])" at bounding box center [120, 194] width 143 height 29
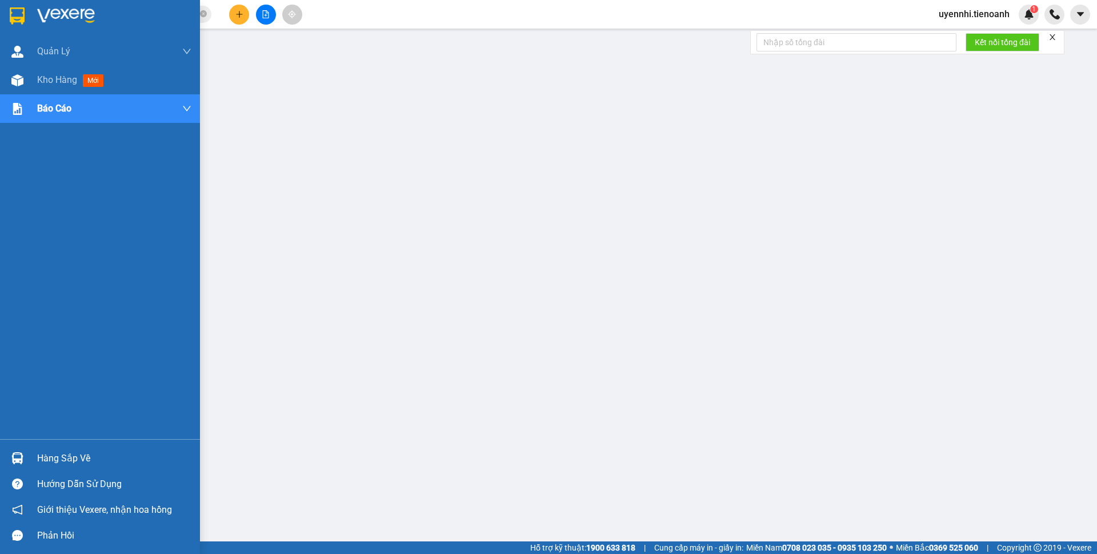
drag, startPoint x: 48, startPoint y: 83, endPoint x: 78, endPoint y: 3, distance: 85.3
click at [48, 83] on span "Kho hàng" at bounding box center [57, 79] width 40 height 11
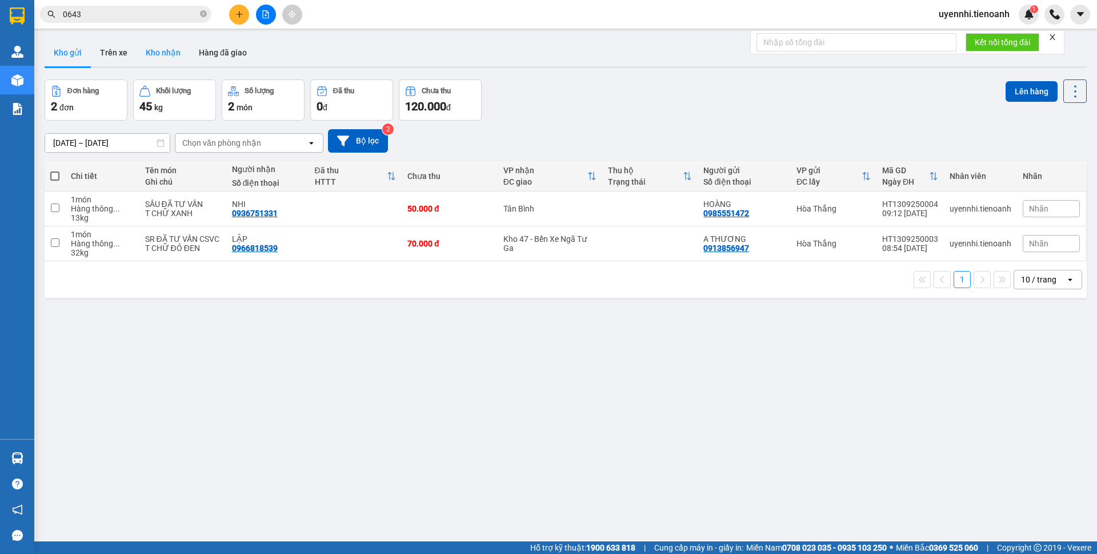
click at [181, 55] on button "Kho nhận" at bounding box center [163, 52] width 53 height 27
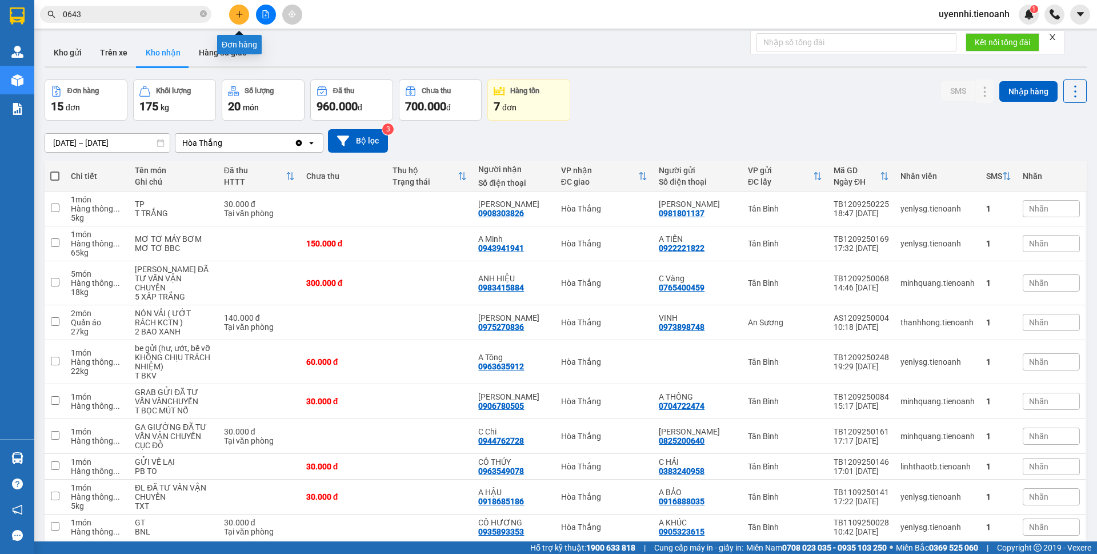
click at [235, 13] on icon "plus" at bounding box center [239, 14] width 8 height 8
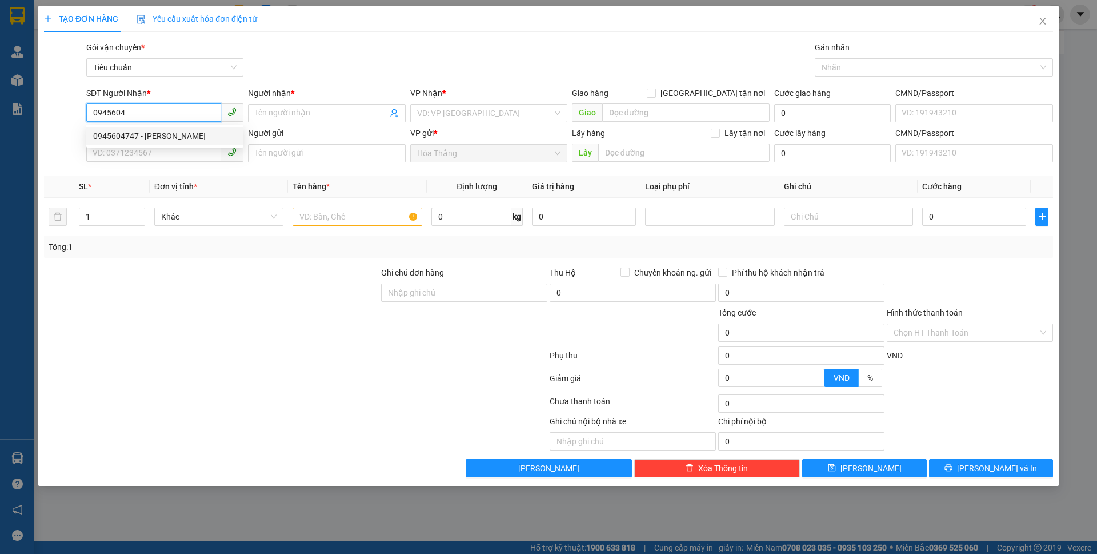
click at [107, 135] on div "0945604747 - [PERSON_NAME]" at bounding box center [164, 136] width 143 height 13
type input "0945604747"
type input "A Linh"
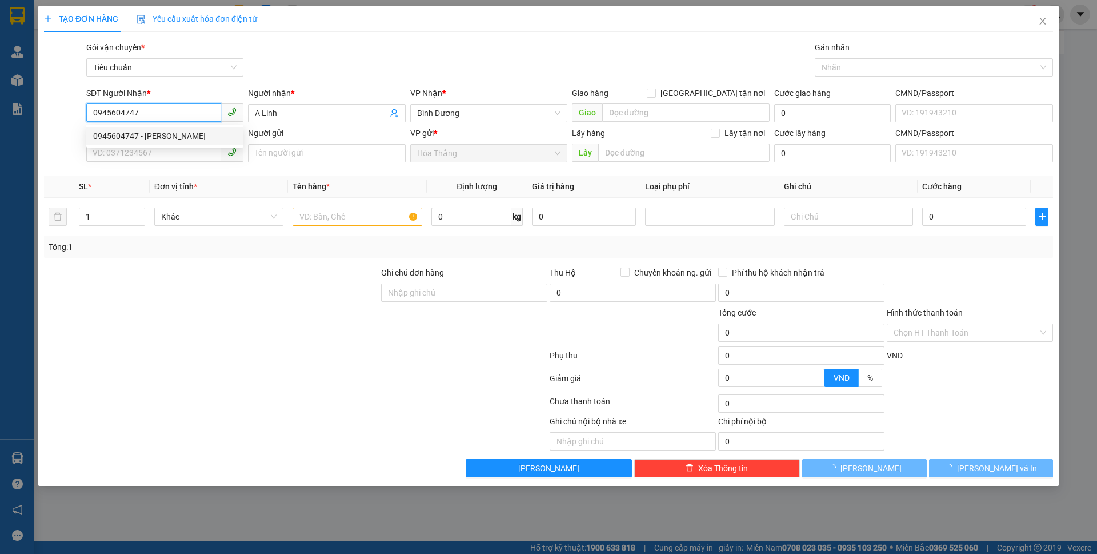
type input "60.000"
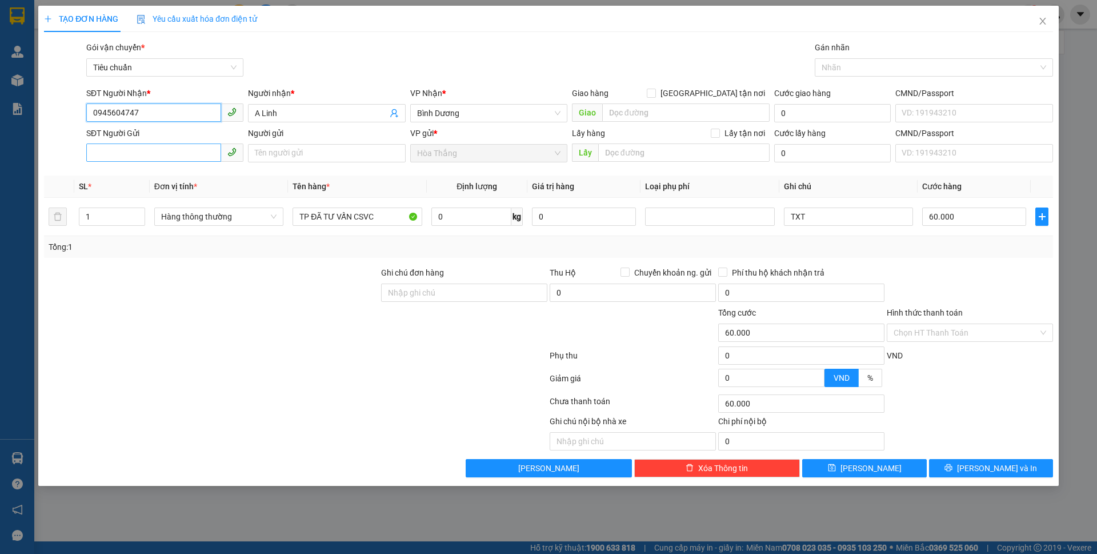
type input "0945604747"
click at [152, 153] on input "SĐT Người Gửi" at bounding box center [153, 152] width 135 height 18
click at [153, 178] on div "0982862148 - CHÚ HÙNG" at bounding box center [164, 176] width 143 height 13
type input "0982862148"
type input "CHÚ HÙNG"
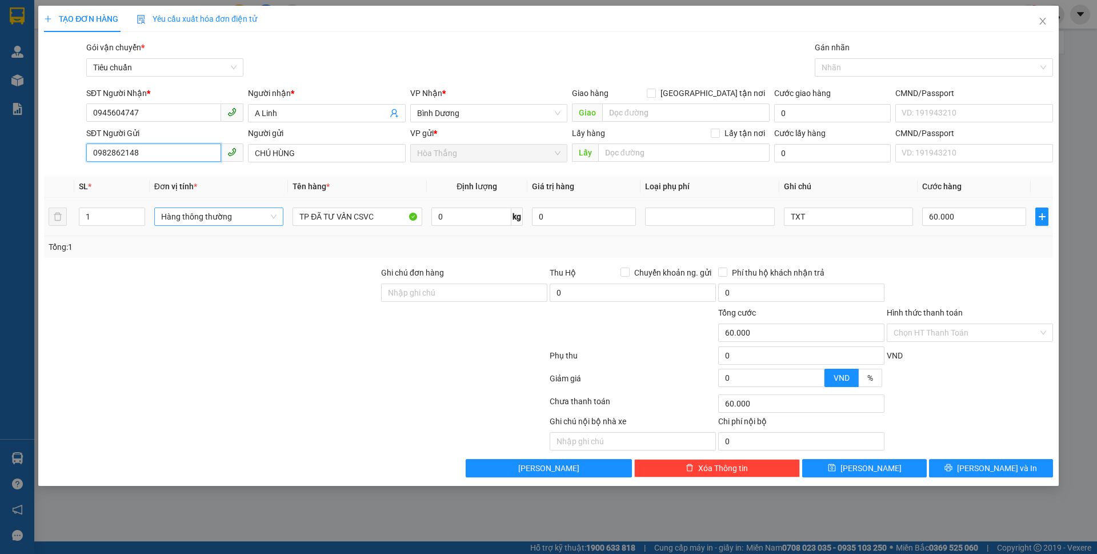
click at [244, 218] on span "Hàng thông thường" at bounding box center [218, 216] width 115 height 17
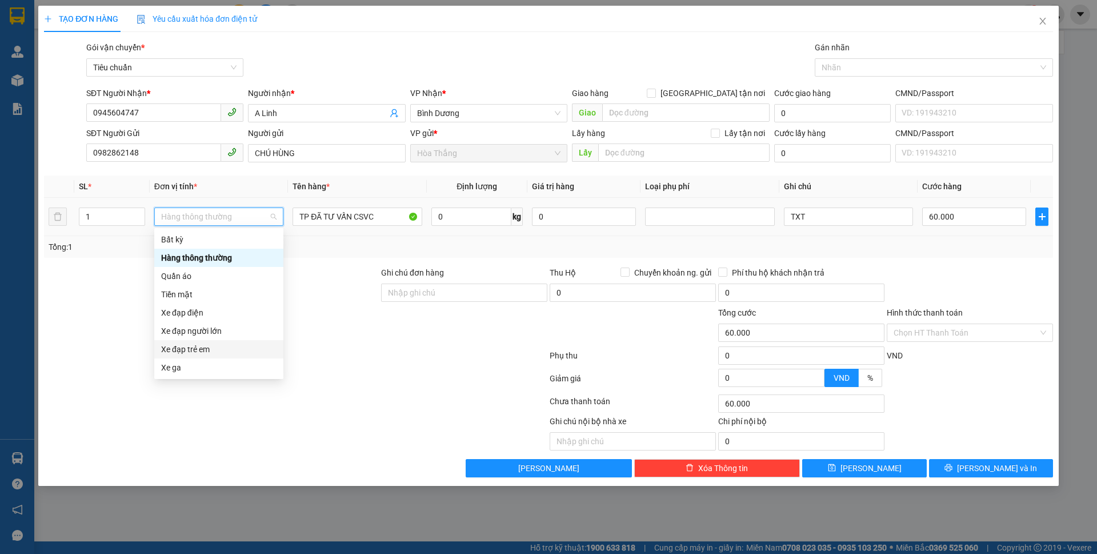
scroll to position [55, 0]
click at [182, 333] on div "Xe máy" at bounding box center [218, 331] width 115 height 13
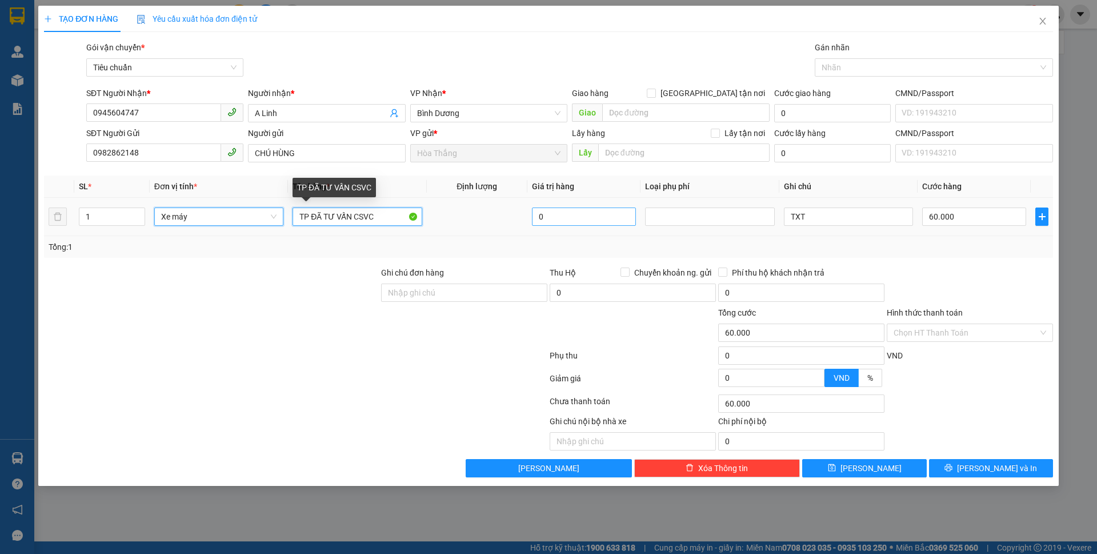
drag, startPoint x: 299, startPoint y: 215, endPoint x: 607, endPoint y: 214, distance: 307.4
click at [607, 214] on tr "1 Xe máy Xe máy TP ĐÃ TƯ VẤN CSVC 0 TXT 60.000" at bounding box center [548, 217] width 1009 height 38
type input "300.000"
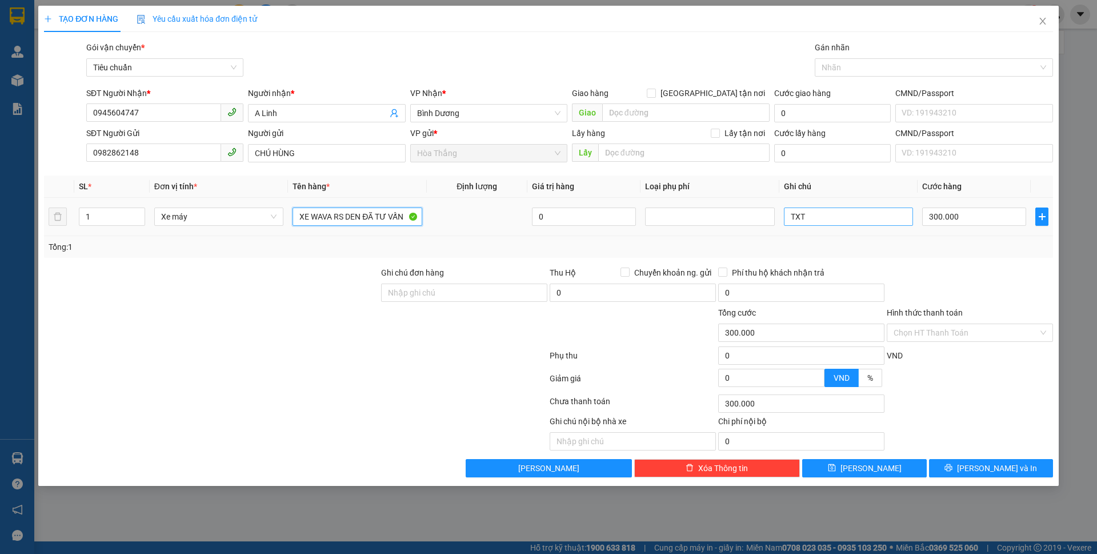
type input "XE WAVA RS DEN ĐÃ TƯ VẤN"
click at [828, 219] on input "TXT" at bounding box center [848, 216] width 129 height 18
type input "T"
type input "59G2-085.27+CK+CV"
click at [947, 470] on button "[PERSON_NAME] và In" at bounding box center [991, 468] width 124 height 18
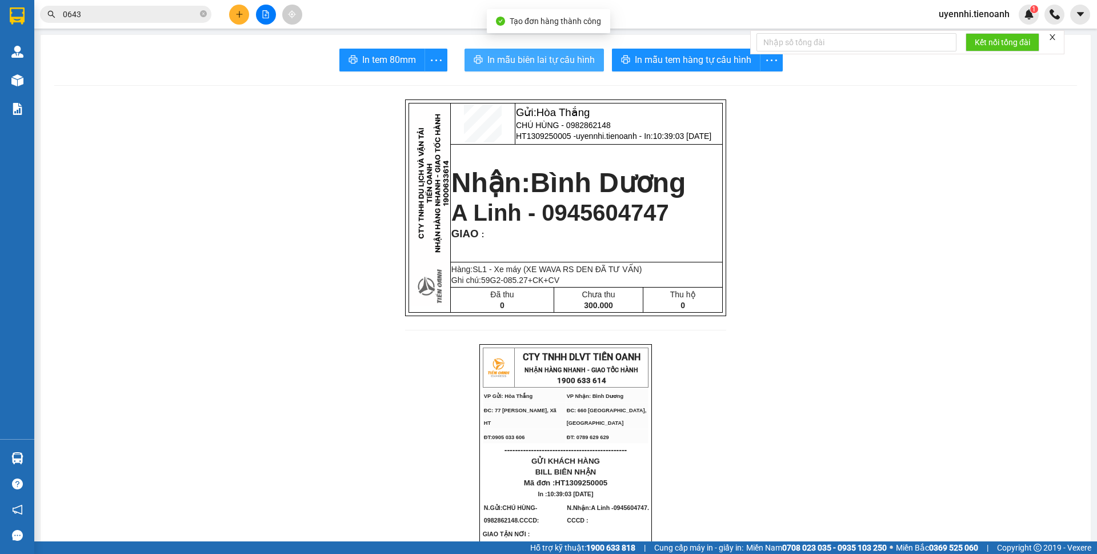
click at [515, 63] on span "In mẫu biên lai tự cấu hình" at bounding box center [540, 60] width 107 height 14
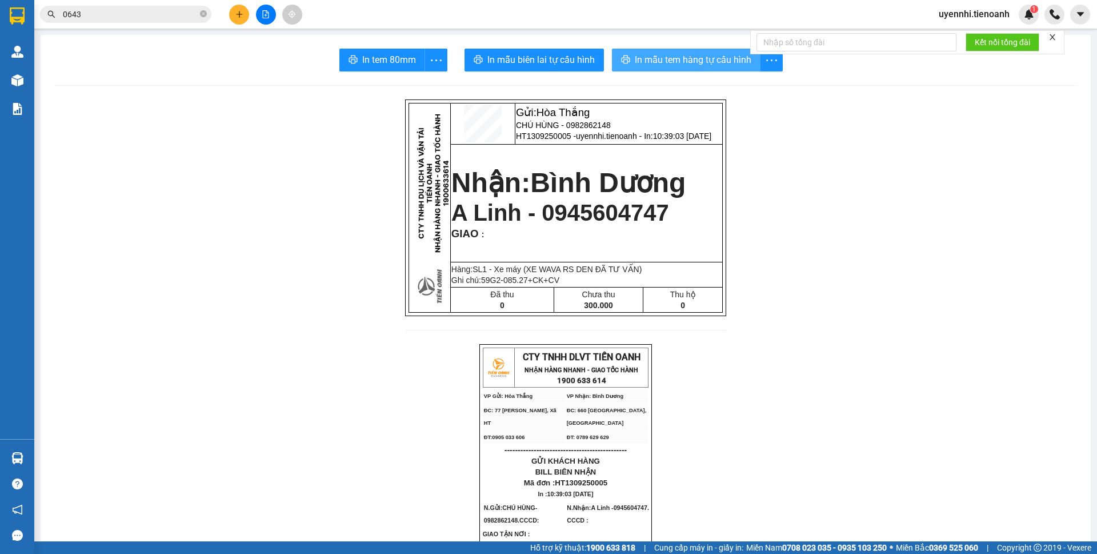
click at [671, 63] on span "In mẫu tem hàng tự cấu hình" at bounding box center [693, 60] width 117 height 14
